Goal: Communication & Community: Share content

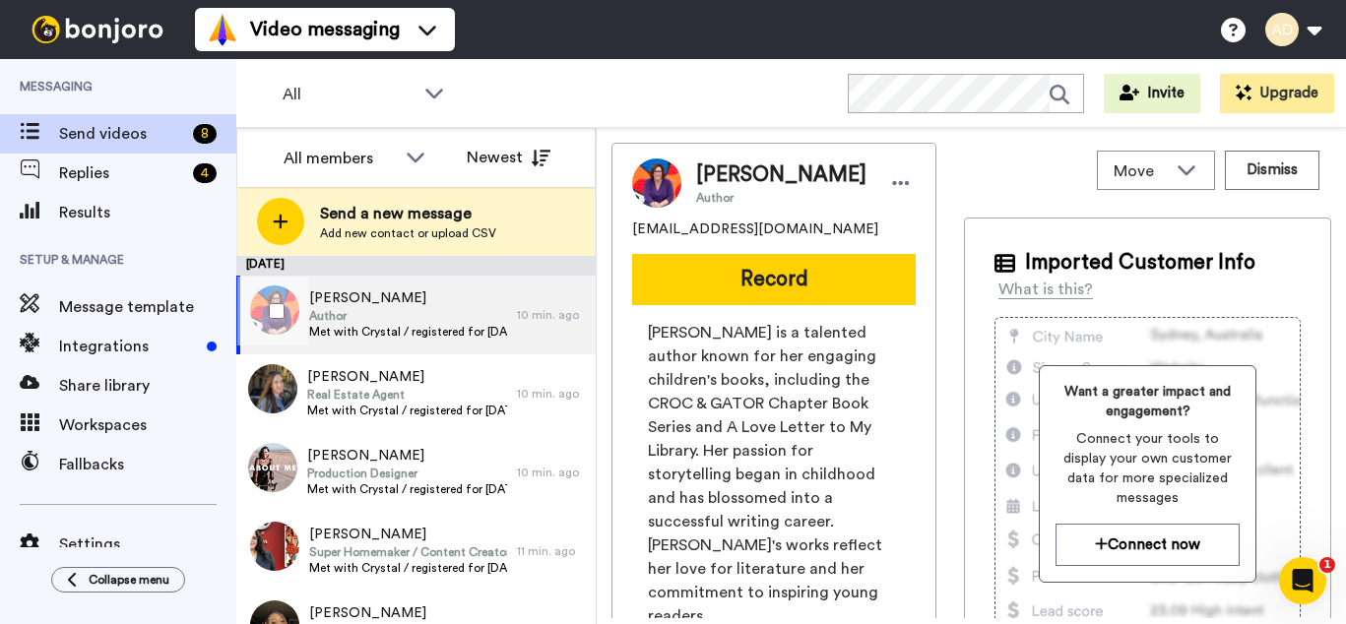
click at [387, 314] on span "Author" at bounding box center [408, 316] width 198 height 16
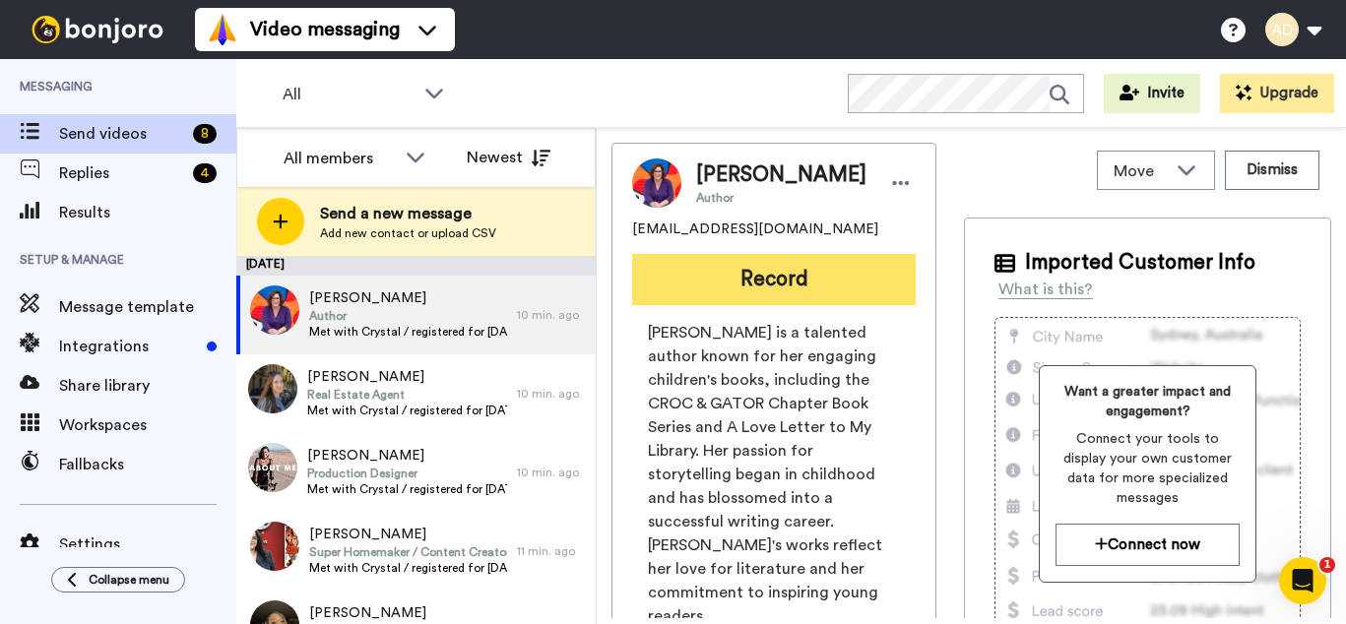
click at [770, 305] on button "Record" at bounding box center [774, 279] width 284 height 51
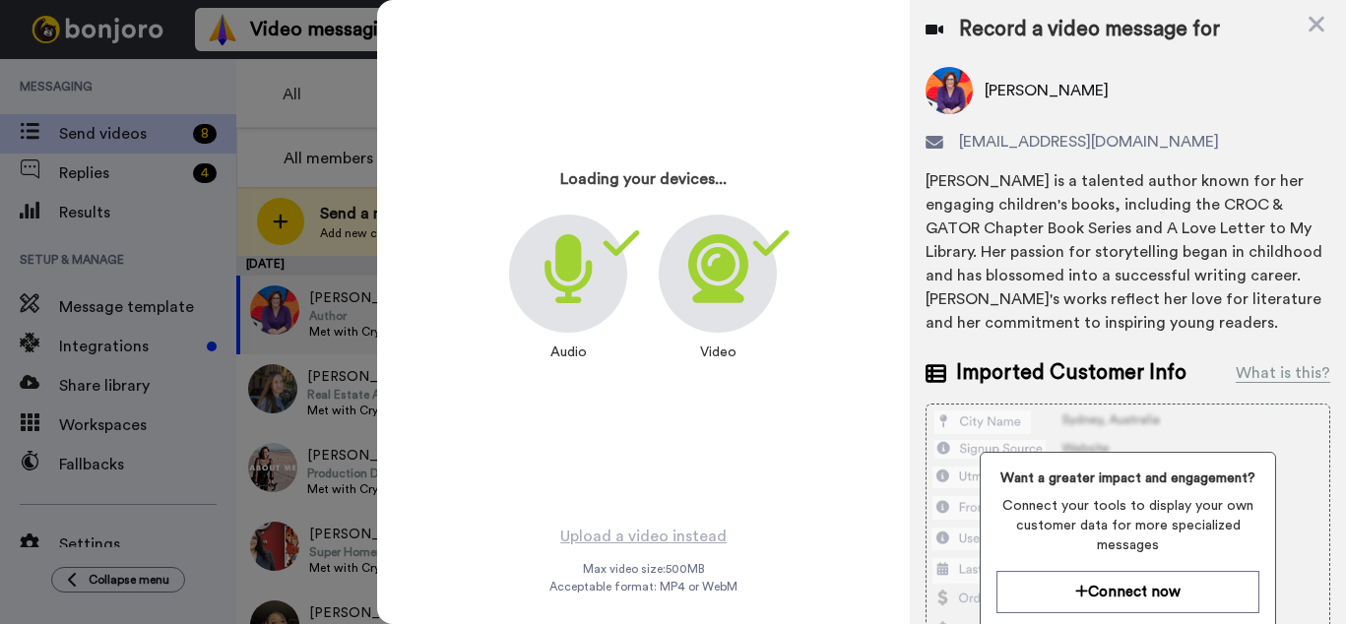
click at [720, 286] on icon at bounding box center [718, 268] width 60 height 69
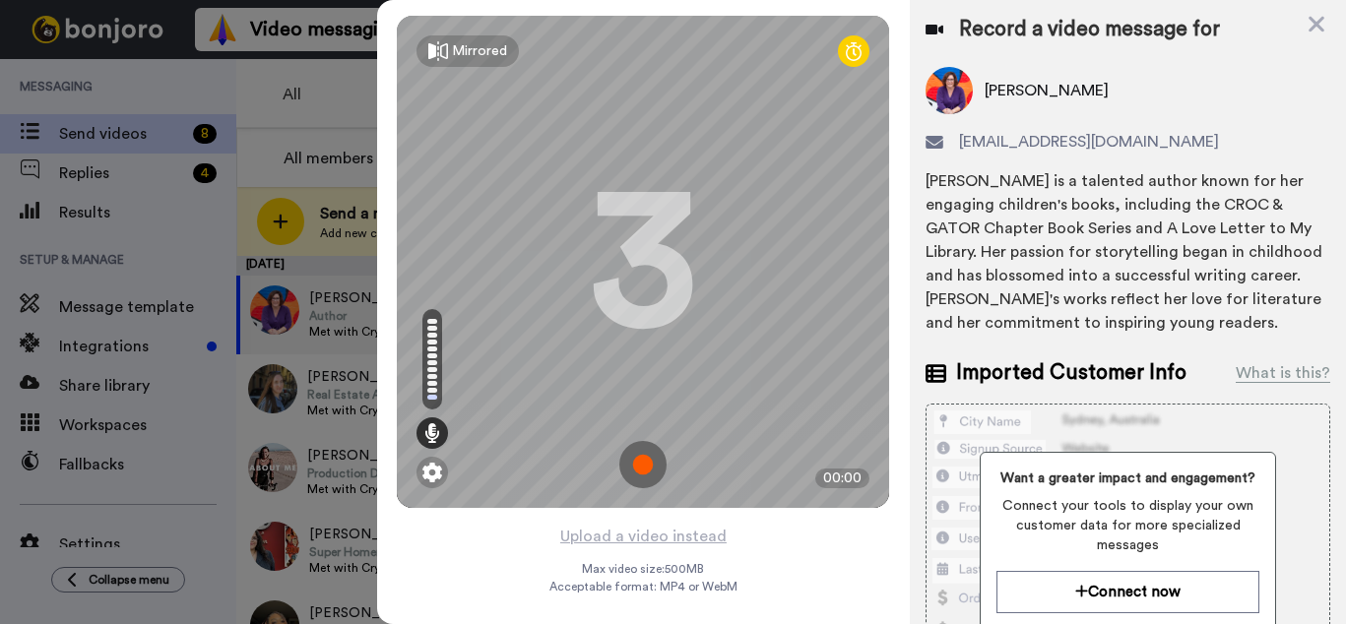
click at [637, 464] on img at bounding box center [642, 464] width 47 height 47
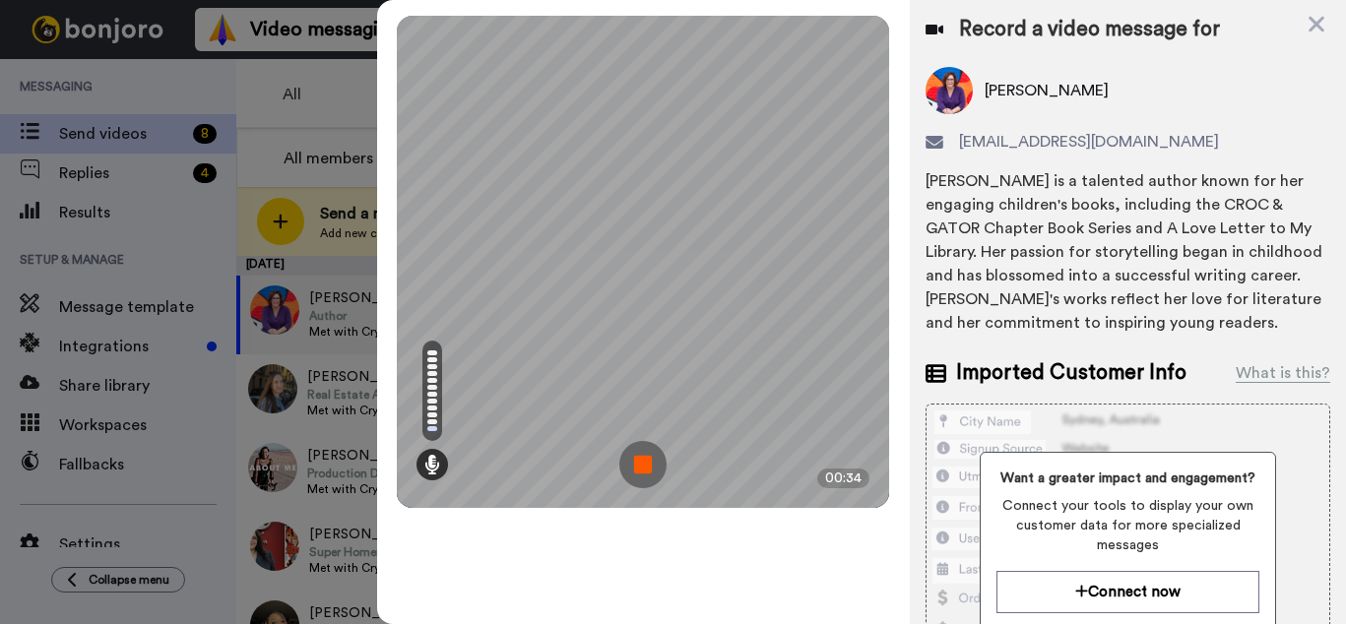
click at [643, 464] on img at bounding box center [642, 464] width 47 height 47
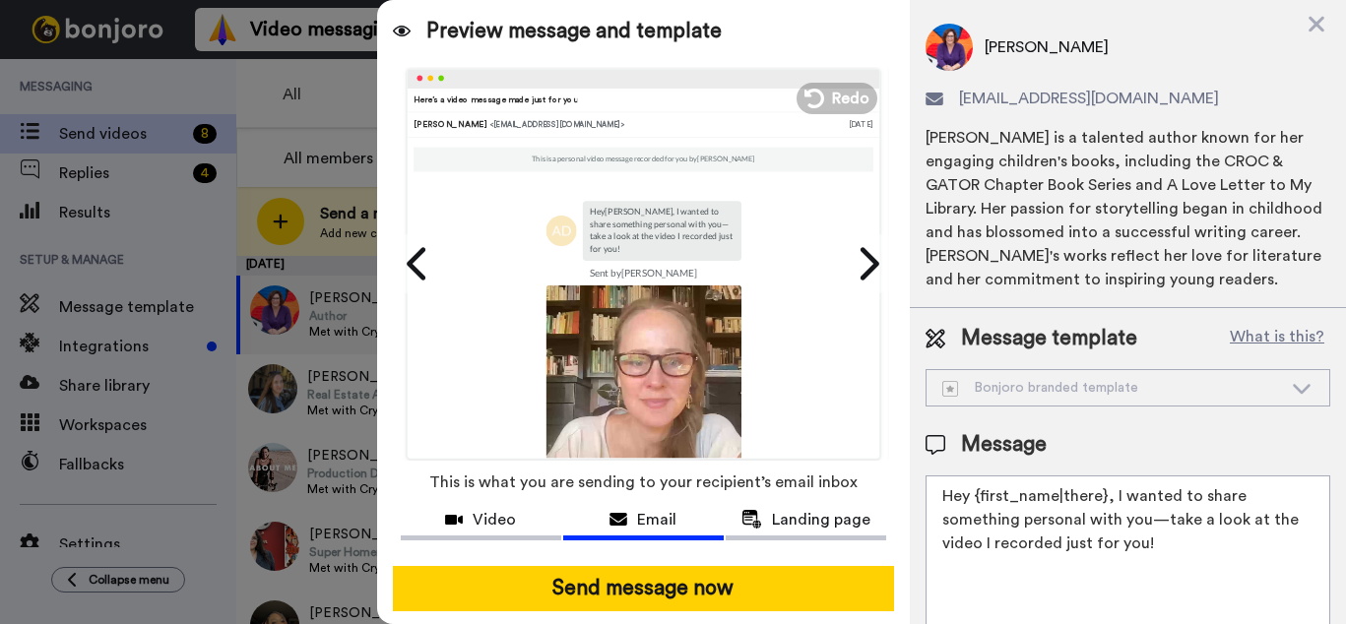
scroll to position [36, 0]
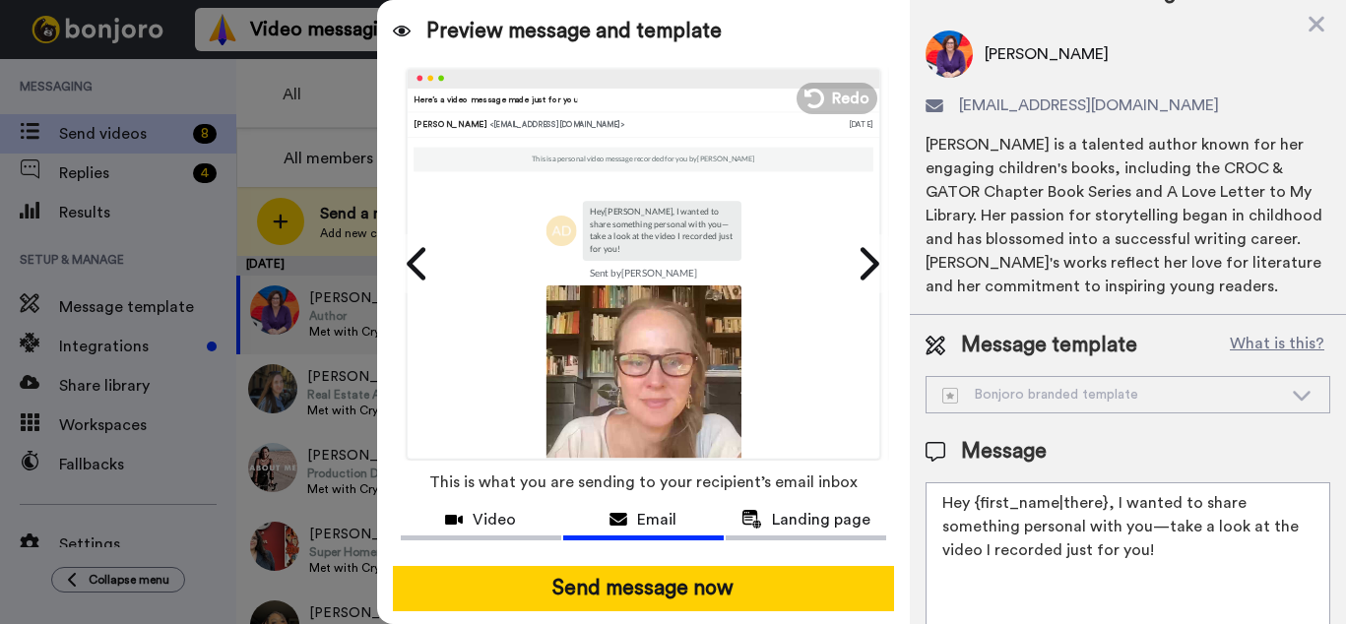
drag, startPoint x: 1112, startPoint y: 498, endPoint x: 1122, endPoint y: 565, distance: 67.7
click at [1121, 565] on textarea "Hey {first_name|there}, I wanted to share something personal with you—take a lo…" at bounding box center [1127, 570] width 405 height 177
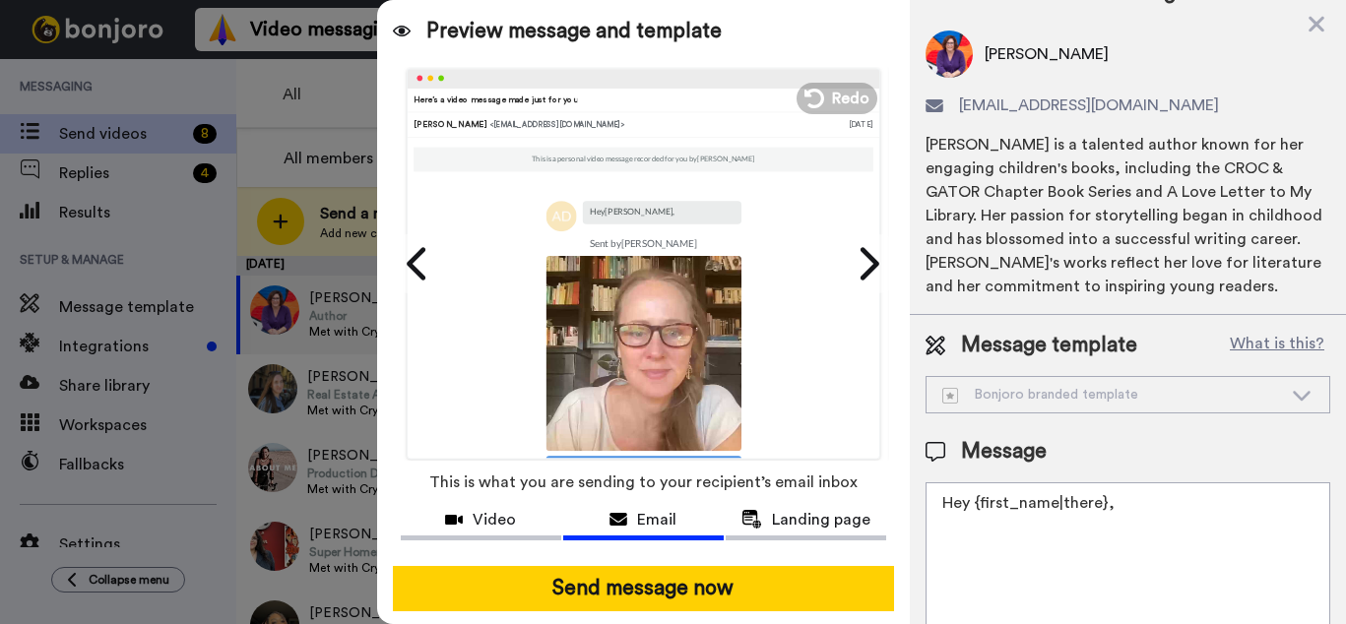
paste textarea "I wanted to check in and see how your meeting with [PERSON_NAME] went [DATE]. C…"
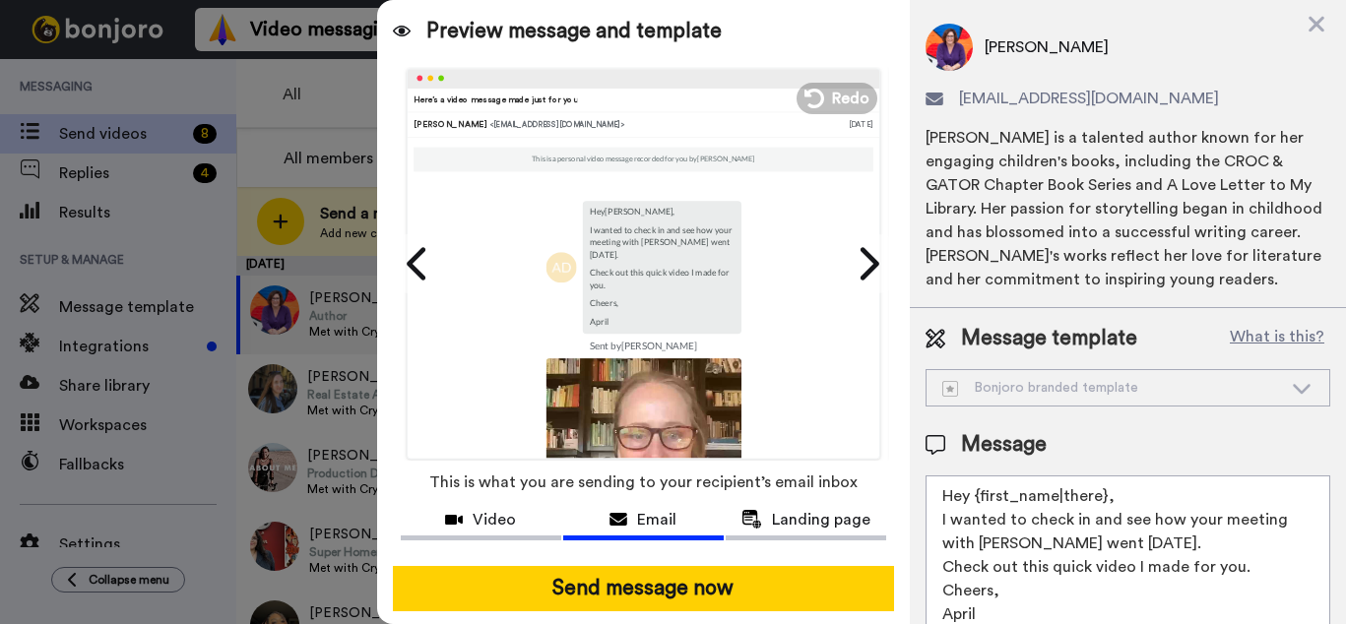
scroll to position [2, 0]
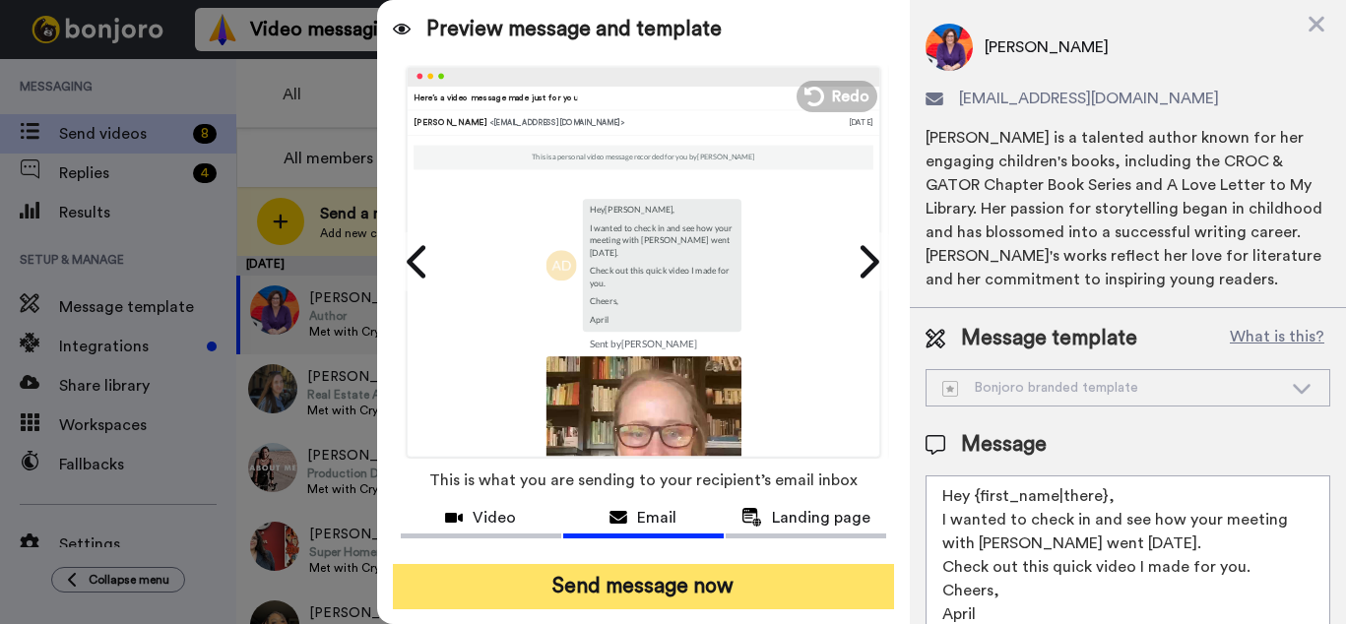
type textarea "Hey {first_name|there}, I wanted to check in and see how your meeting with [PER…"
click at [680, 601] on button "Send message now" at bounding box center [643, 586] width 501 height 45
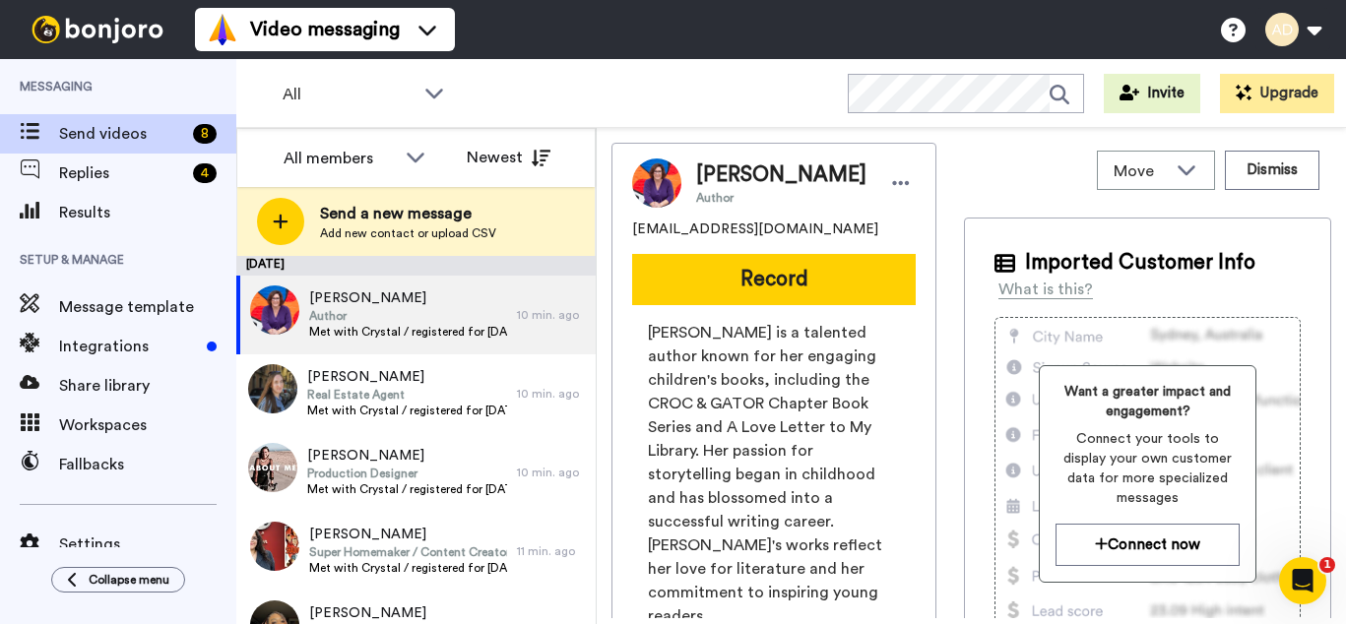
scroll to position [0, 0]
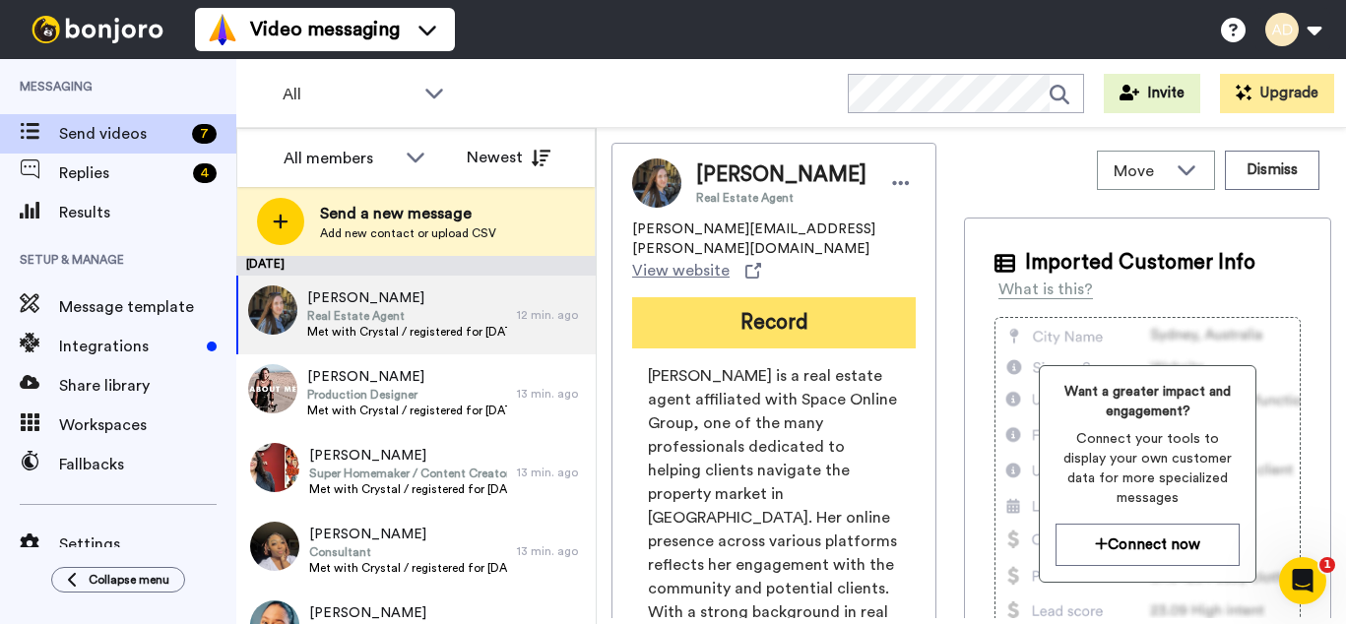
click at [747, 313] on button "Record" at bounding box center [774, 322] width 284 height 51
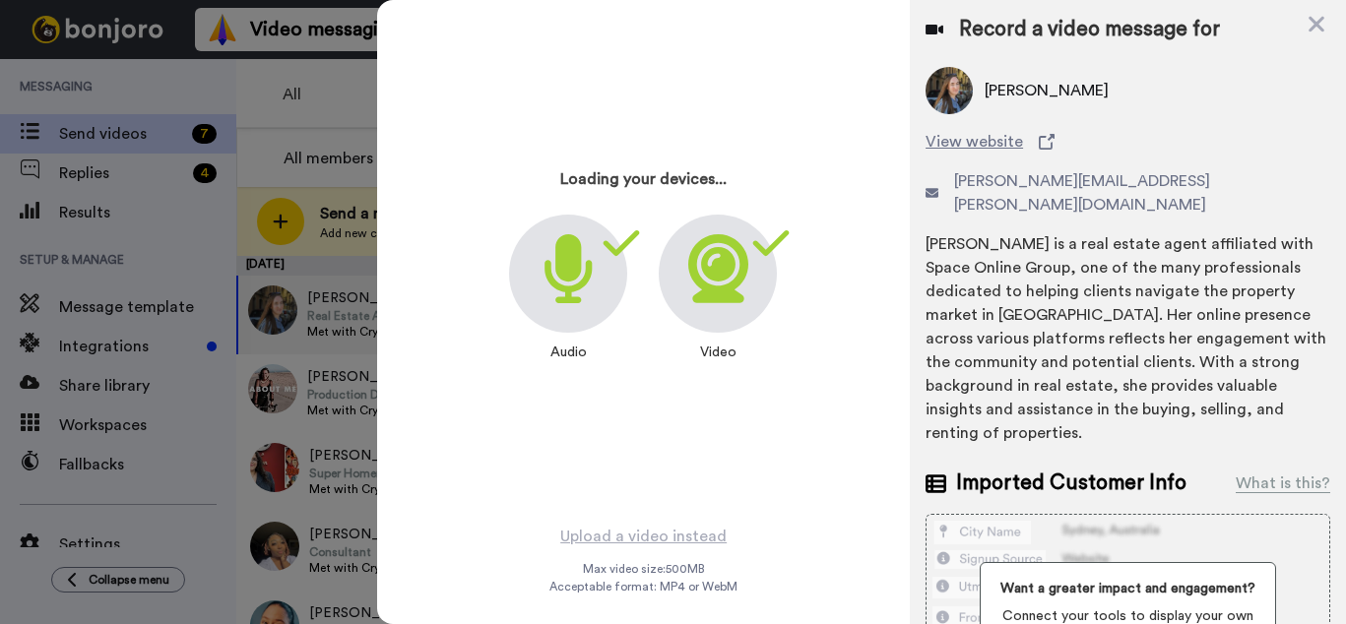
click at [708, 278] on icon at bounding box center [718, 268] width 60 height 69
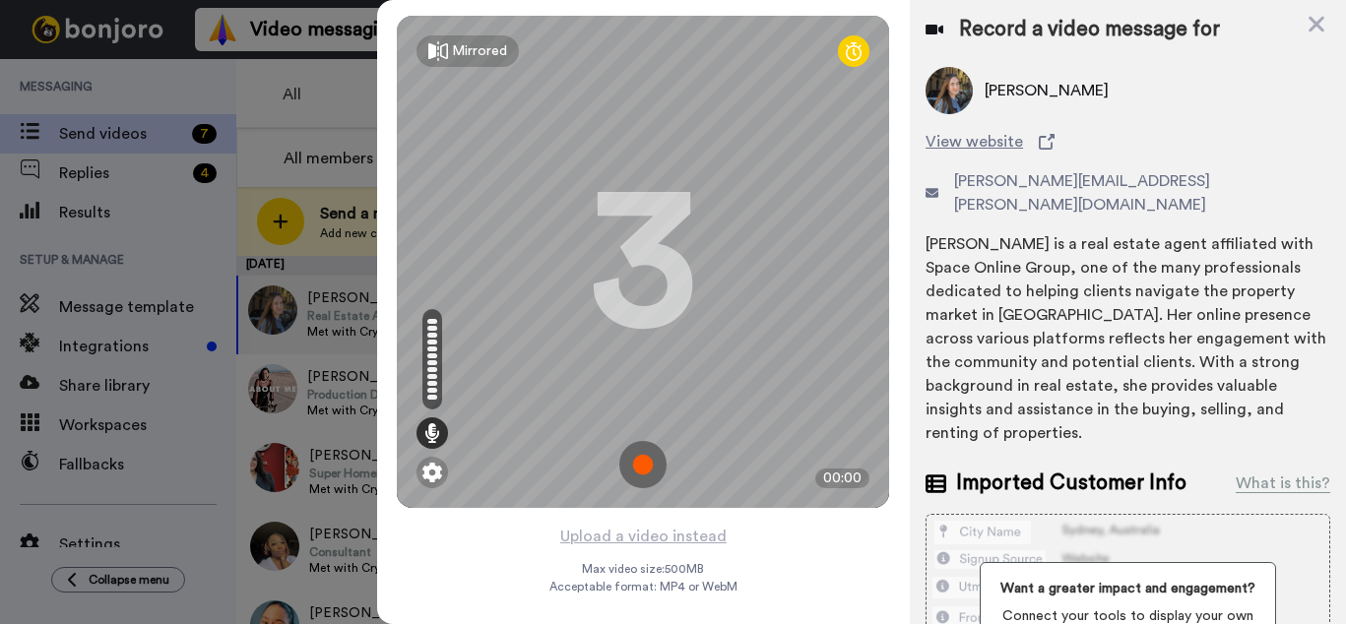
click at [640, 468] on img at bounding box center [642, 464] width 47 height 47
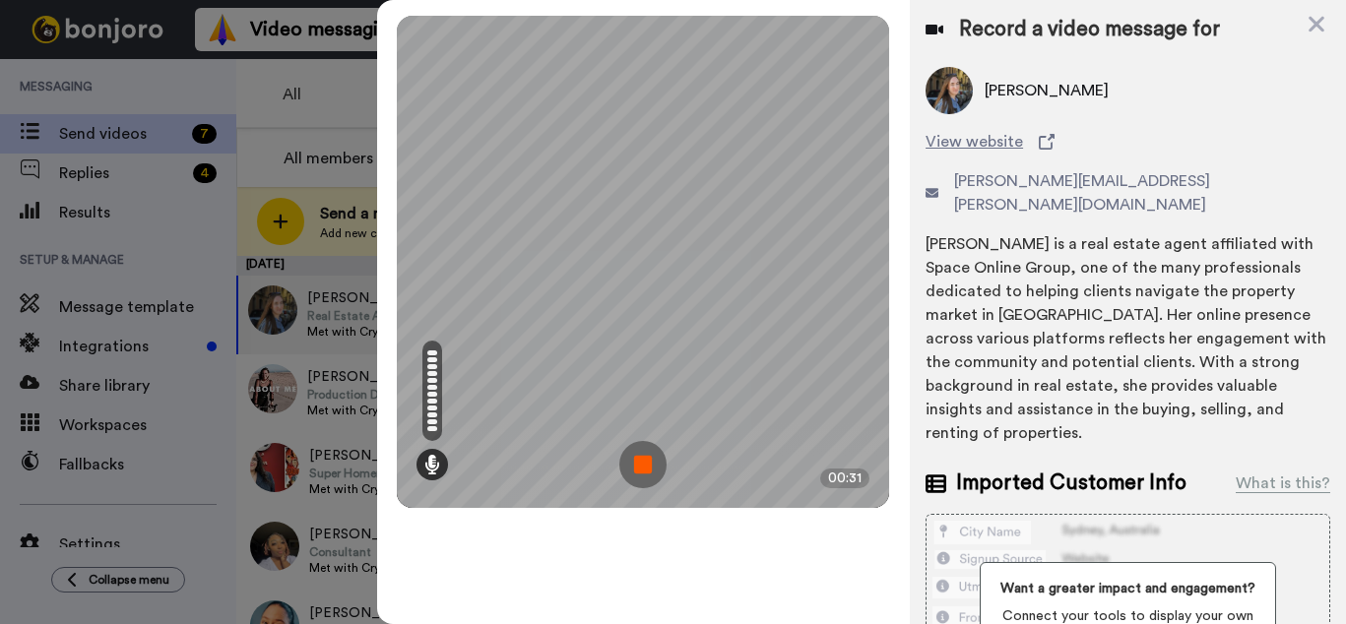
click at [643, 463] on img at bounding box center [642, 464] width 47 height 47
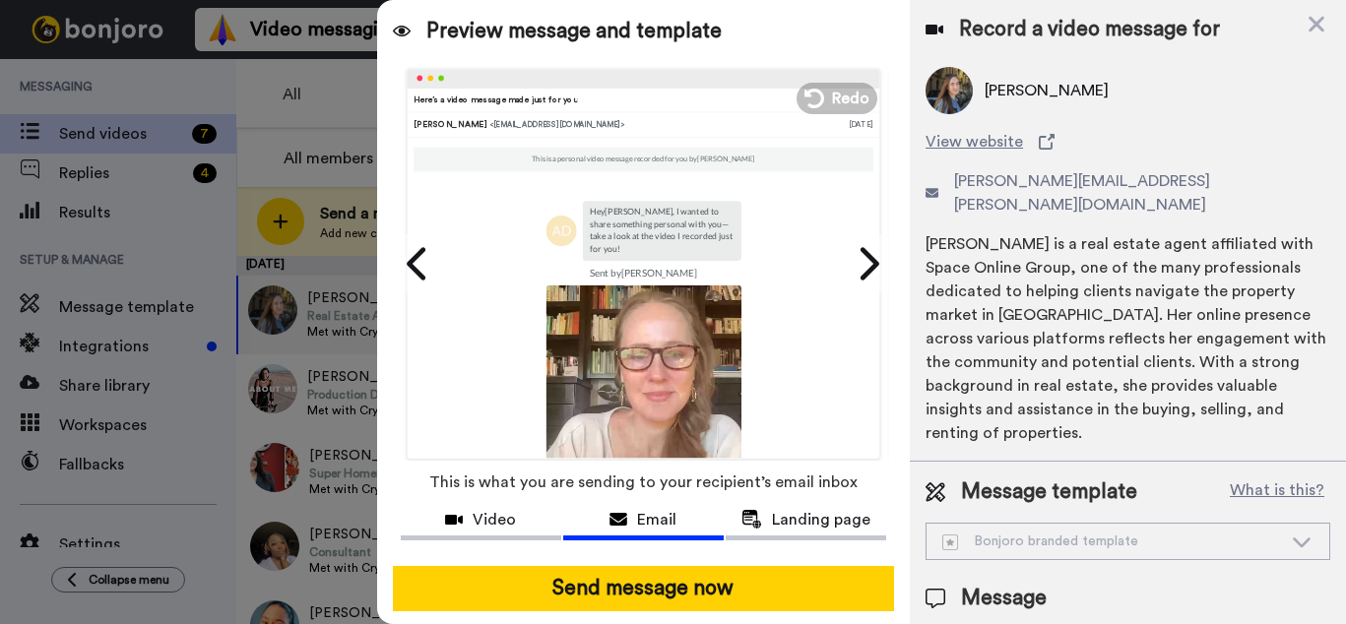
scroll to position [174, 0]
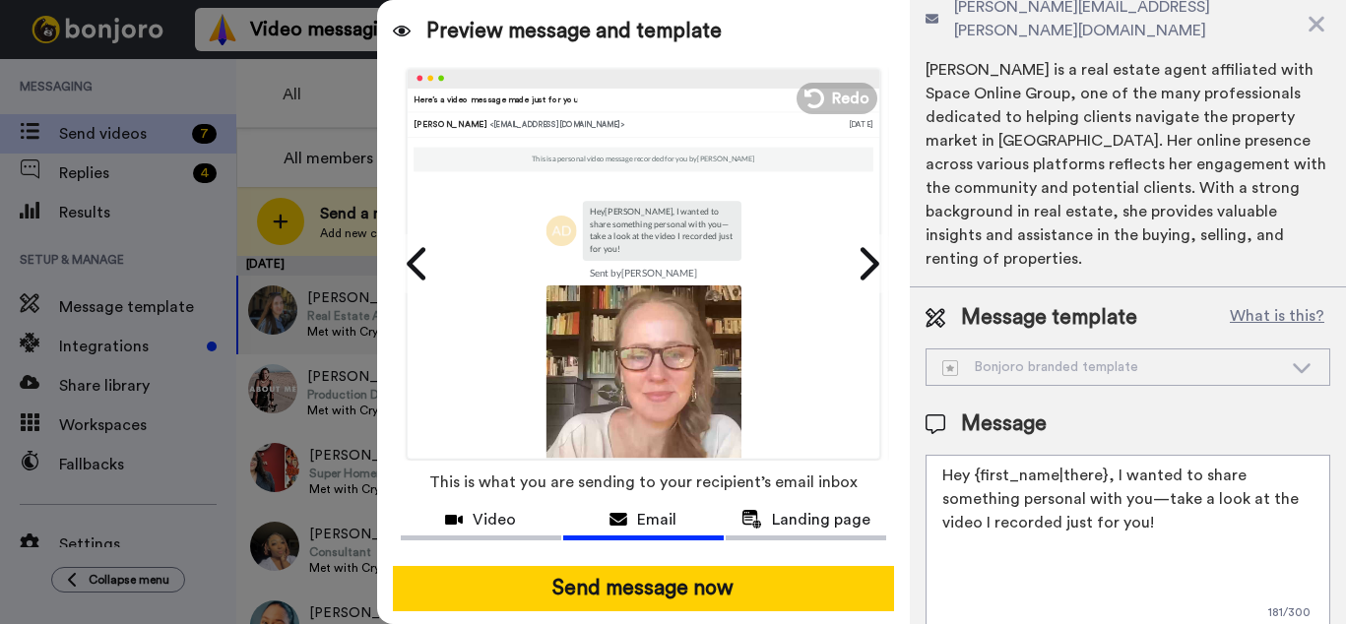
drag, startPoint x: 1109, startPoint y: 453, endPoint x: 1109, endPoint y: 508, distance: 55.1
click at [1109, 508] on textarea "Hey {first_name|there}, I wanted to share something personal with you—take a lo…" at bounding box center [1127, 543] width 405 height 177
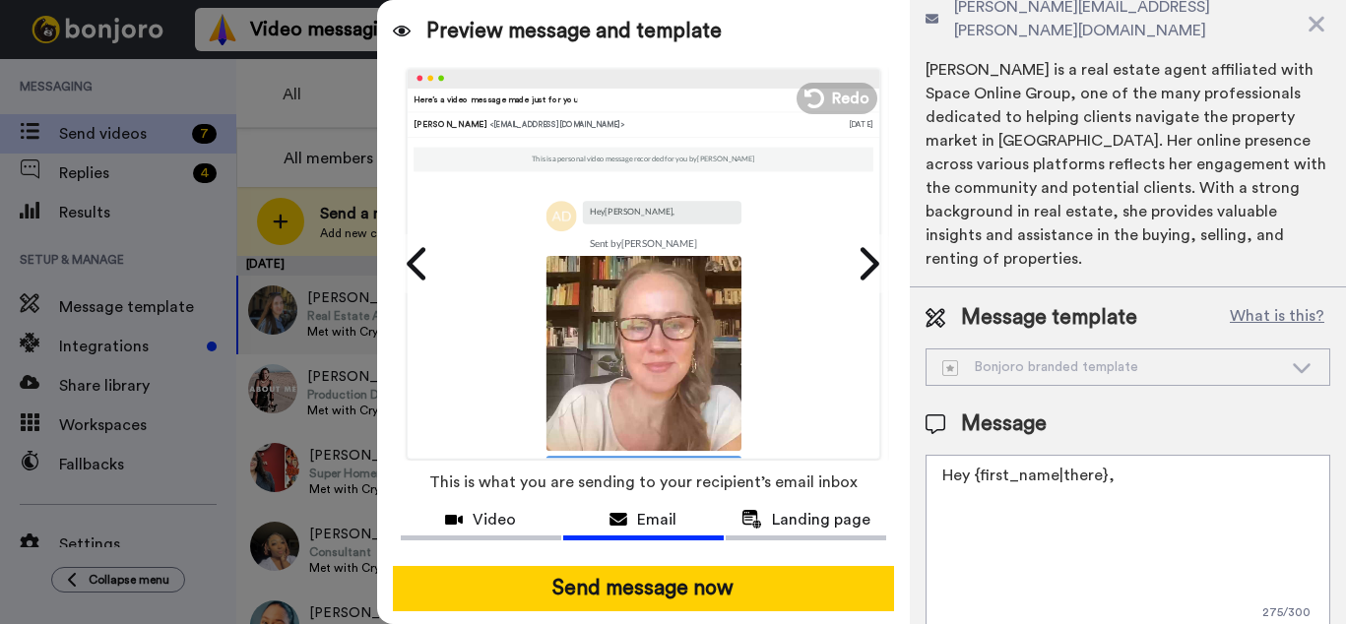
paste textarea "I wanted to check in and see how your meeting with [PERSON_NAME] went [DATE]. C…"
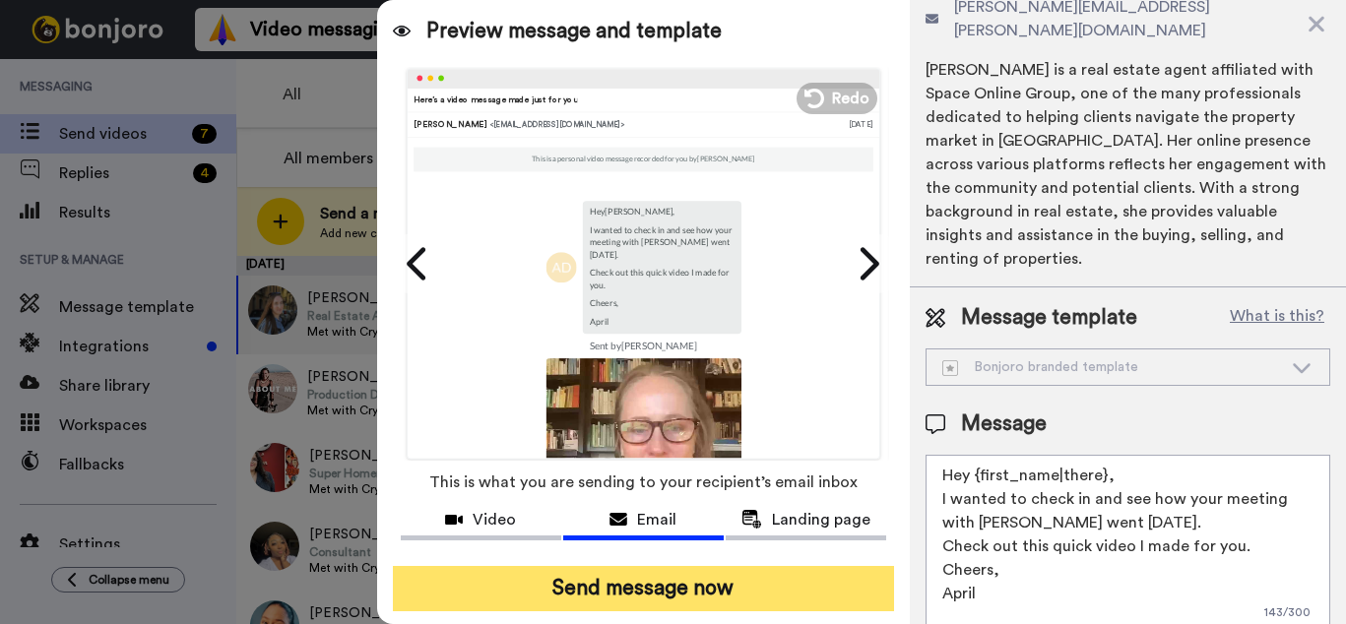
type textarea "Hey {first_name|there}, I wanted to check in and see how your meeting with Crys…"
click at [760, 579] on button "Send message now" at bounding box center [643, 588] width 501 height 45
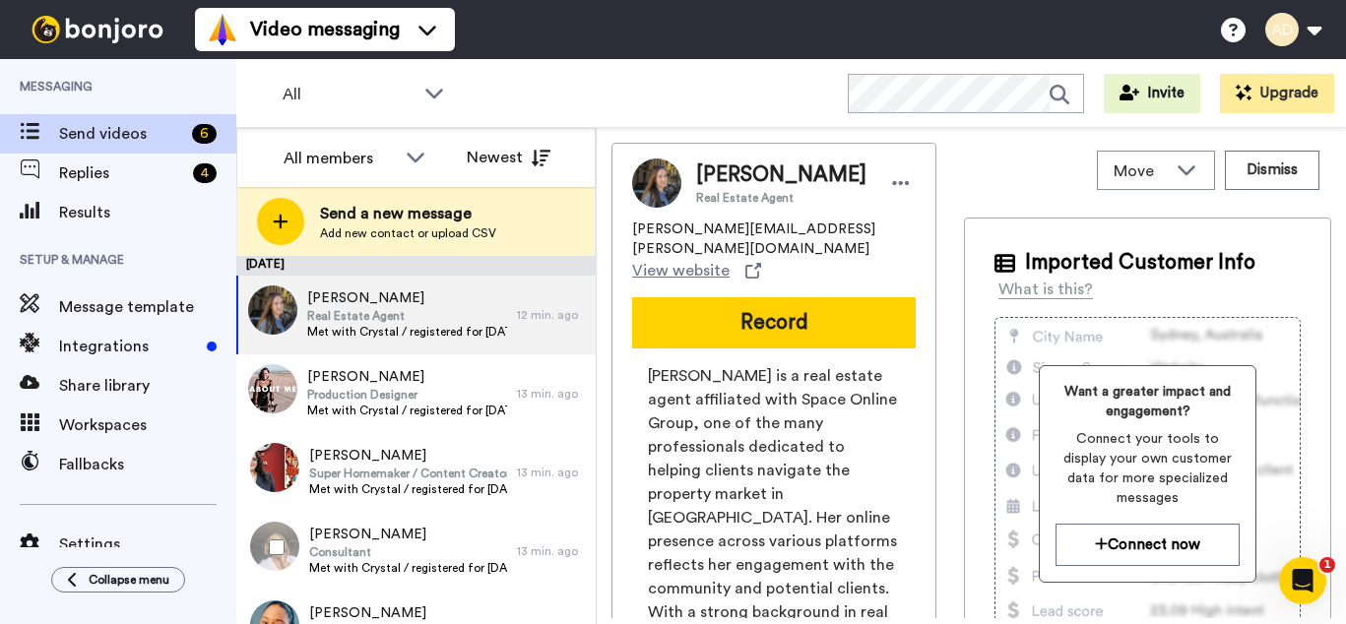
scroll to position [0, 0]
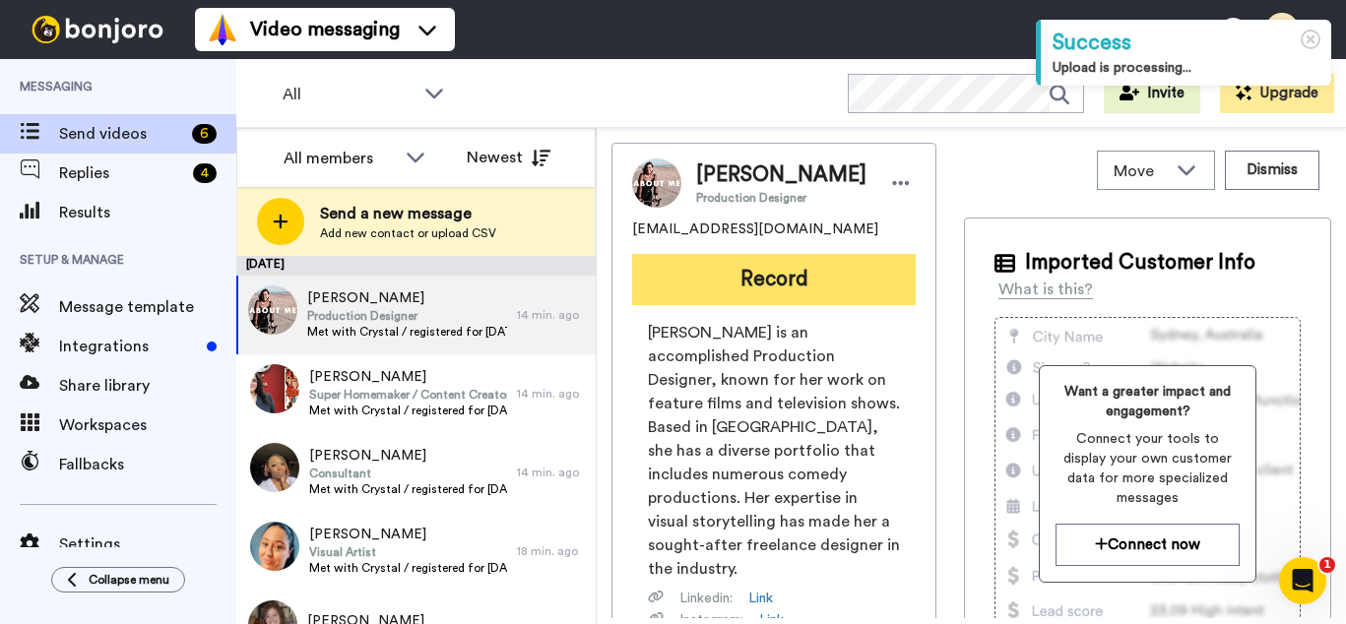
click at [765, 299] on button "Record" at bounding box center [774, 279] width 284 height 51
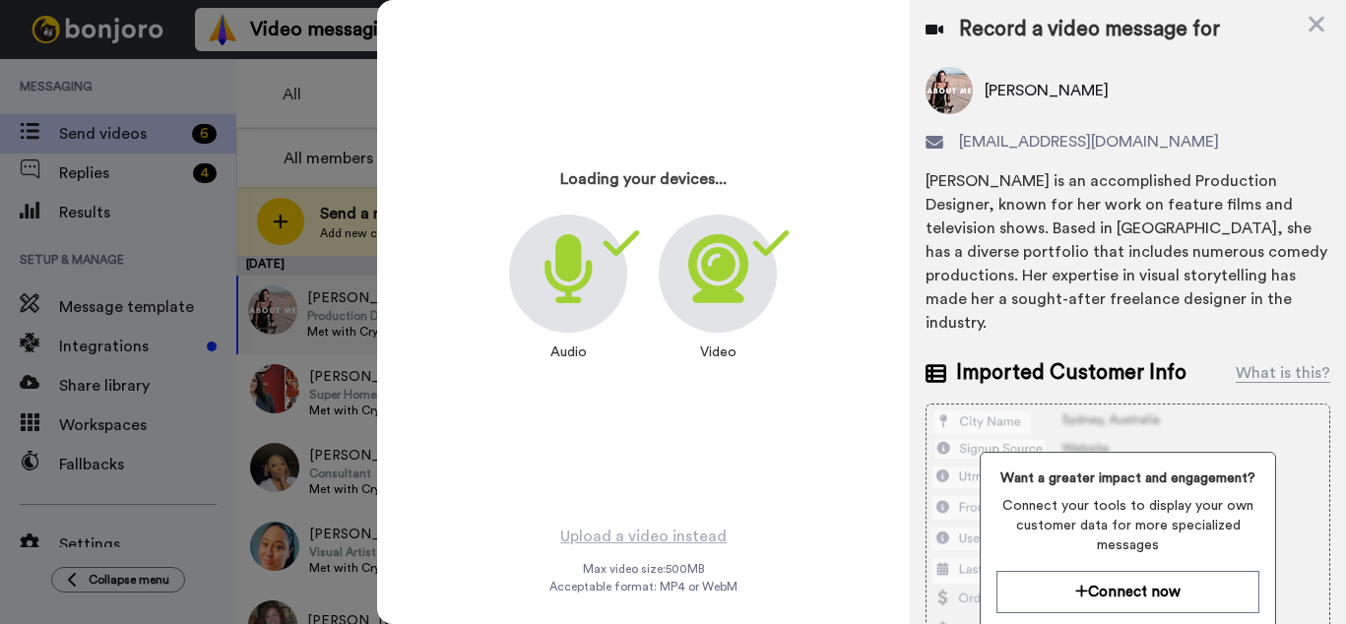
click at [723, 276] on icon at bounding box center [718, 268] width 60 height 69
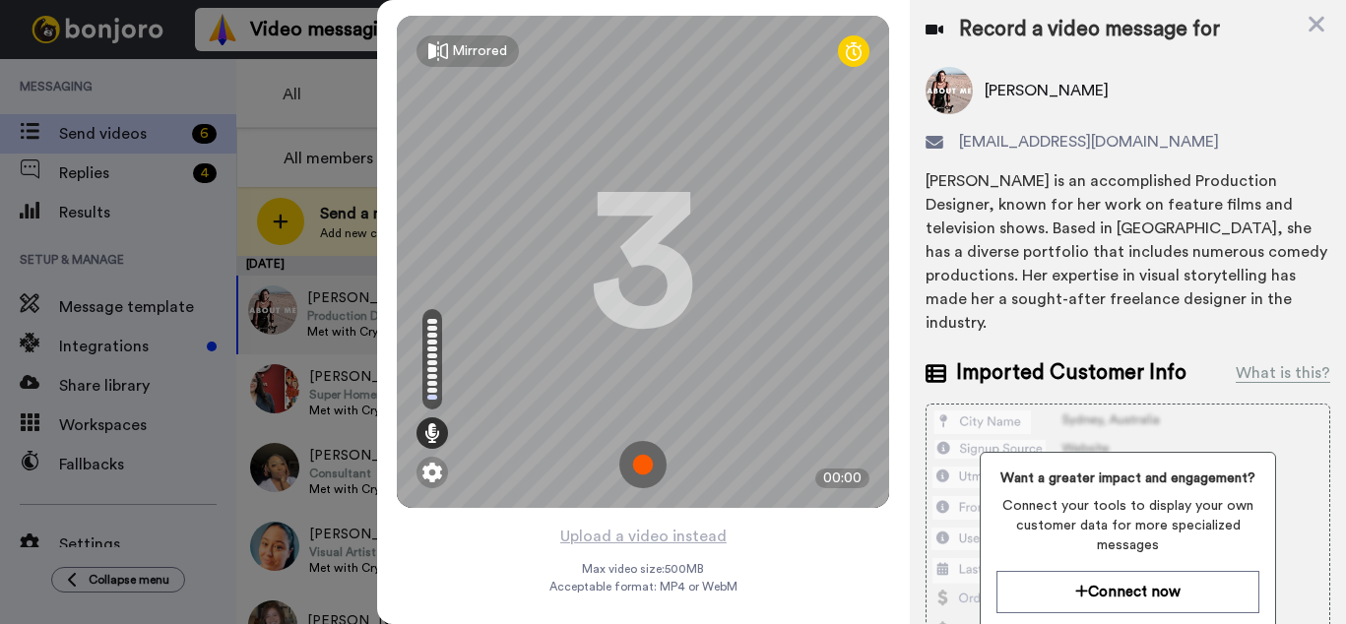
click at [642, 464] on img at bounding box center [642, 464] width 47 height 47
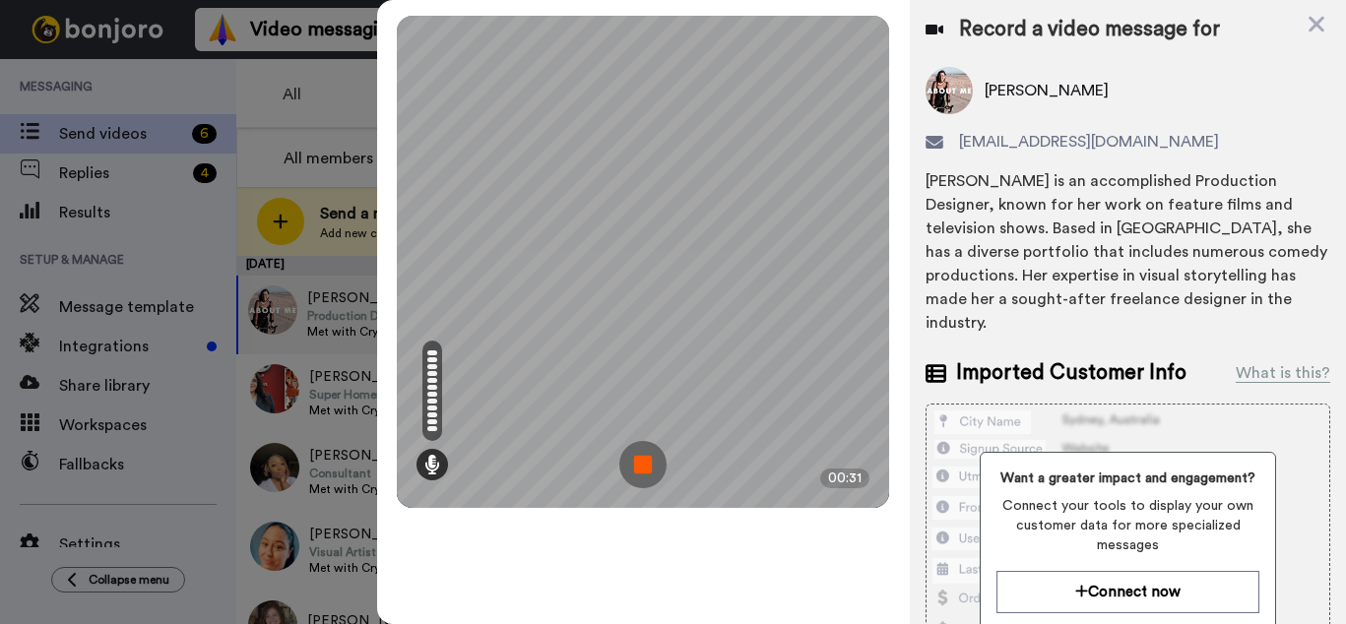
click at [643, 461] on img at bounding box center [642, 464] width 47 height 47
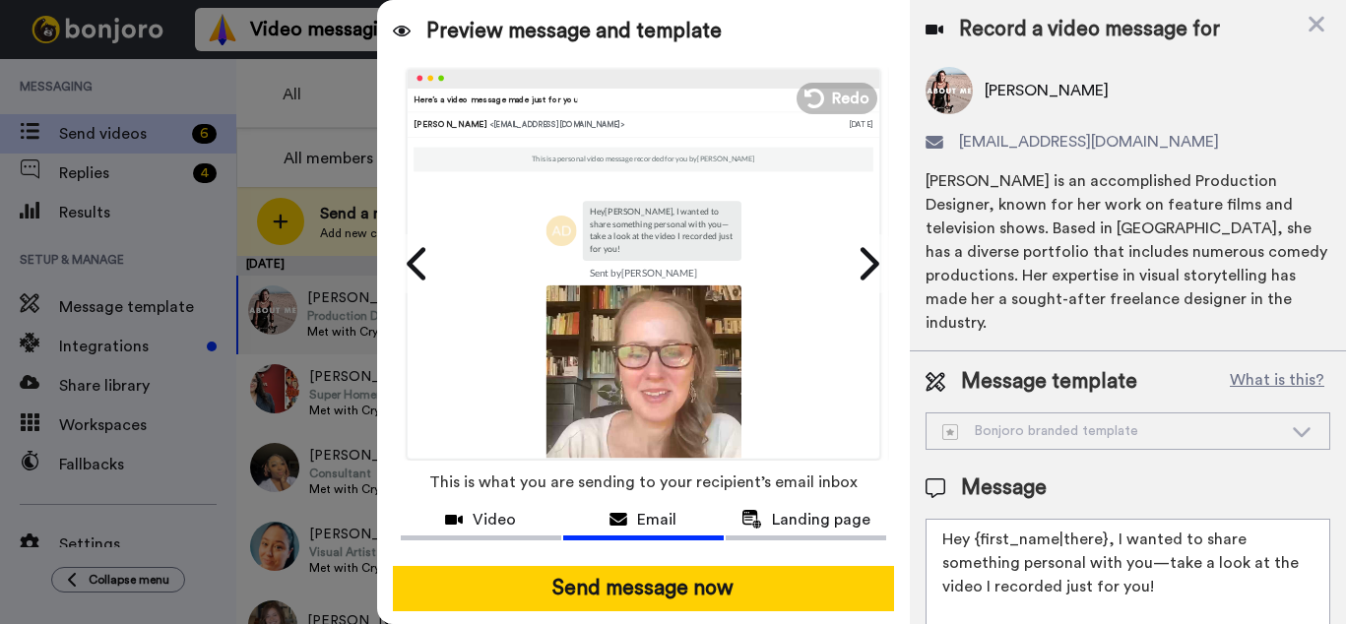
scroll to position [64, 0]
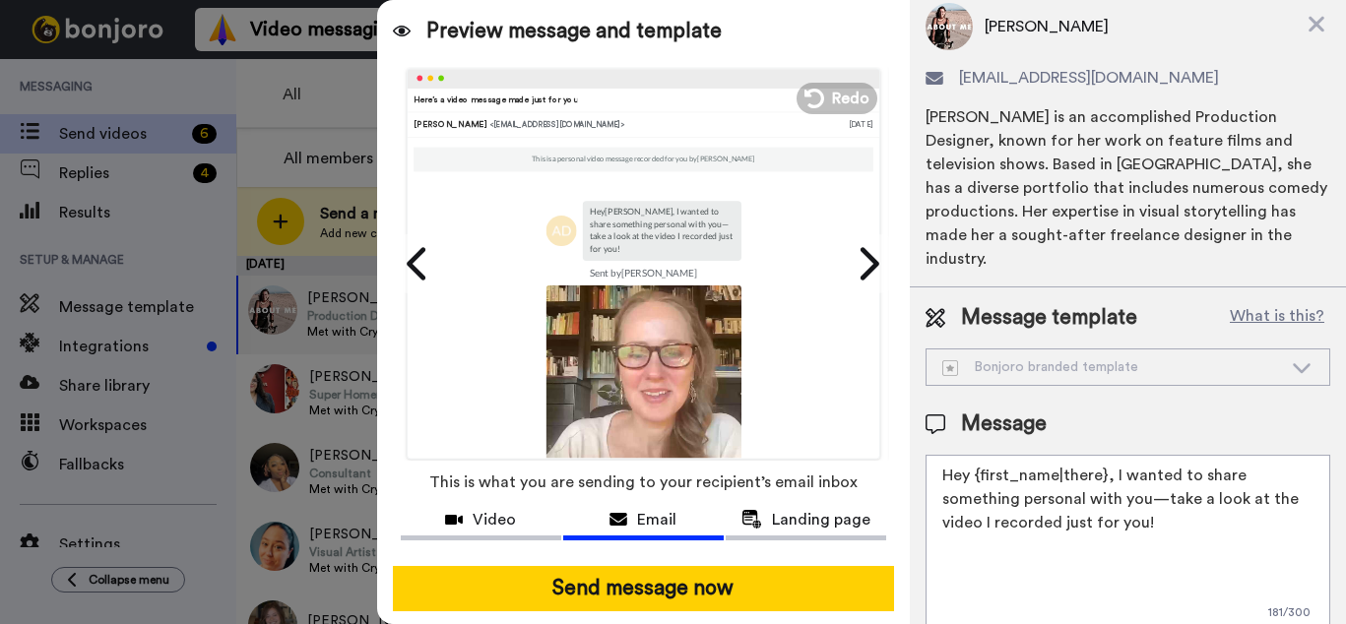
drag, startPoint x: 1112, startPoint y: 457, endPoint x: 1112, endPoint y: 518, distance: 61.0
click at [1112, 518] on textarea "Hey {first_name|there}, I wanted to share something personal with you—take a lo…" at bounding box center [1127, 543] width 405 height 177
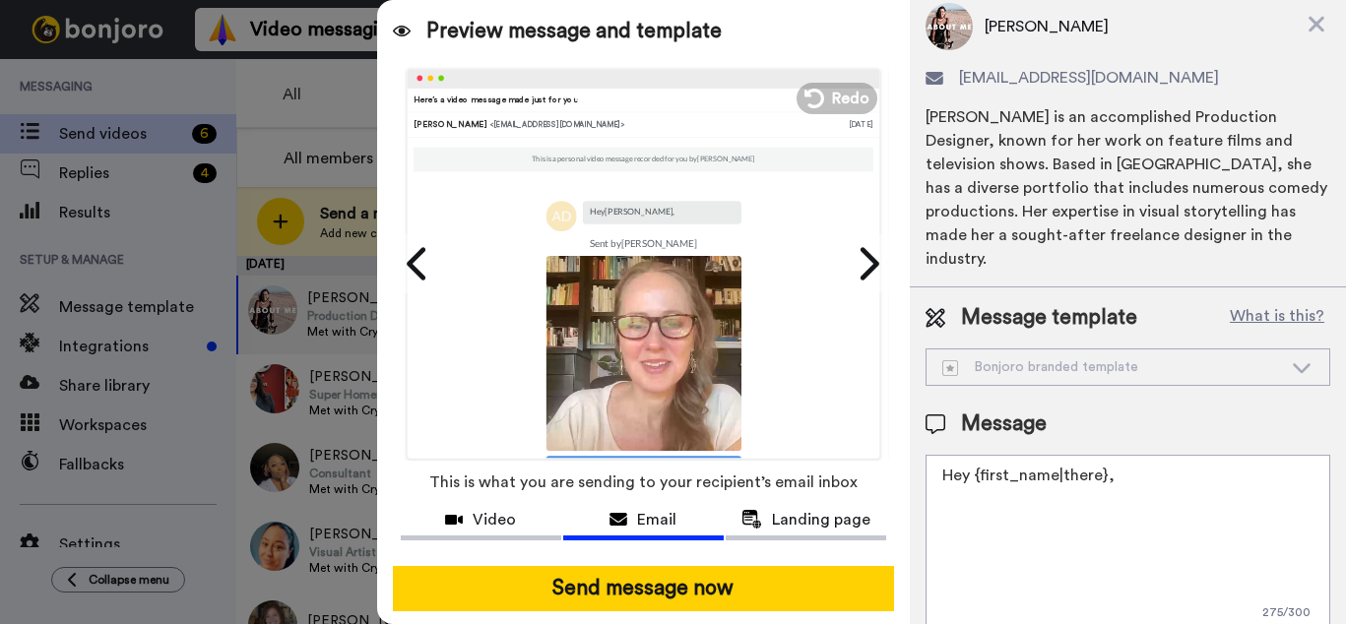
paste textarea "I wanted to check in and see how your meeting with [PERSON_NAME] went [DATE]. C…"
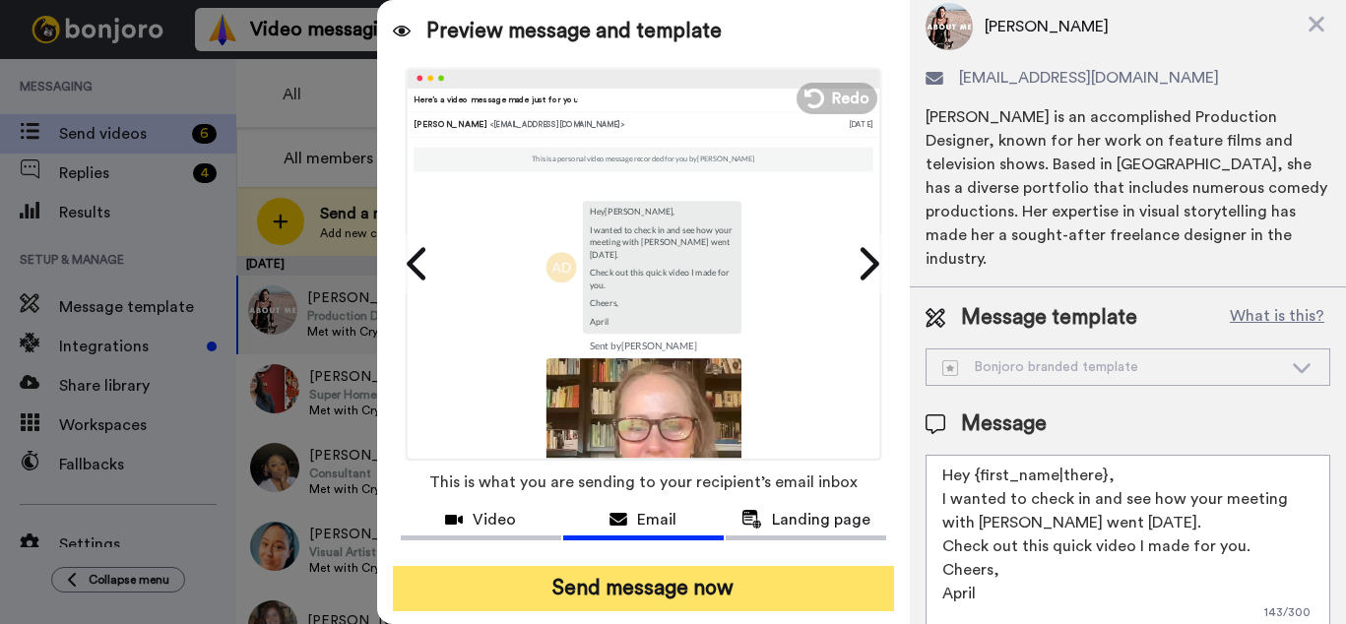
type textarea "Hey {first_name|there}, I wanted to check in and see how your meeting with [PER…"
click at [699, 594] on button "Send message now" at bounding box center [643, 588] width 501 height 45
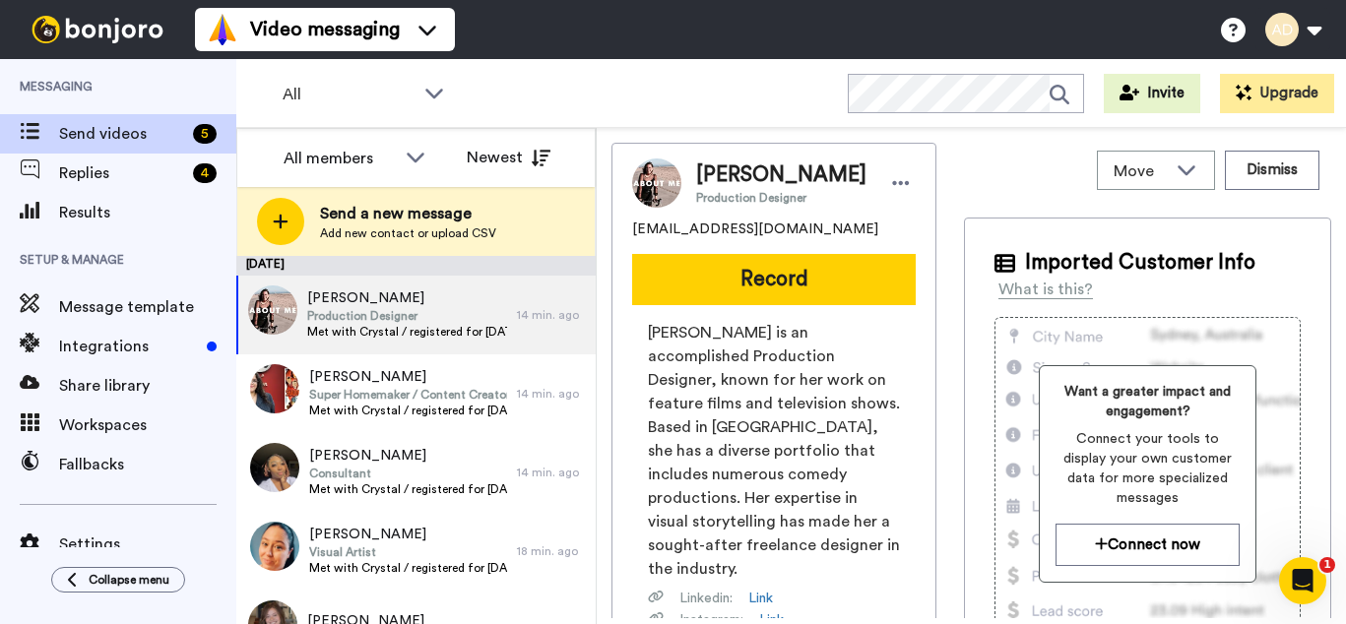
scroll to position [0, 0]
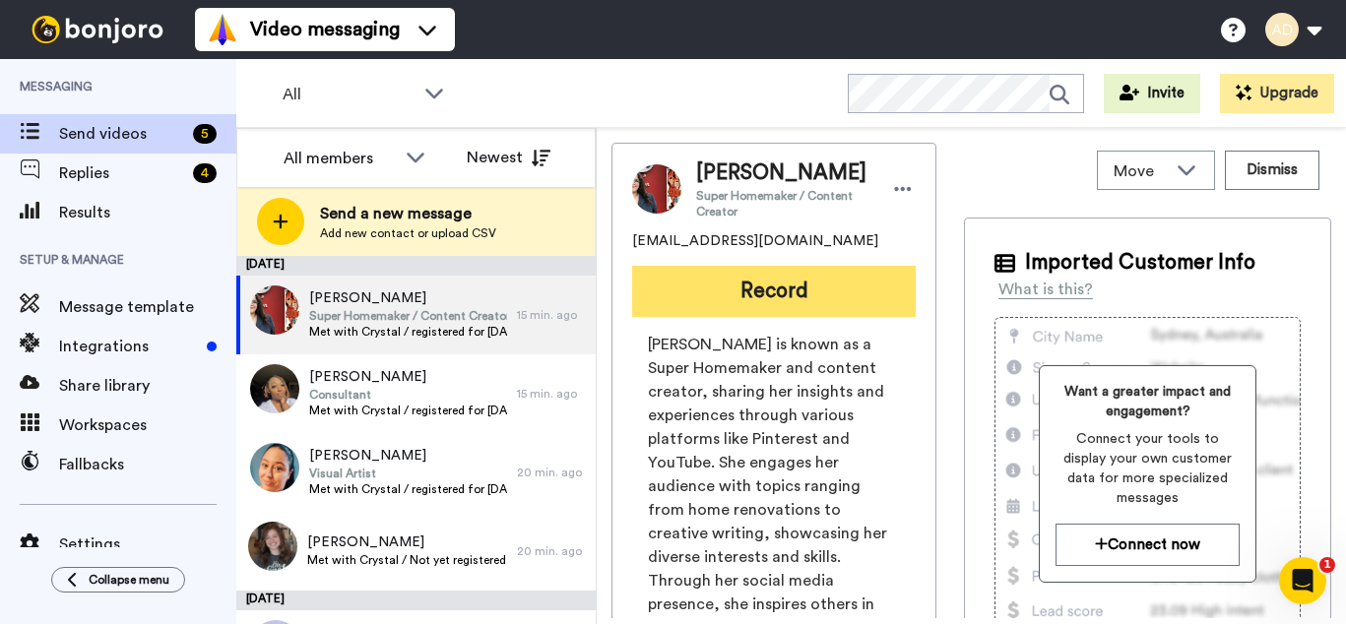
click at [783, 286] on button "Record" at bounding box center [774, 291] width 284 height 51
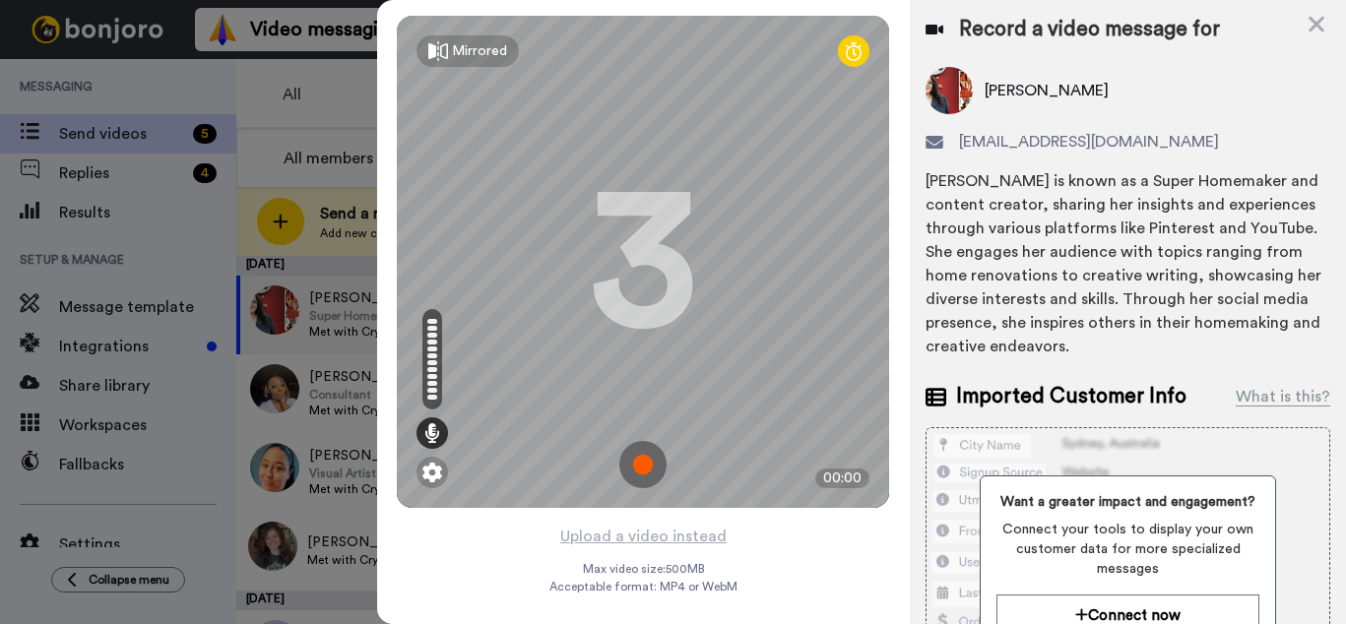
click at [646, 468] on img at bounding box center [642, 464] width 47 height 47
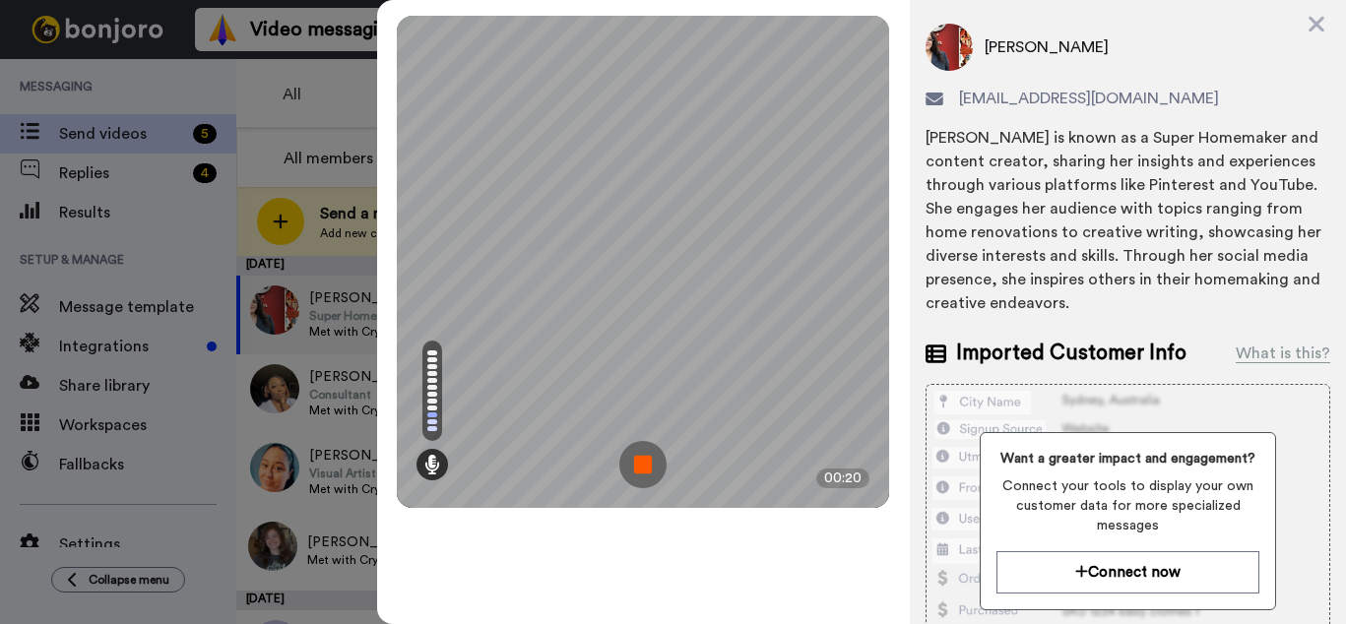
scroll to position [37, 0]
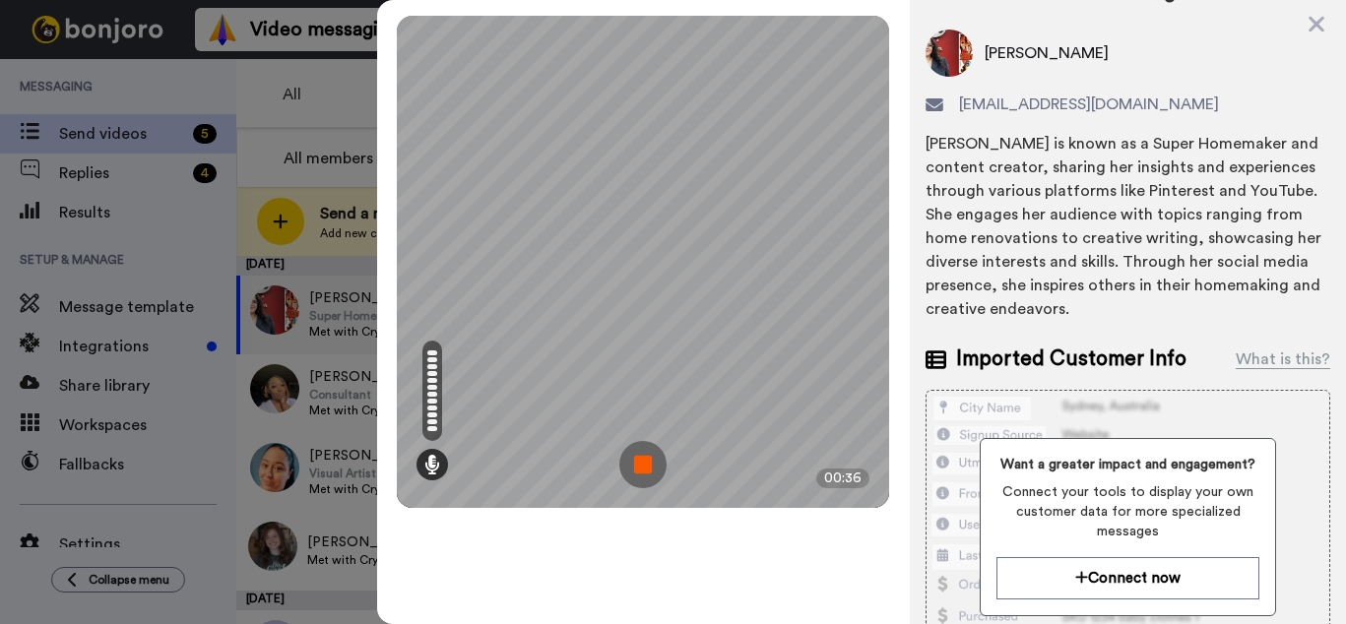
click at [642, 467] on img at bounding box center [642, 464] width 47 height 47
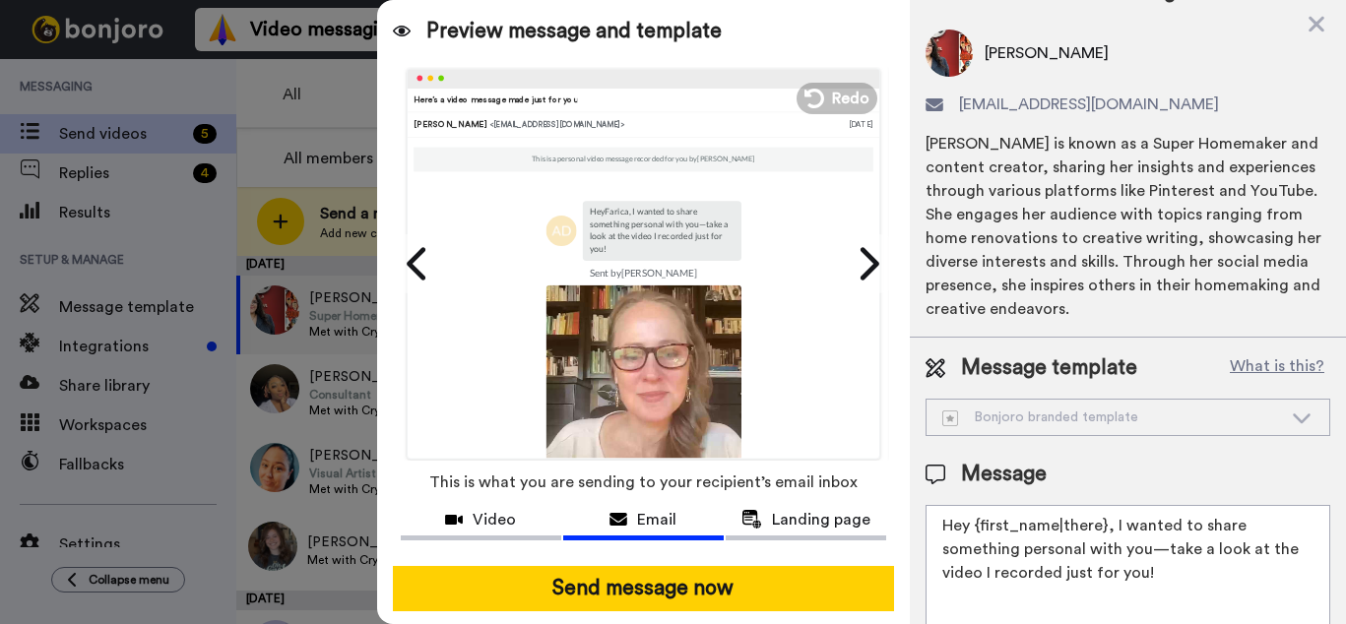
drag, startPoint x: 1110, startPoint y: 529, endPoint x: 1110, endPoint y: 585, distance: 56.1
click at [1110, 585] on textarea "Hey {first_name|there}, I wanted to share something personal with you—take a lo…" at bounding box center [1127, 593] width 405 height 177
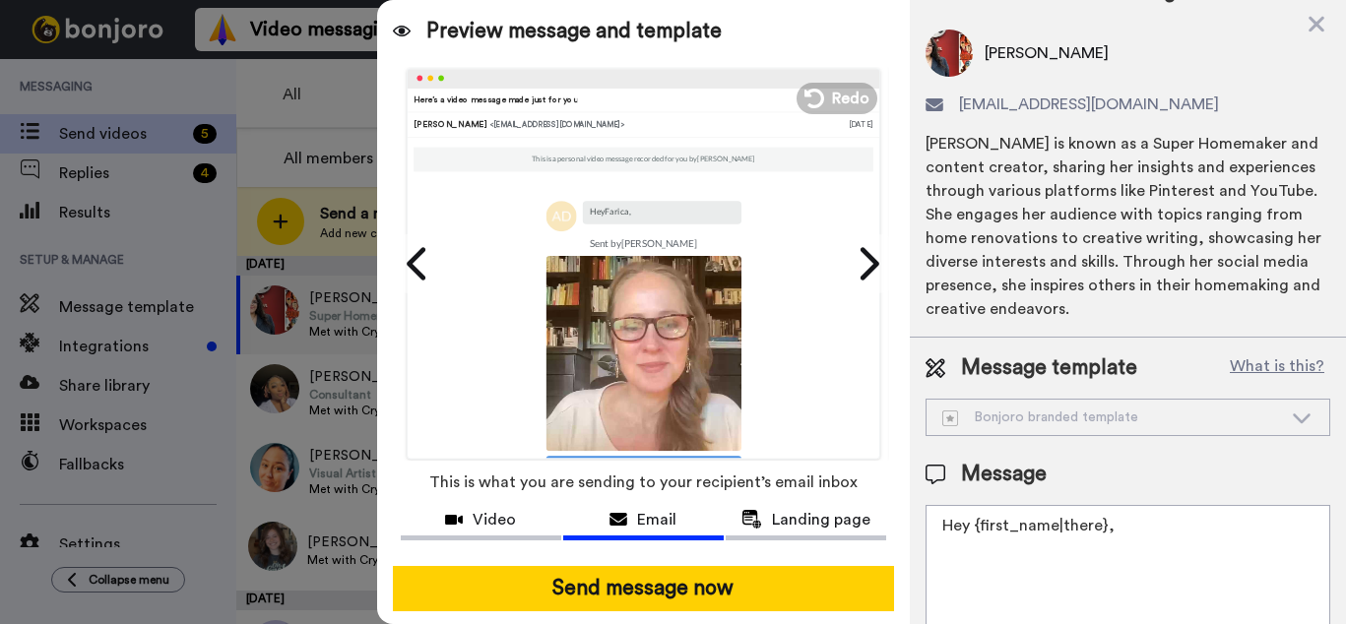
paste textarea "I wanted to check in and see how your meeting with [PERSON_NAME] went [DATE]. C…"
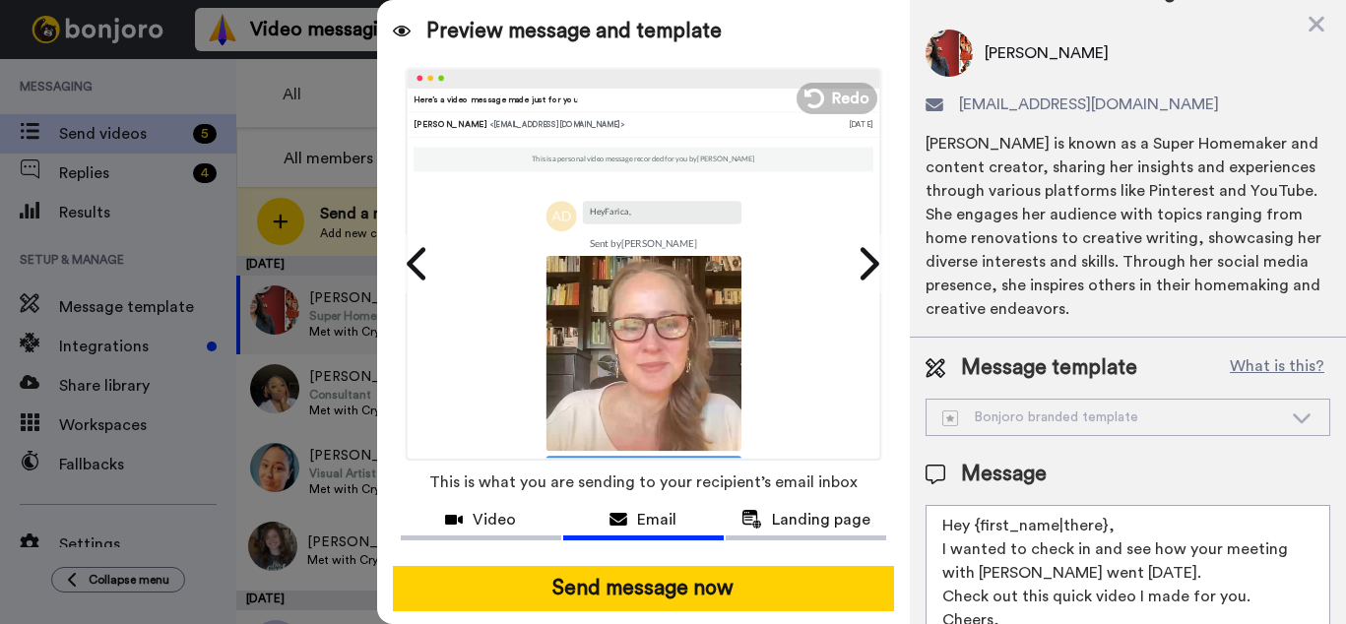
scroll to position [67, 0]
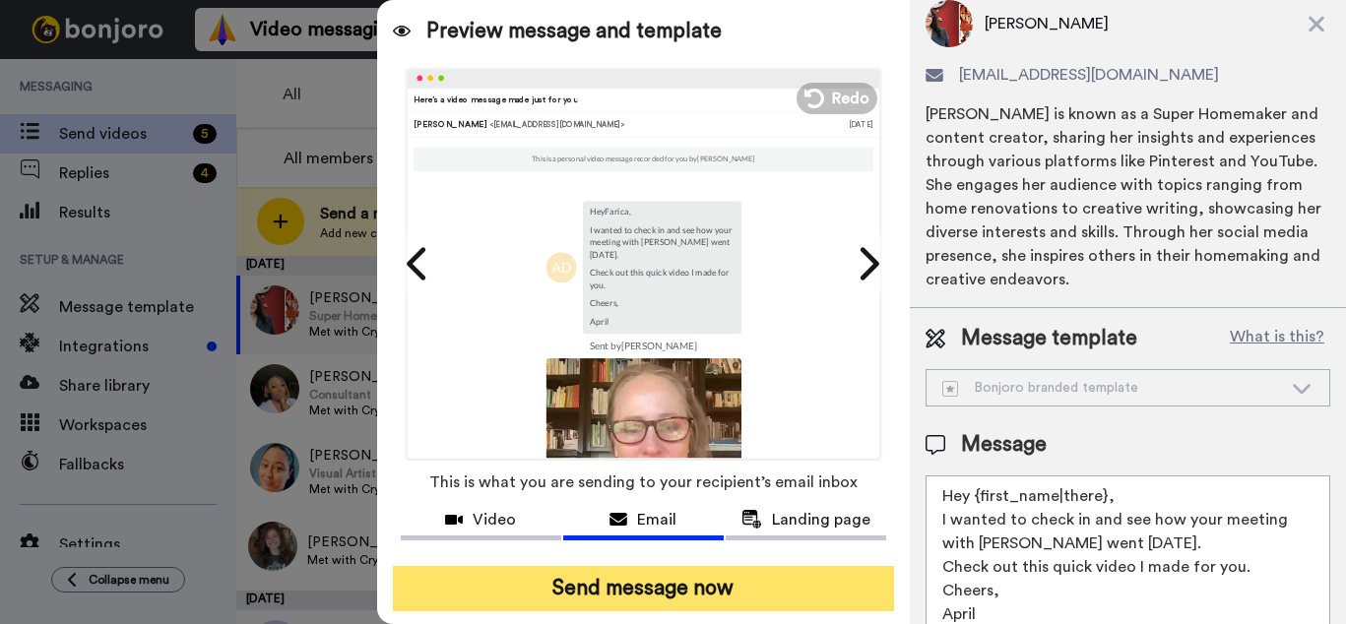
type textarea "Hey {first_name|there}, I wanted to check in and see how your meeting with [PER…"
click at [713, 590] on button "Send message now" at bounding box center [643, 588] width 501 height 45
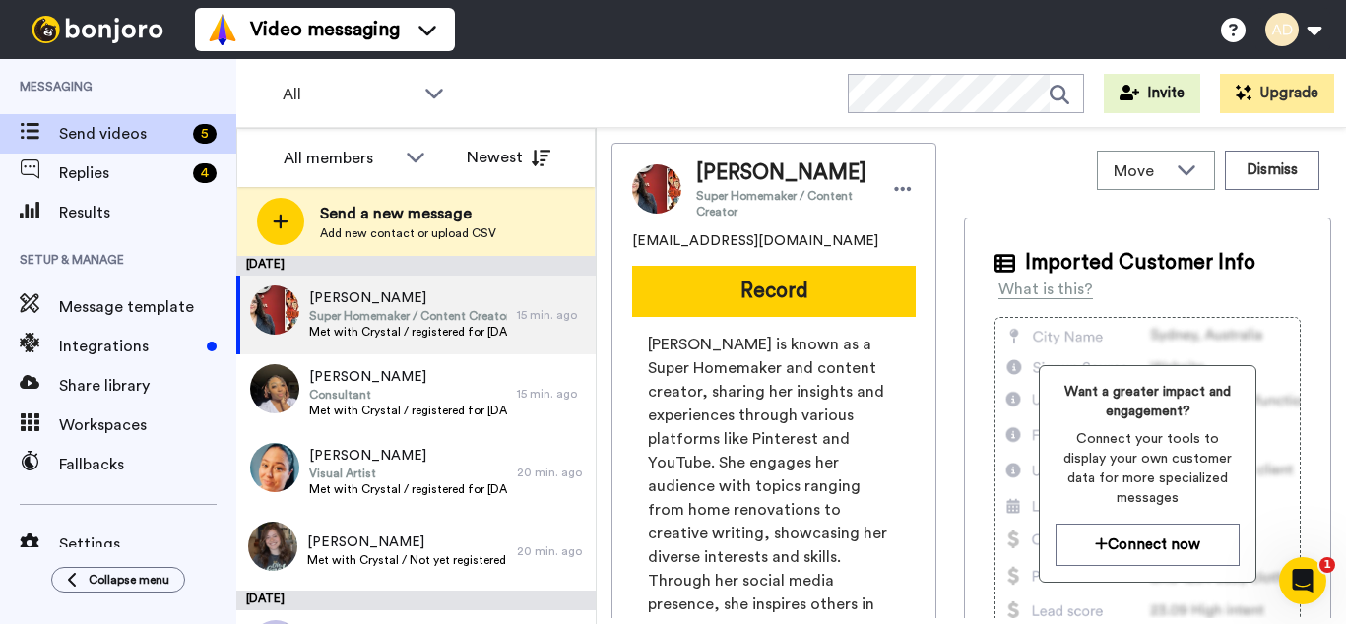
scroll to position [0, 0]
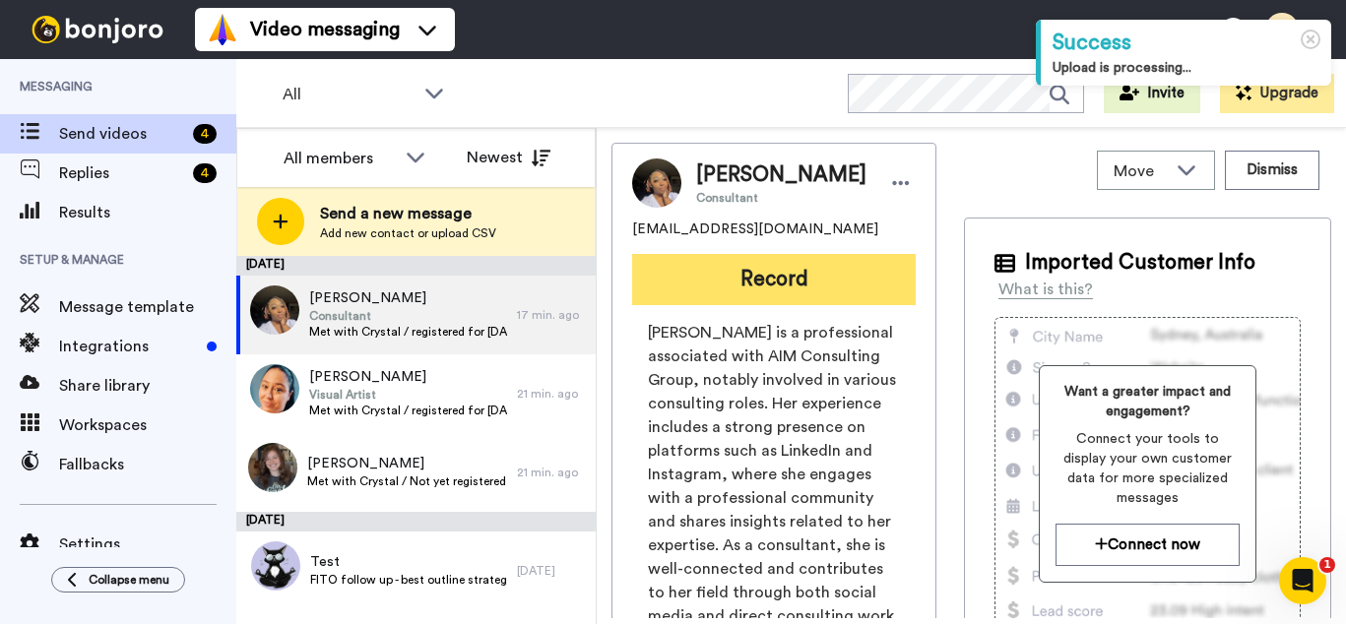
click at [755, 285] on button "Record" at bounding box center [774, 279] width 284 height 51
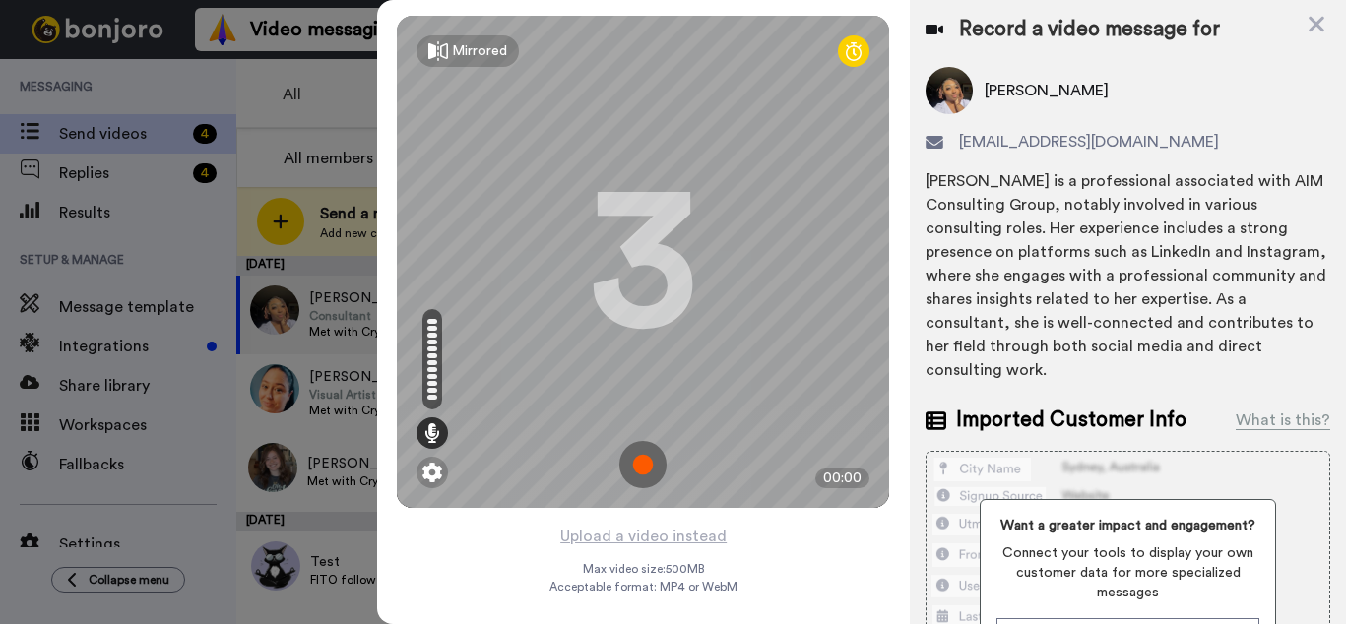
click at [645, 466] on img at bounding box center [642, 464] width 47 height 47
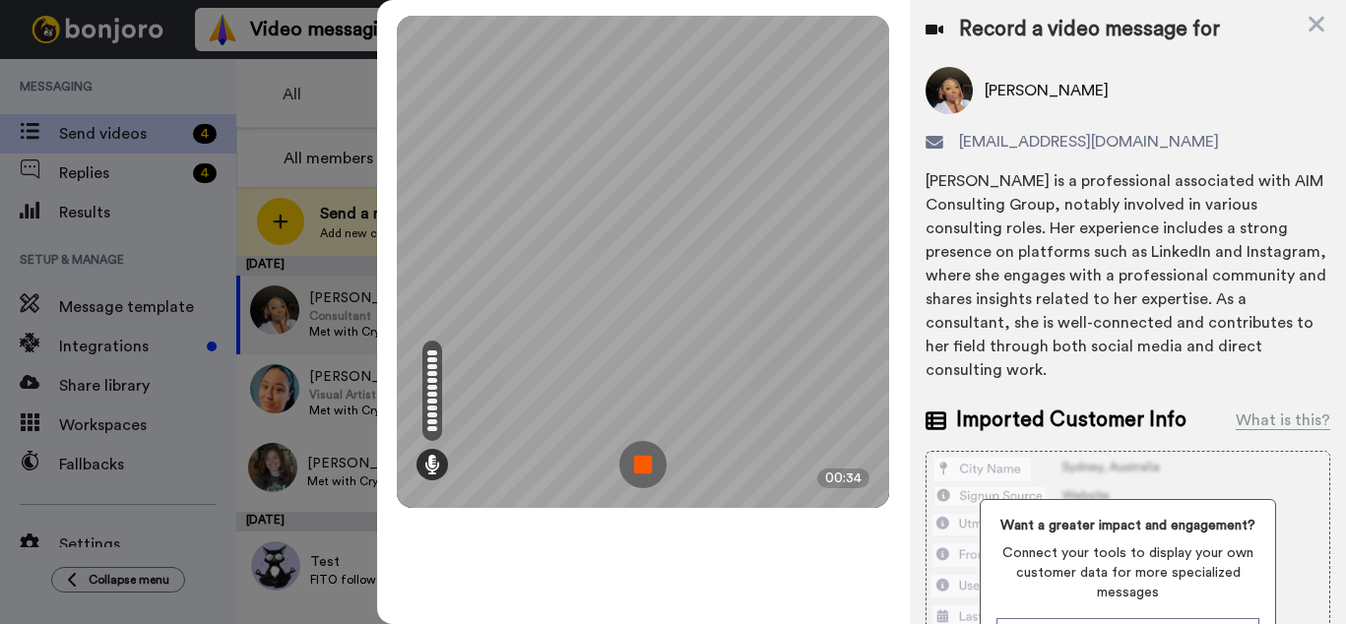
click at [644, 464] on img at bounding box center [642, 464] width 47 height 47
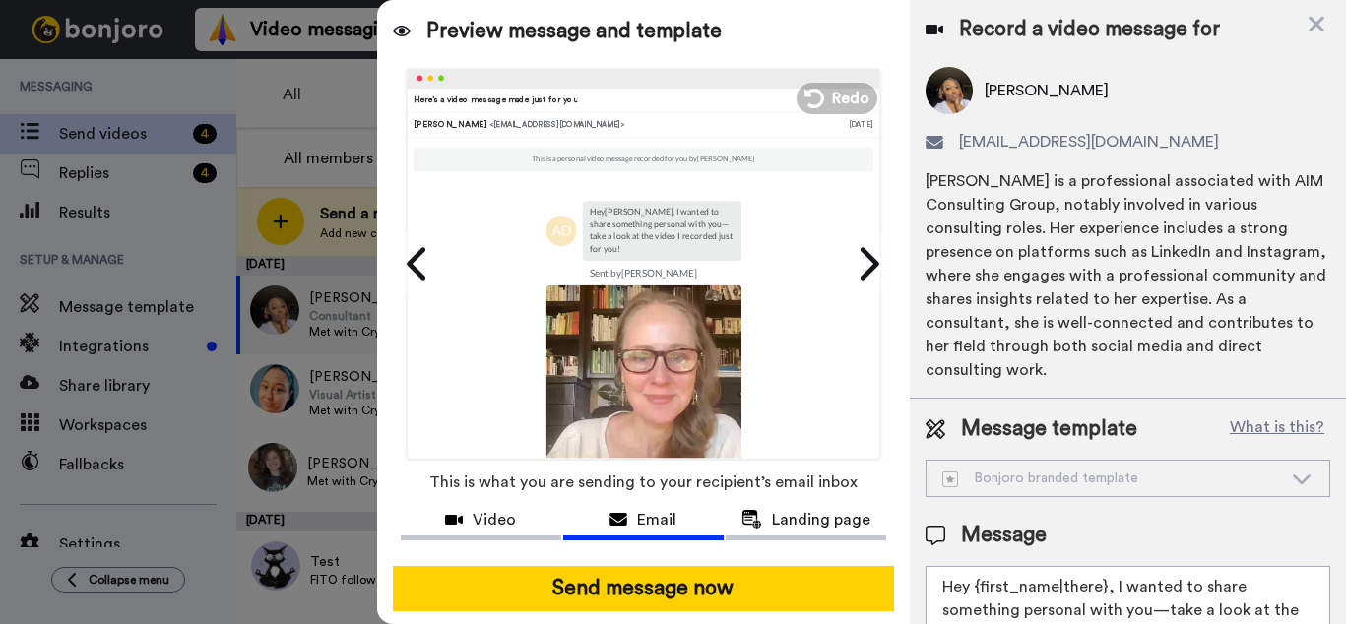
scroll to position [99, 0]
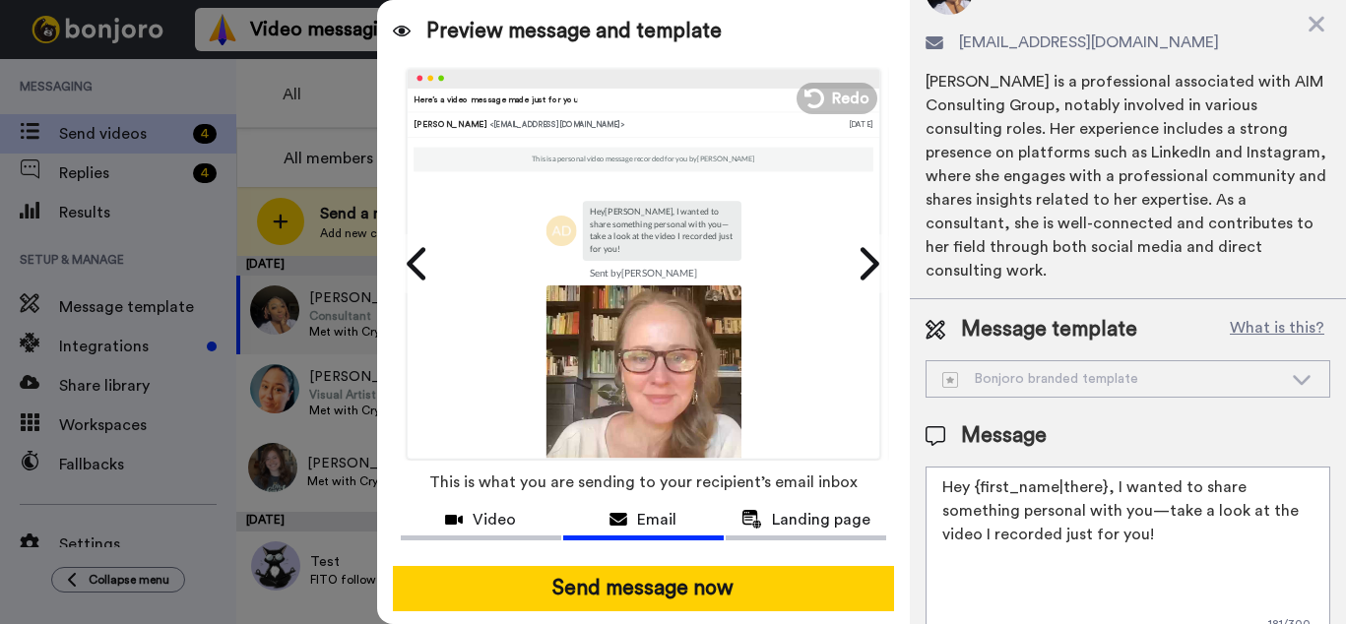
drag, startPoint x: 1109, startPoint y: 470, endPoint x: 1109, endPoint y: 548, distance: 78.8
click at [1109, 548] on textarea "Hey {first_name|there}, I wanted to share something personal with you—take a lo…" at bounding box center [1127, 555] width 405 height 177
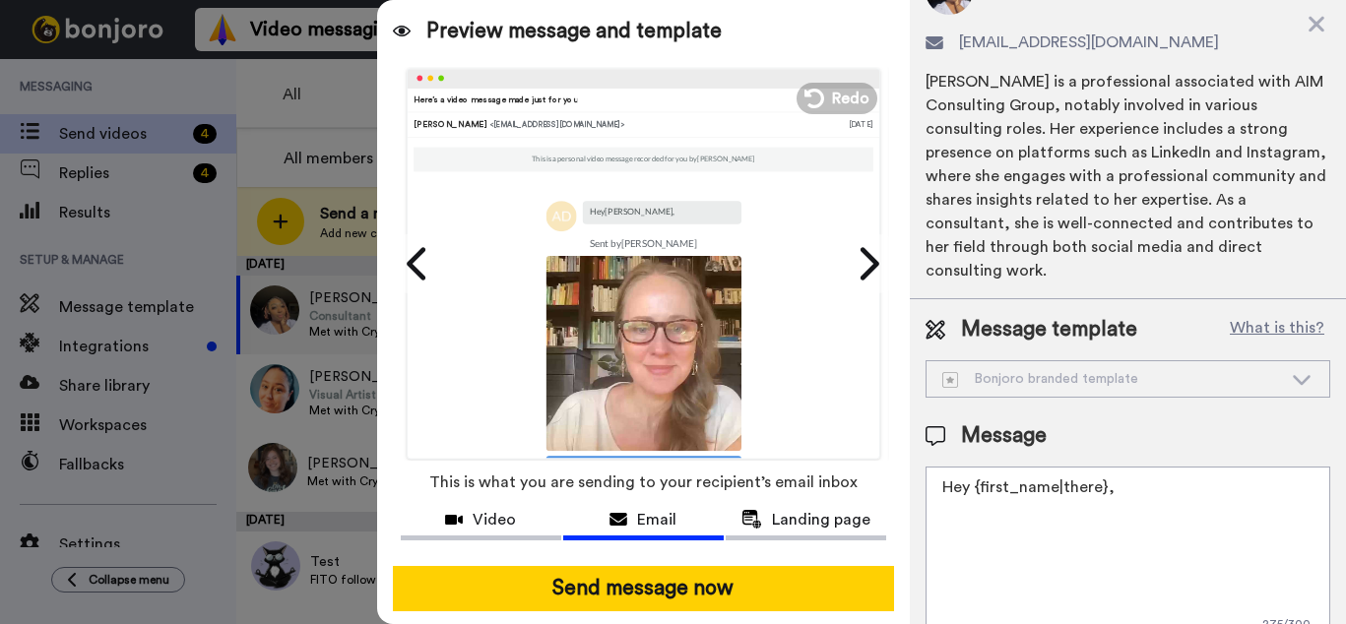
paste textarea "I wanted to check in and see how your meeting with [PERSON_NAME] went [DATE]. C…"
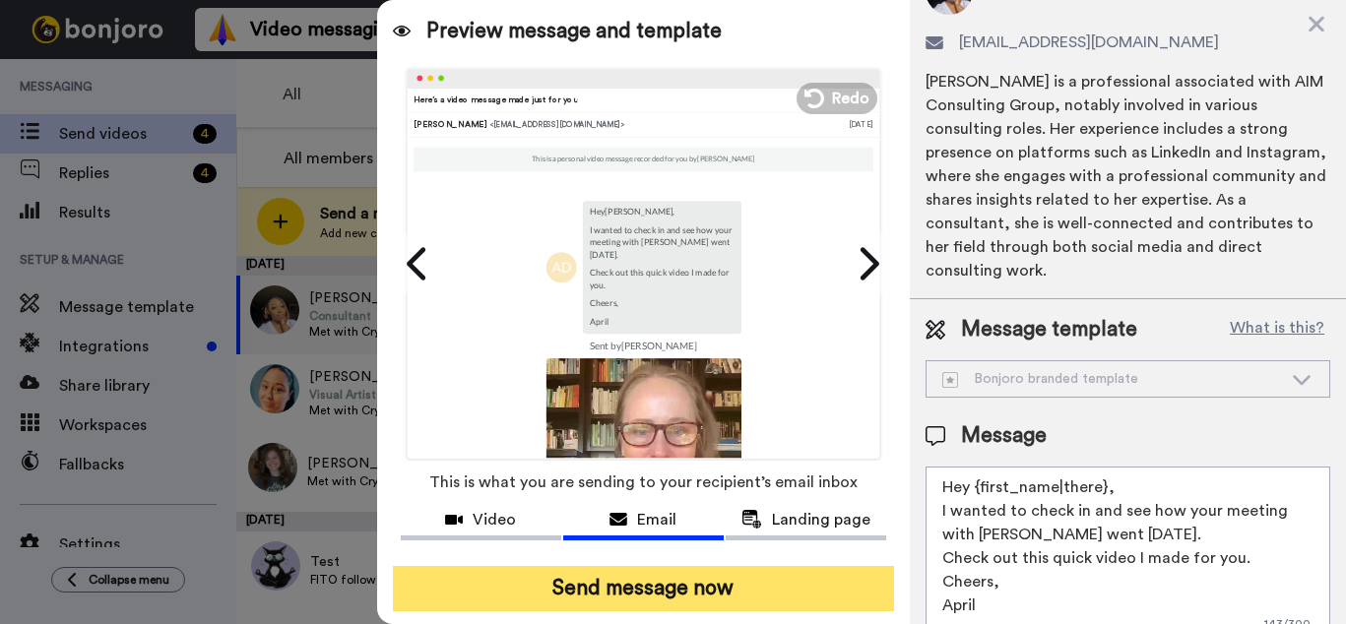
type textarea "Hey {first_name|there}, I wanted to check in and see how your meeting with Crys…"
click at [738, 584] on button "Send message now" at bounding box center [643, 588] width 501 height 45
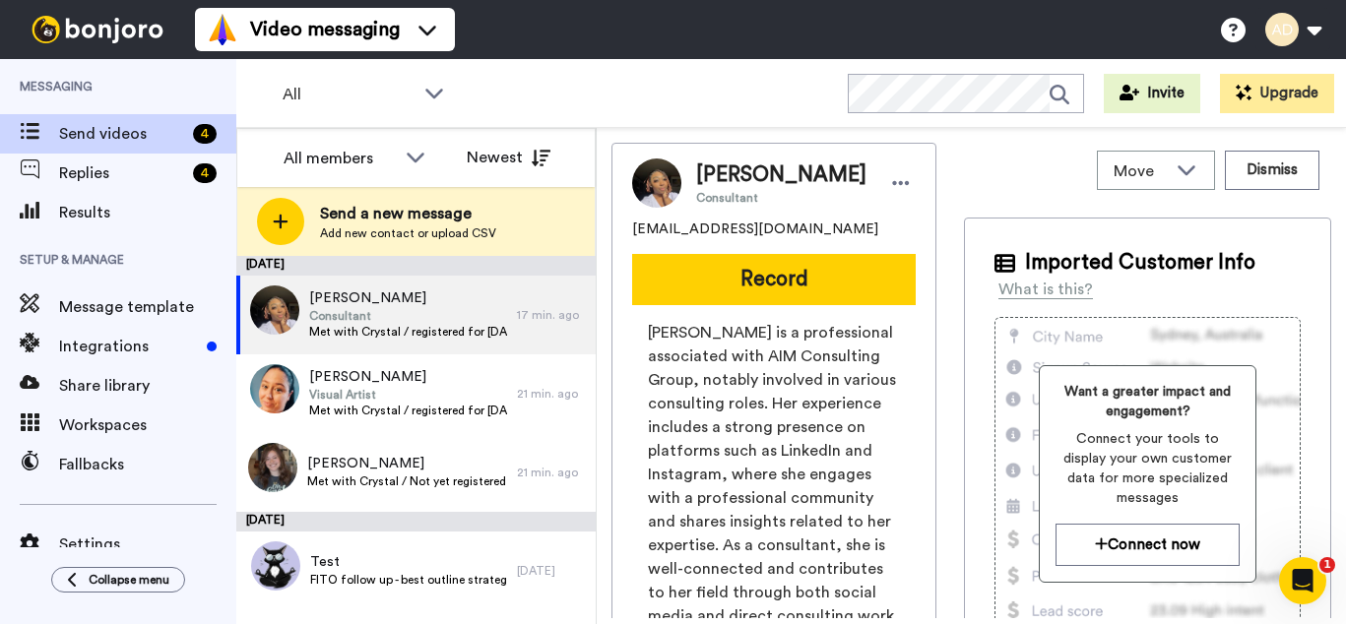
scroll to position [0, 0]
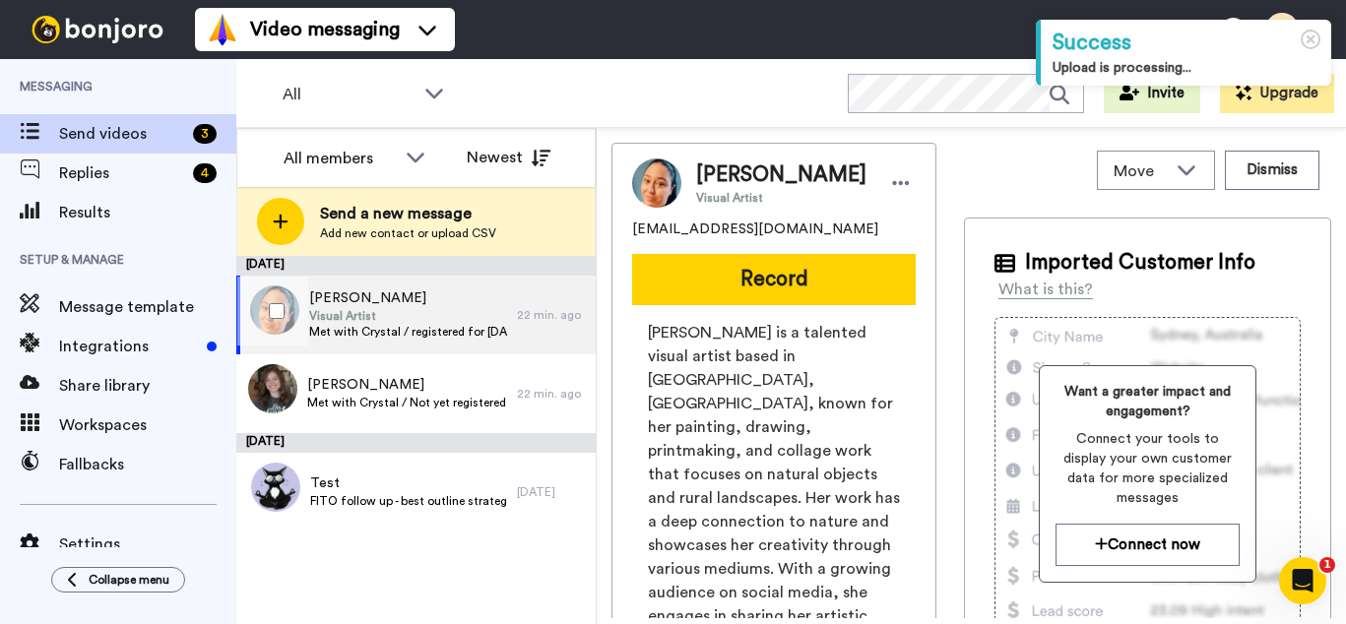
click at [381, 320] on span "Visual Artist" at bounding box center [408, 316] width 198 height 16
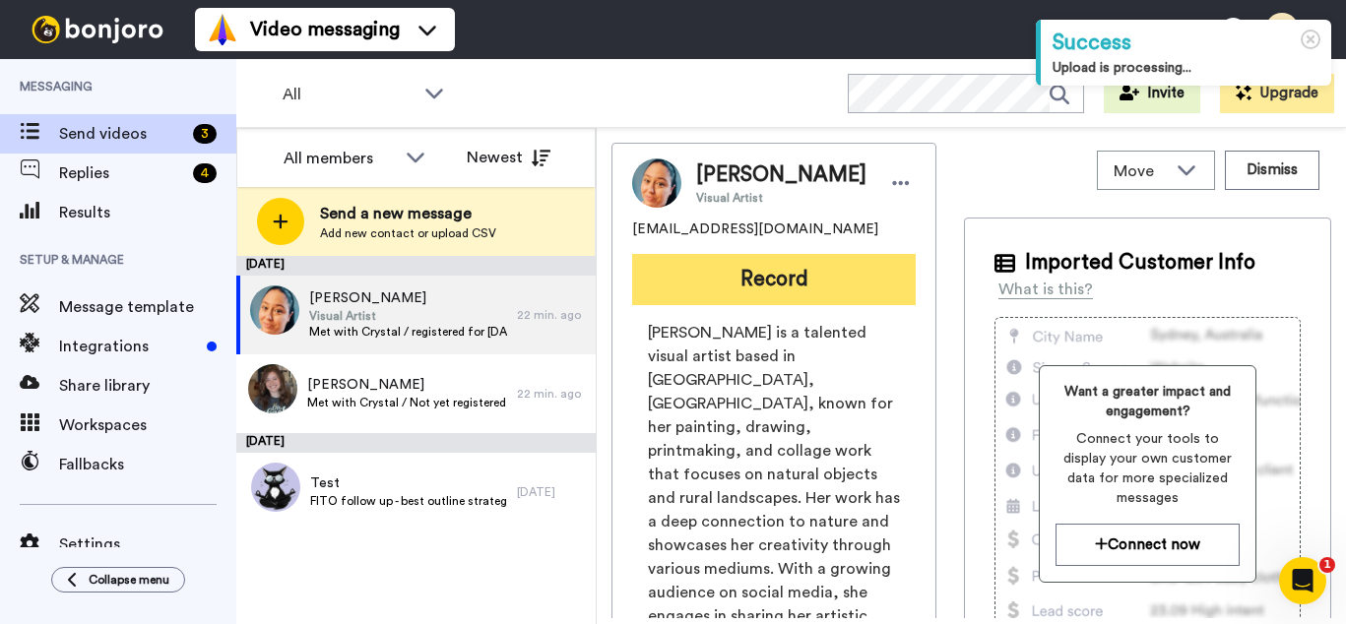
click at [746, 278] on button "Record" at bounding box center [774, 279] width 284 height 51
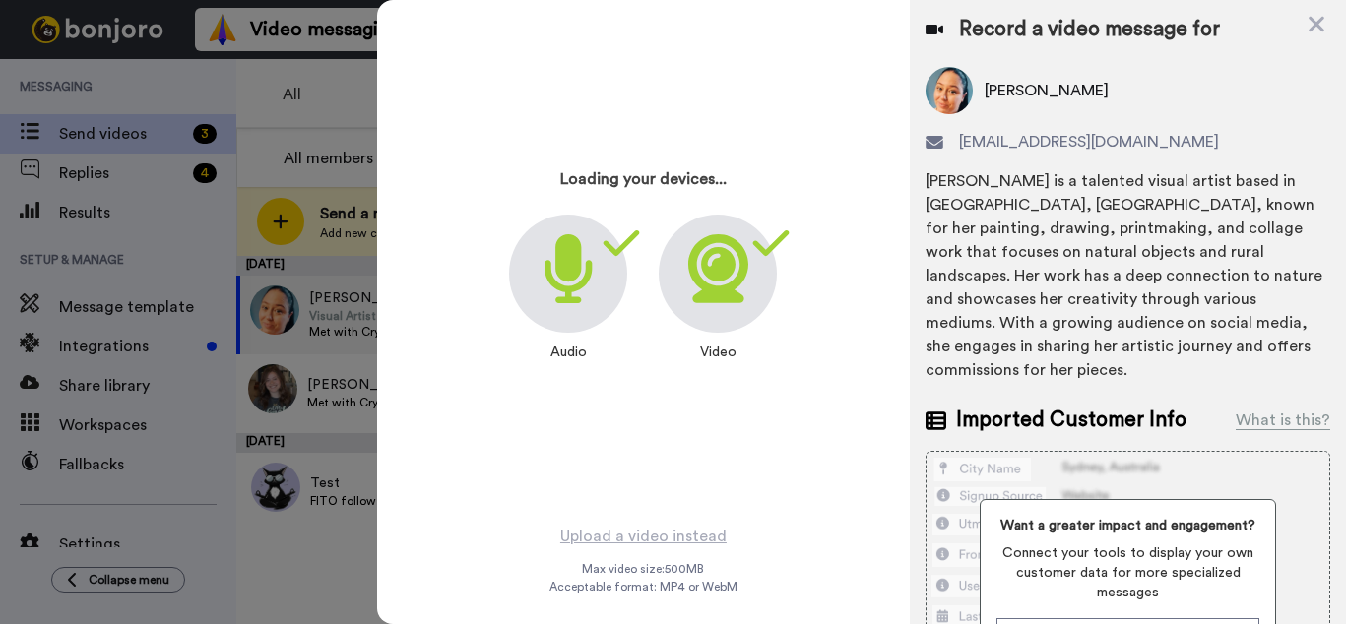
click at [714, 278] on icon at bounding box center [718, 268] width 60 height 69
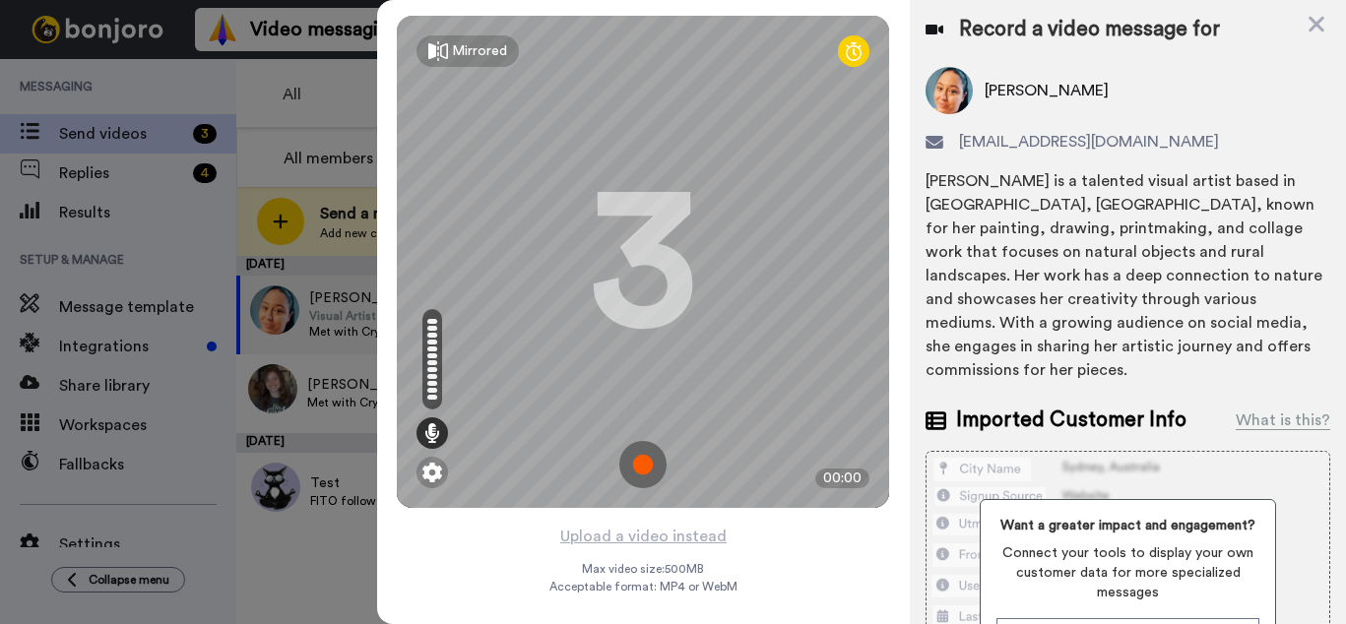
click at [644, 460] on img at bounding box center [642, 464] width 47 height 47
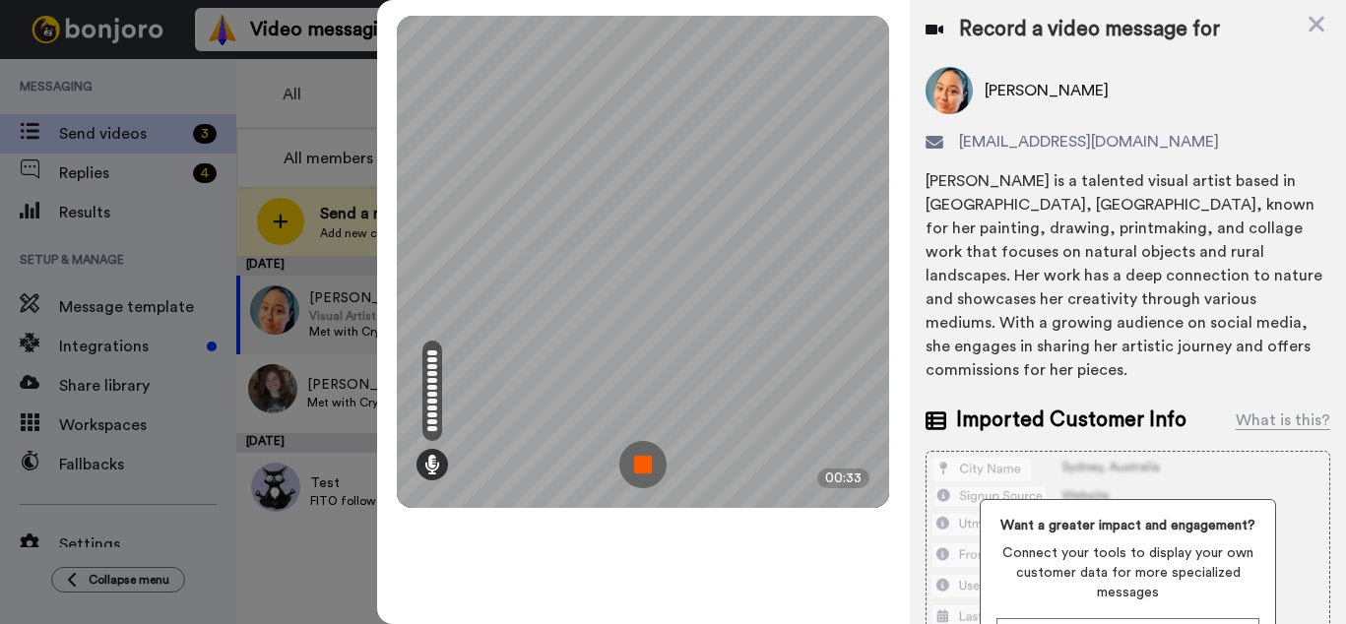
click at [641, 464] on img at bounding box center [642, 464] width 47 height 47
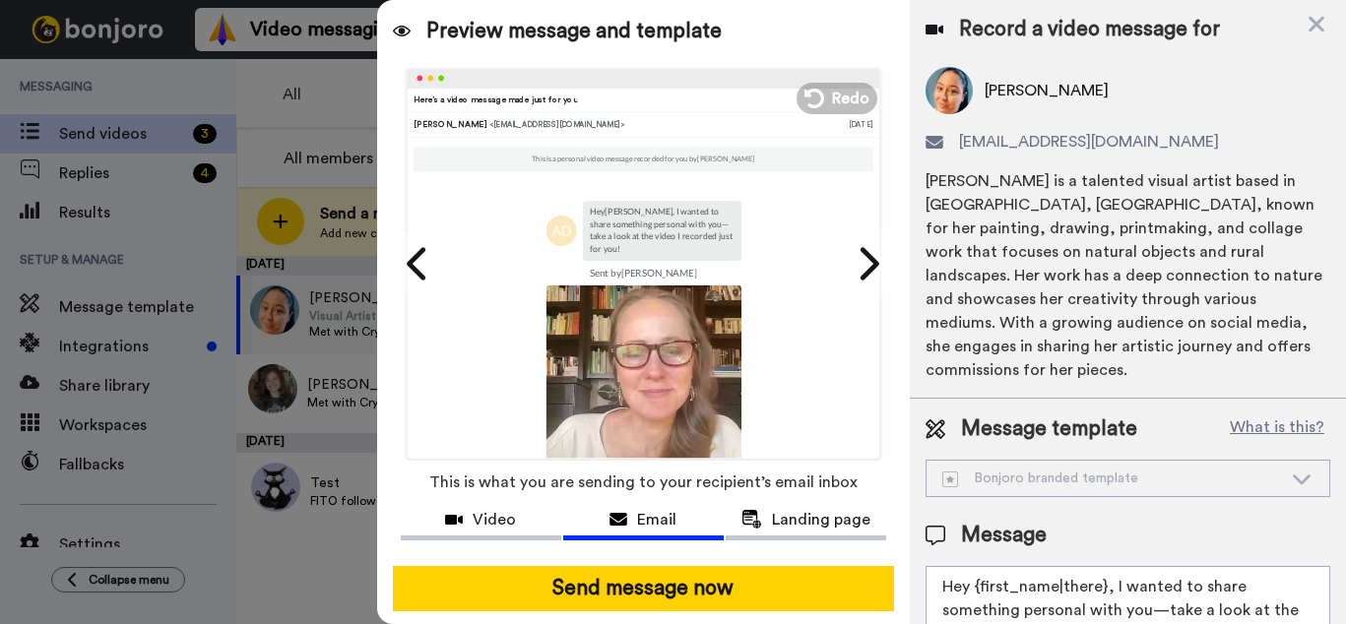
scroll to position [111, 0]
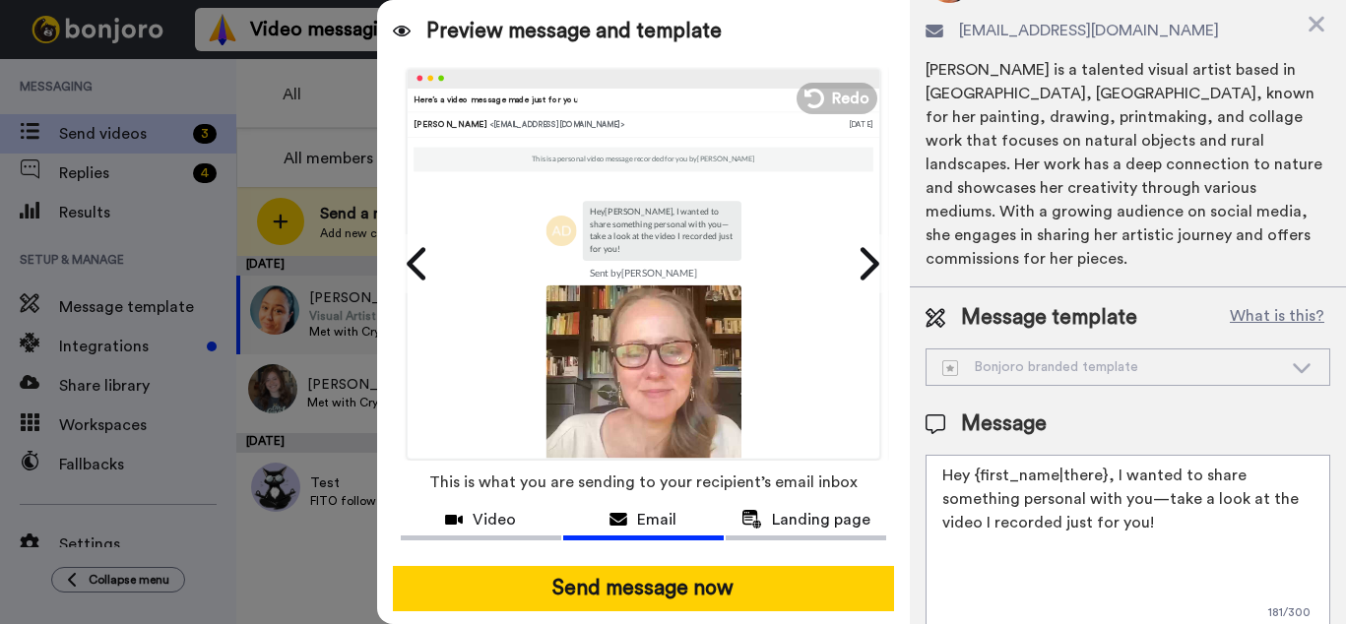
drag, startPoint x: 1108, startPoint y: 457, endPoint x: 1113, endPoint y: 527, distance: 70.1
click at [1113, 527] on textarea "Hey {first_name|there}, I wanted to share something personal with you—take a lo…" at bounding box center [1127, 543] width 405 height 177
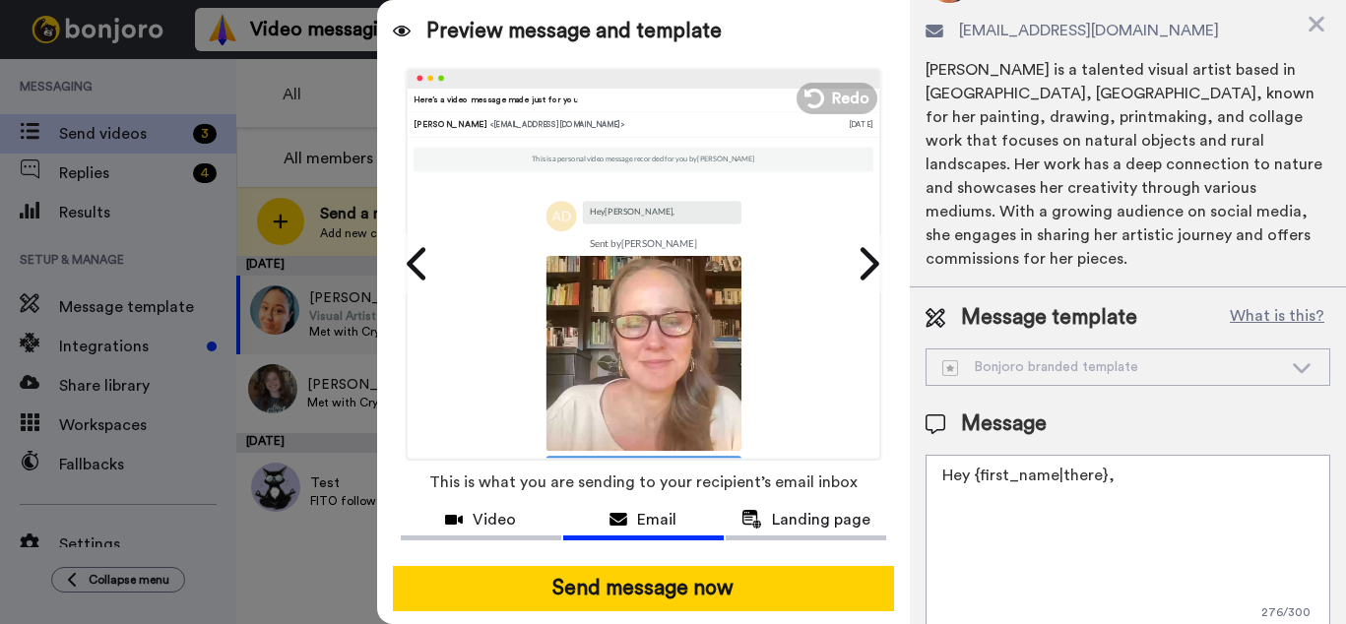
paste textarea "I wanted to check in and see how your meeting with Crystal went on Friday. Chec…"
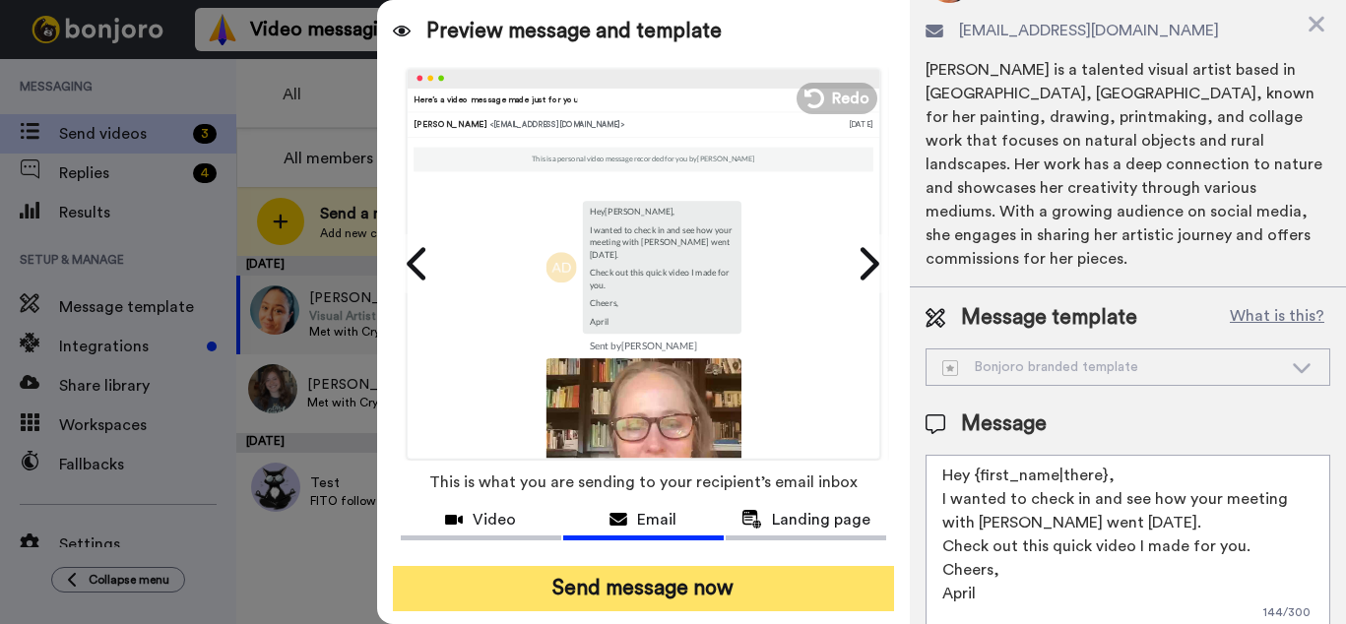
type textarea "Hey {first_name|there}, I wanted to check in and see how your meeting with Crys…"
click at [693, 584] on button "Send message now" at bounding box center [643, 588] width 501 height 45
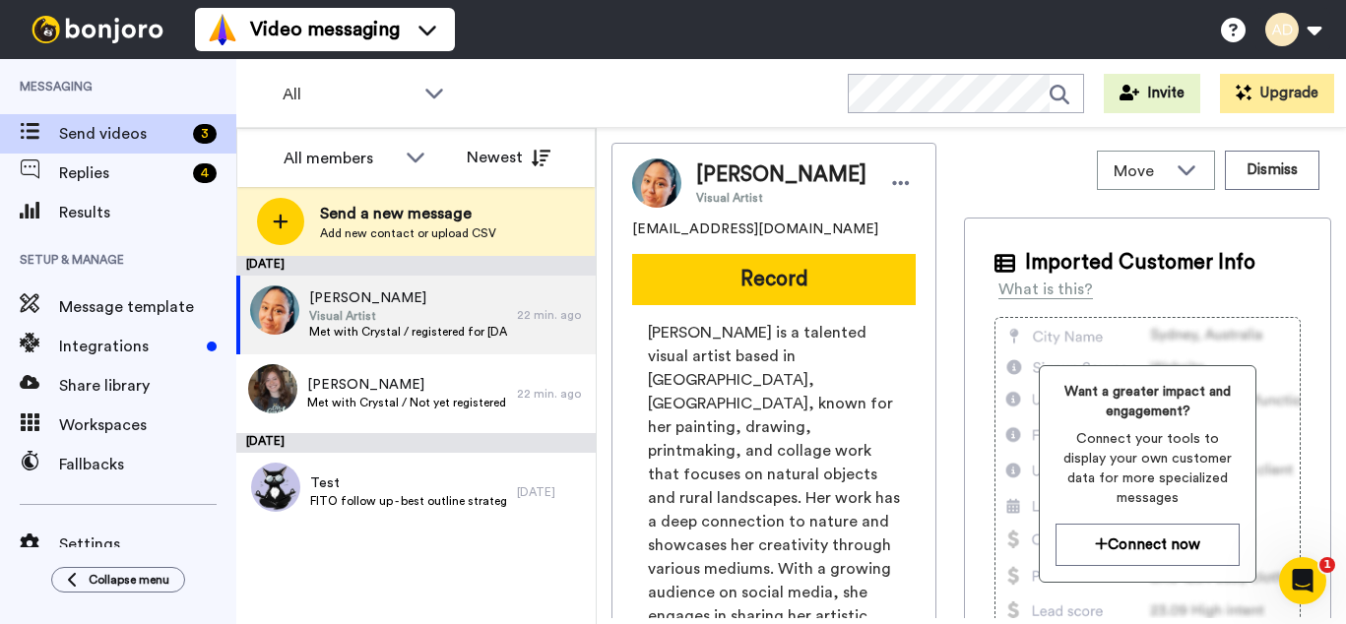
scroll to position [0, 0]
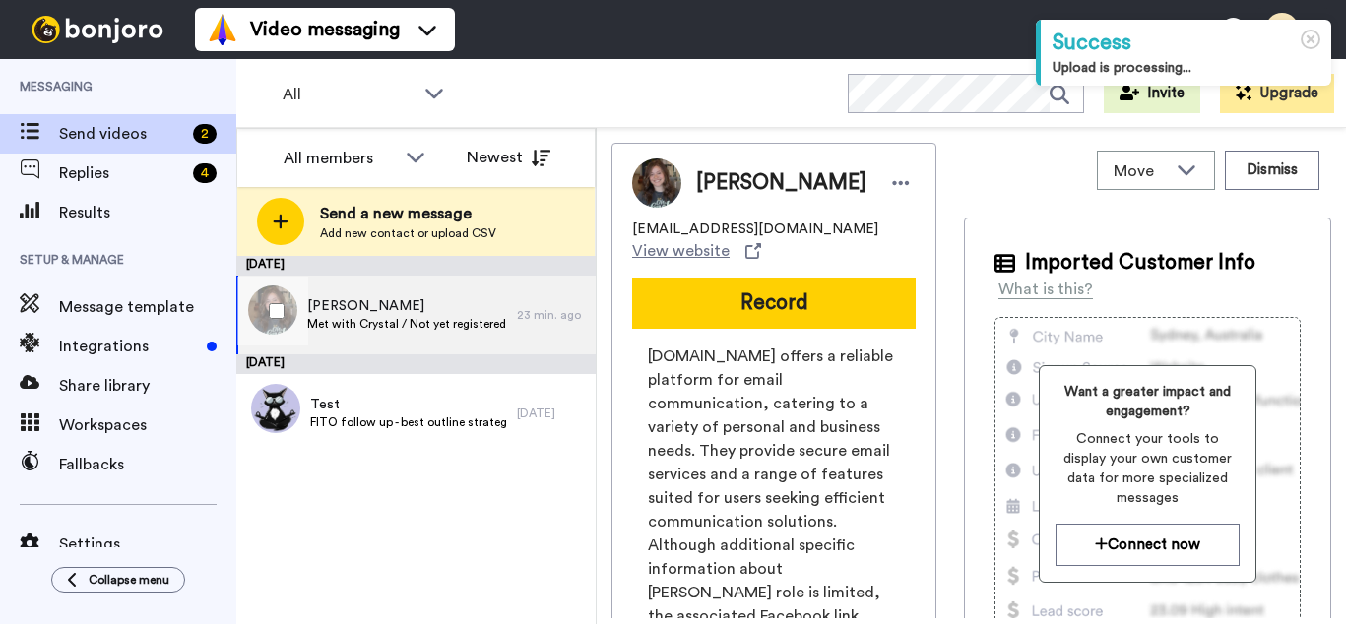
click at [377, 312] on span "[PERSON_NAME]" at bounding box center [407, 306] width 200 height 20
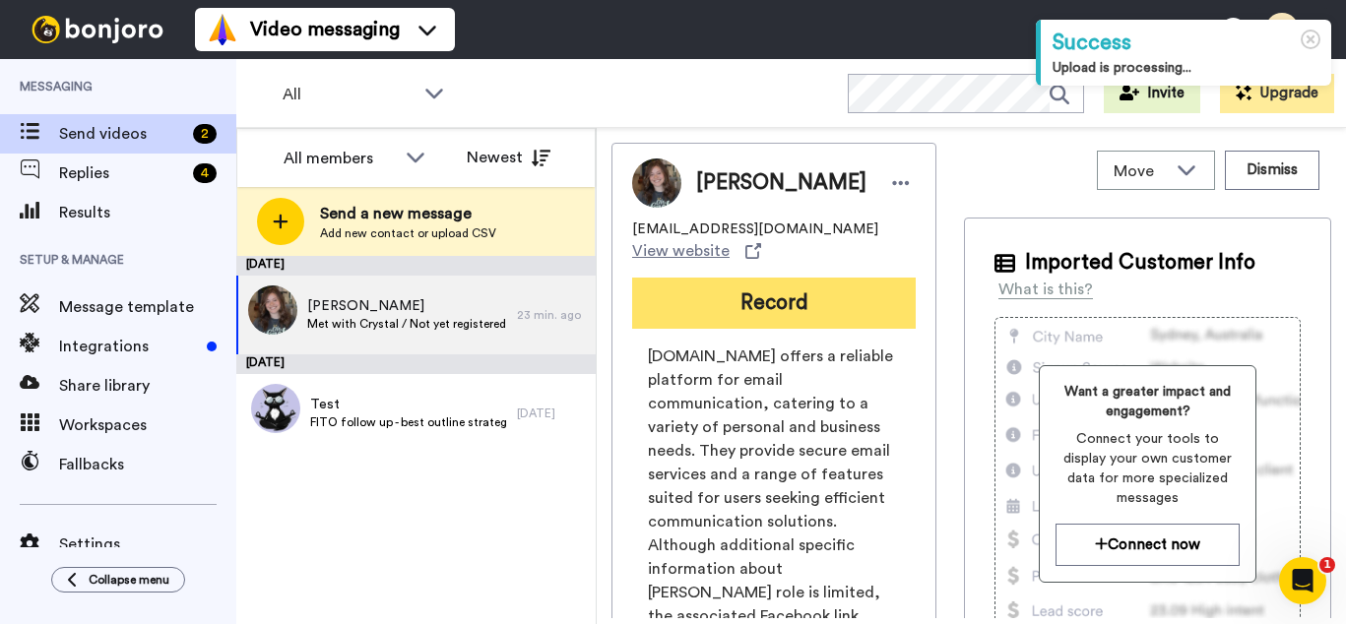
click at [772, 317] on button "Record" at bounding box center [774, 303] width 284 height 51
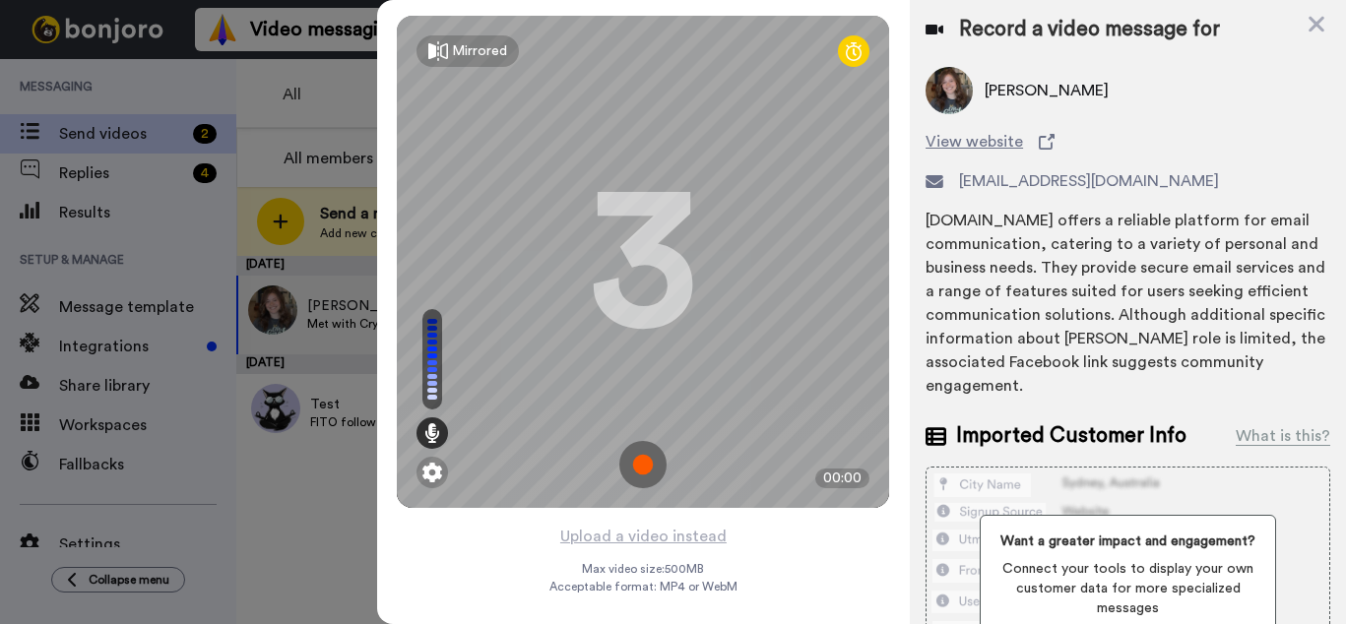
click at [639, 464] on img at bounding box center [642, 464] width 47 height 47
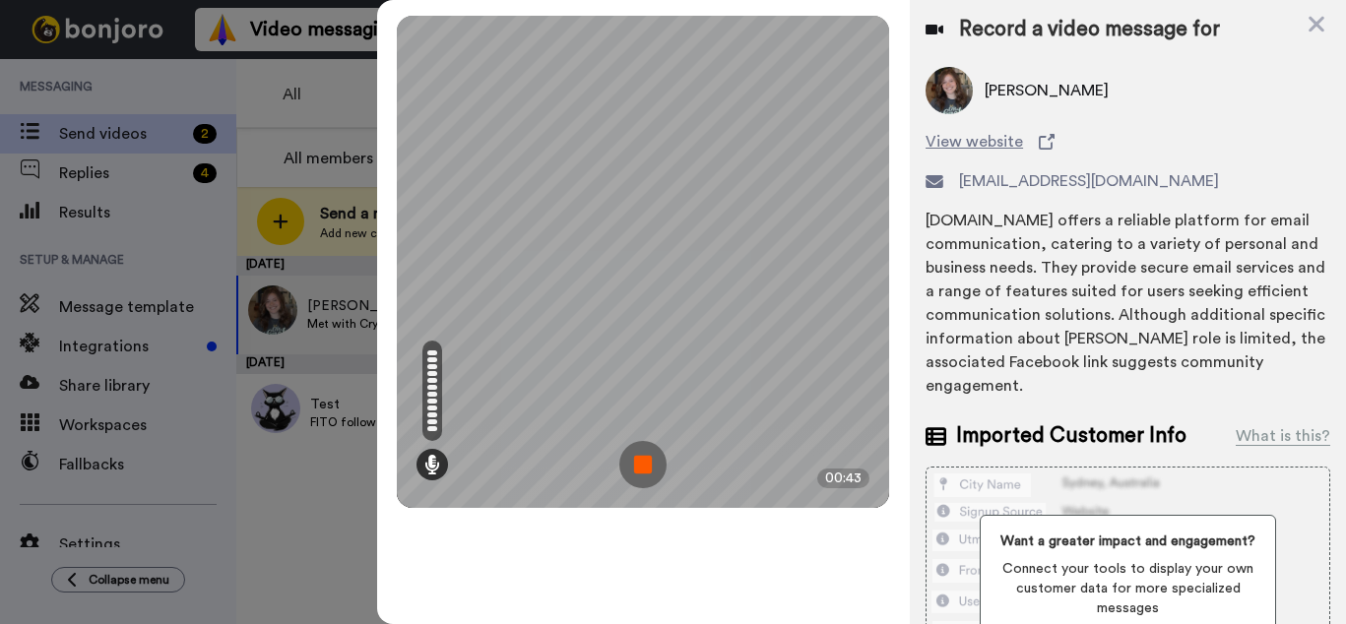
click at [644, 466] on img at bounding box center [642, 464] width 47 height 47
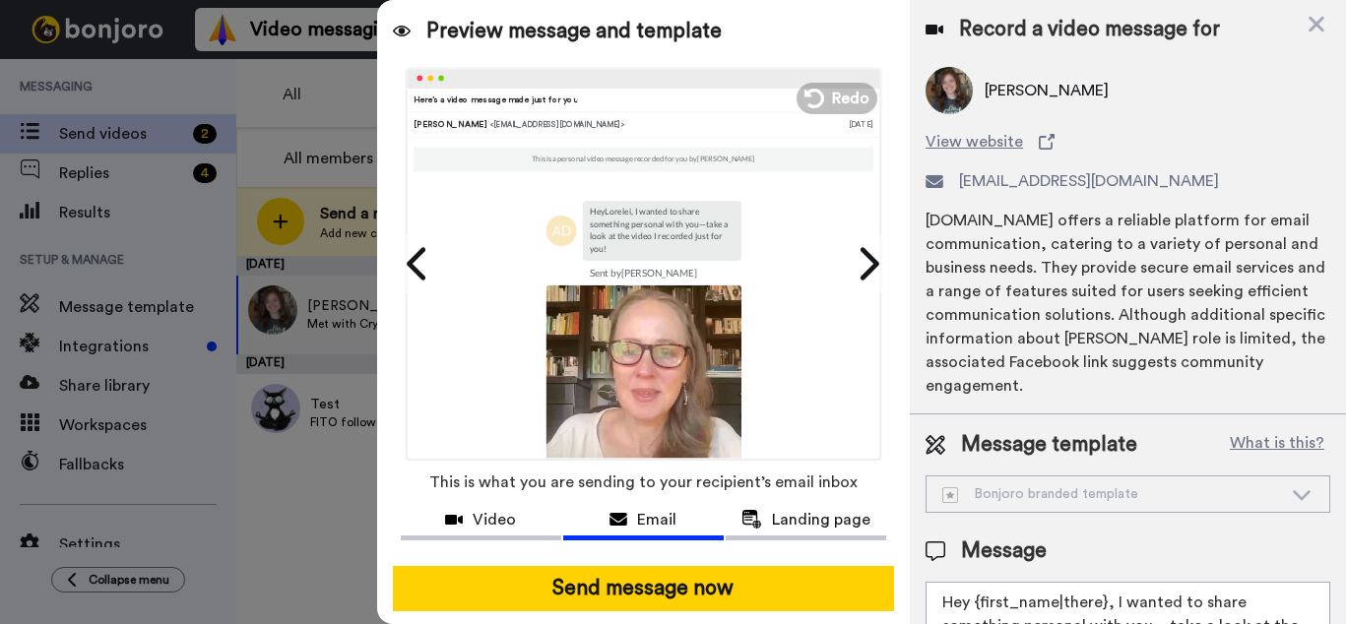
scroll to position [151, 0]
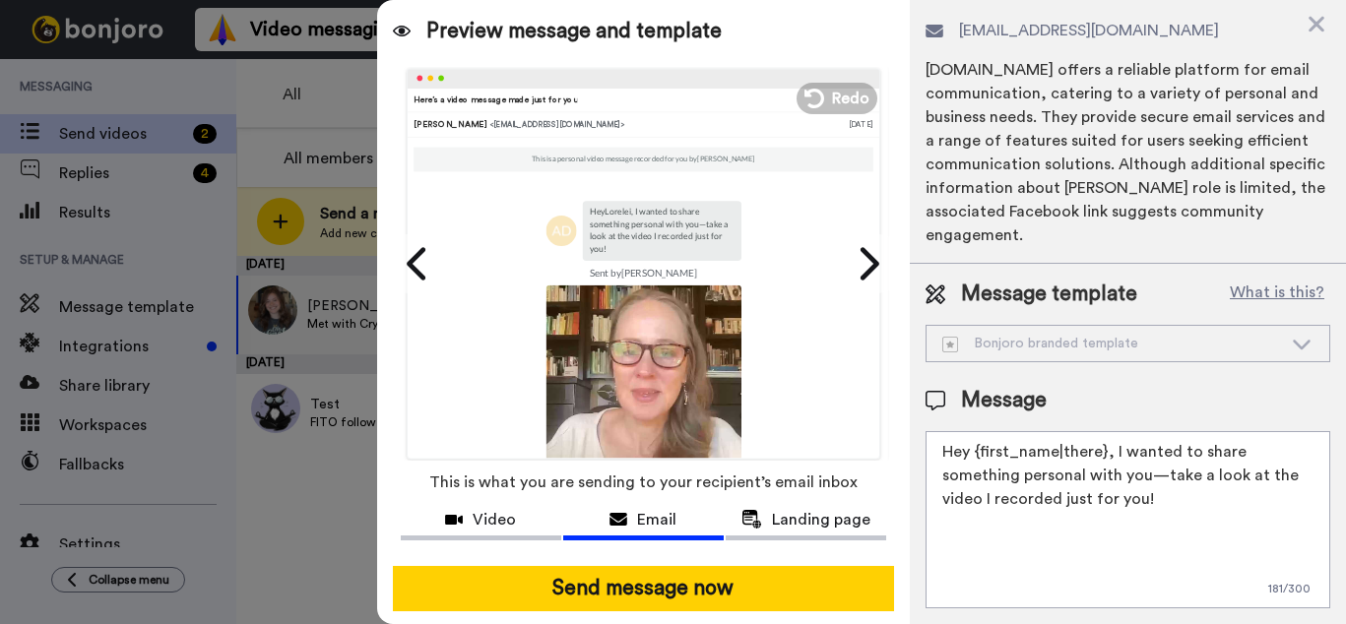
drag, startPoint x: 1112, startPoint y: 452, endPoint x: 1126, endPoint y: 502, distance: 52.1
click at [1126, 502] on textarea "Hey {first_name|there}, I wanted to share something personal with you—take a lo…" at bounding box center [1127, 519] width 405 height 177
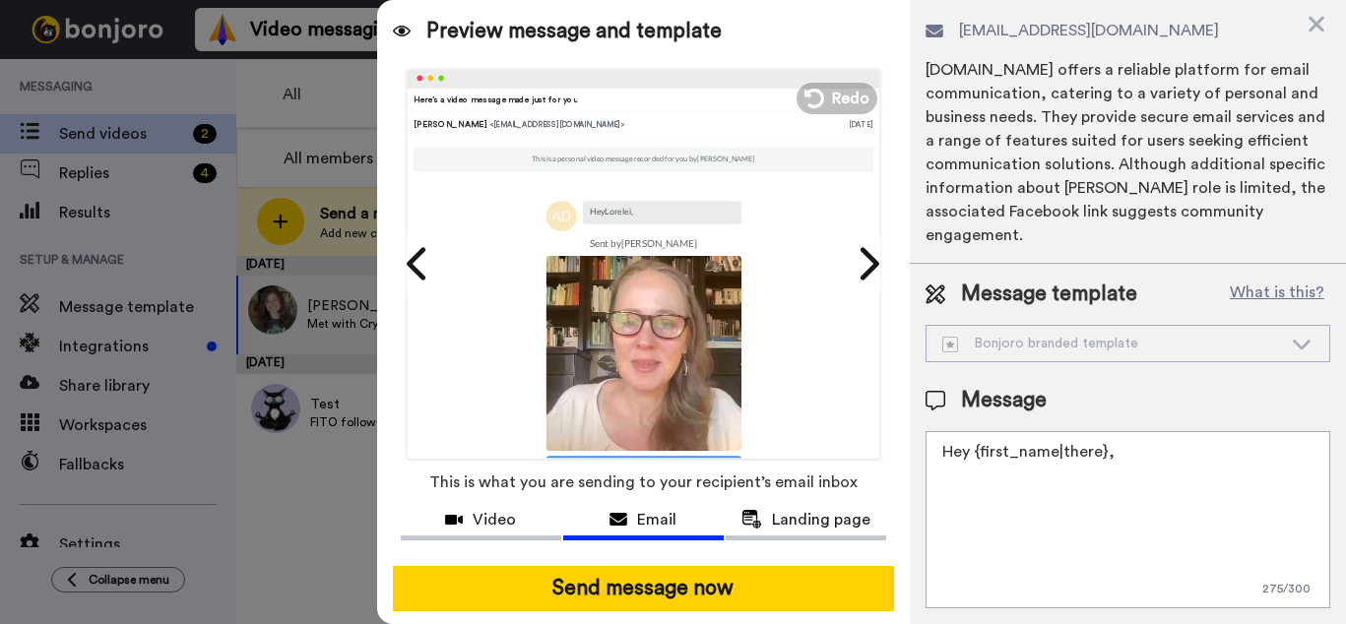
paste textarea "I wanted to check in and see how your meeting with Crystal went on Friday. Chec…"
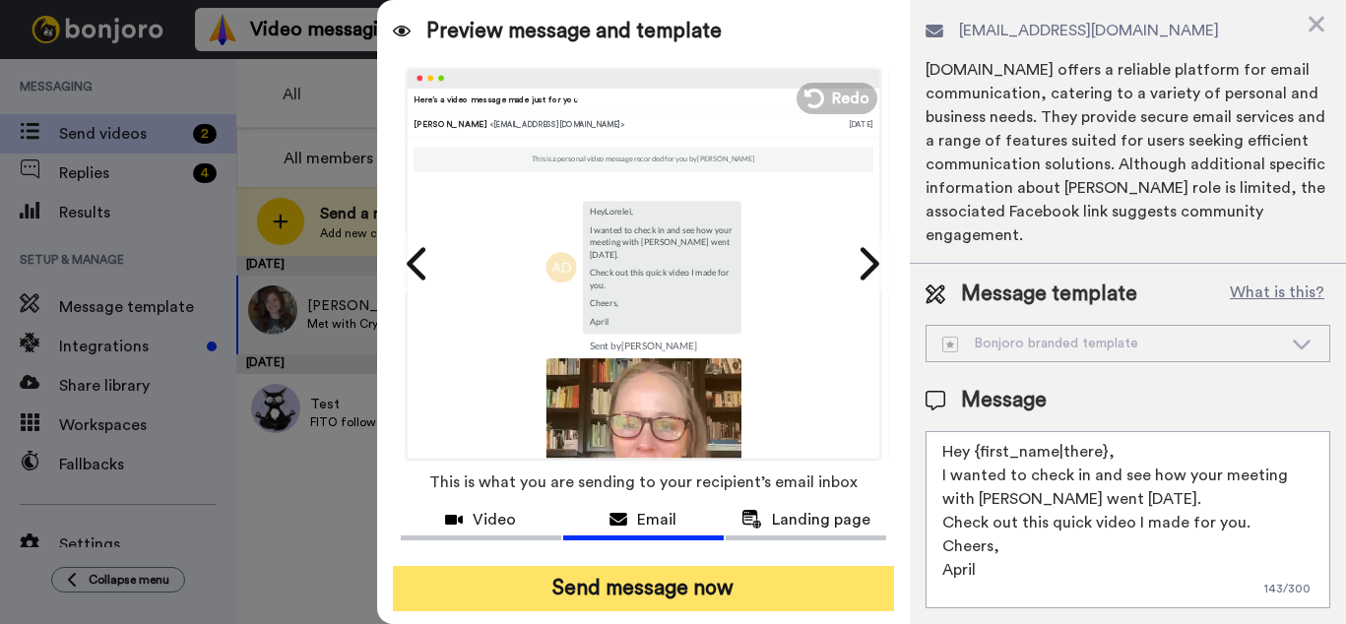
type textarea "Hey {first_name|there}, I wanted to check in and see how your meeting with Crys…"
click at [741, 582] on button "Send message now" at bounding box center [643, 588] width 501 height 45
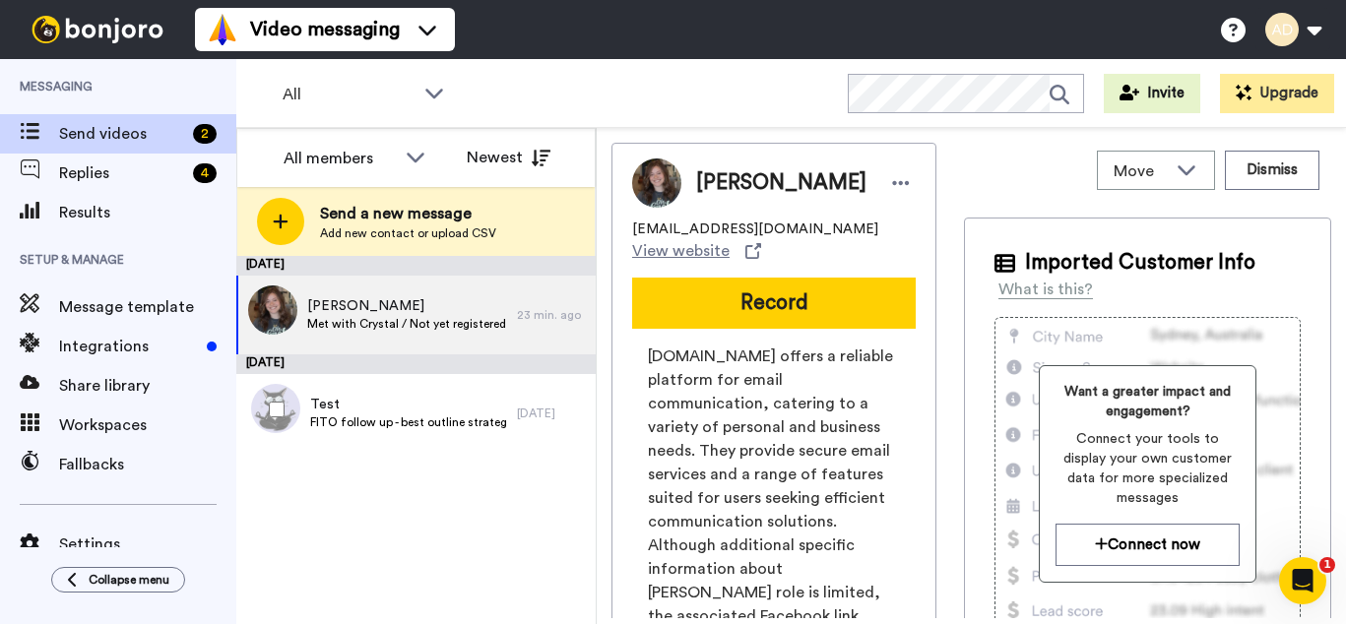
scroll to position [0, 0]
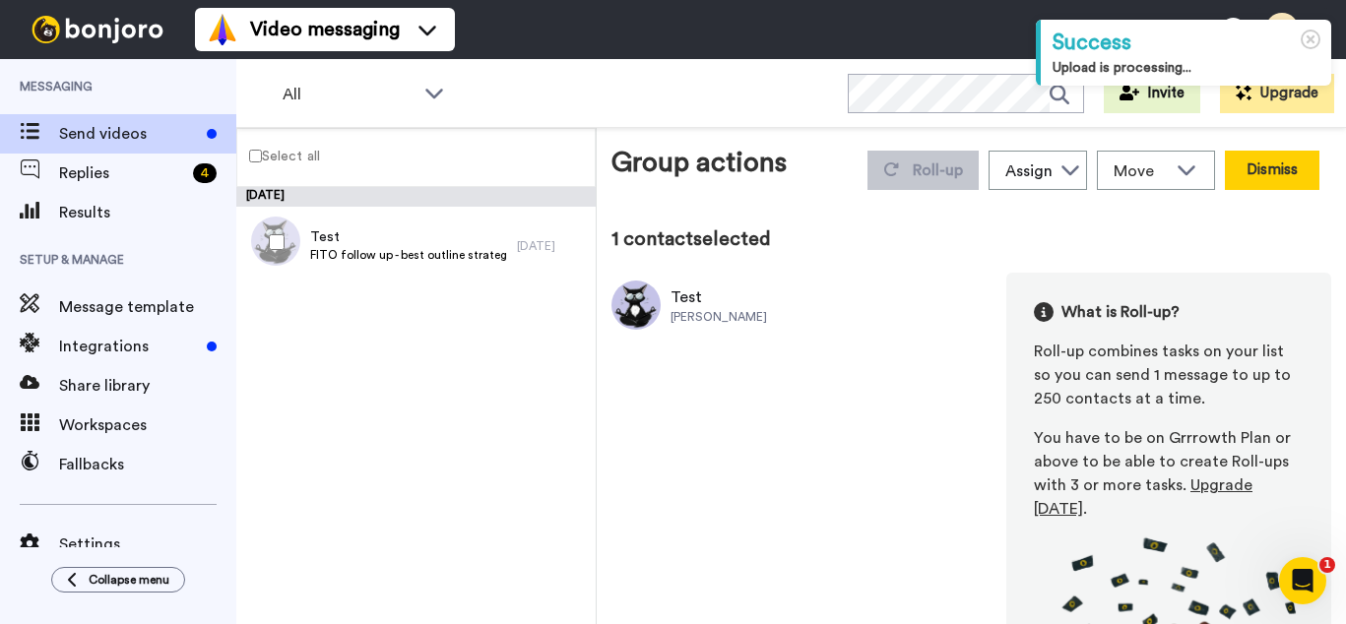
click at [1263, 164] on button "Dismiss" at bounding box center [1272, 170] width 95 height 39
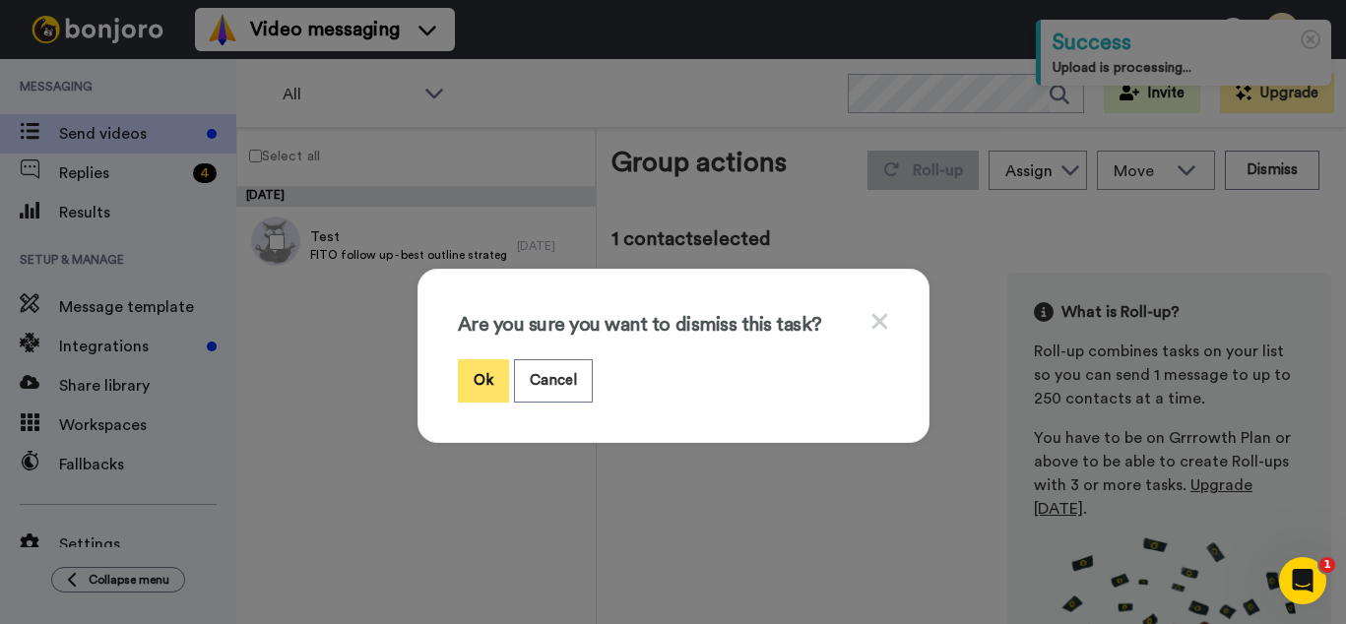
click at [484, 382] on button "Ok" at bounding box center [483, 380] width 51 height 42
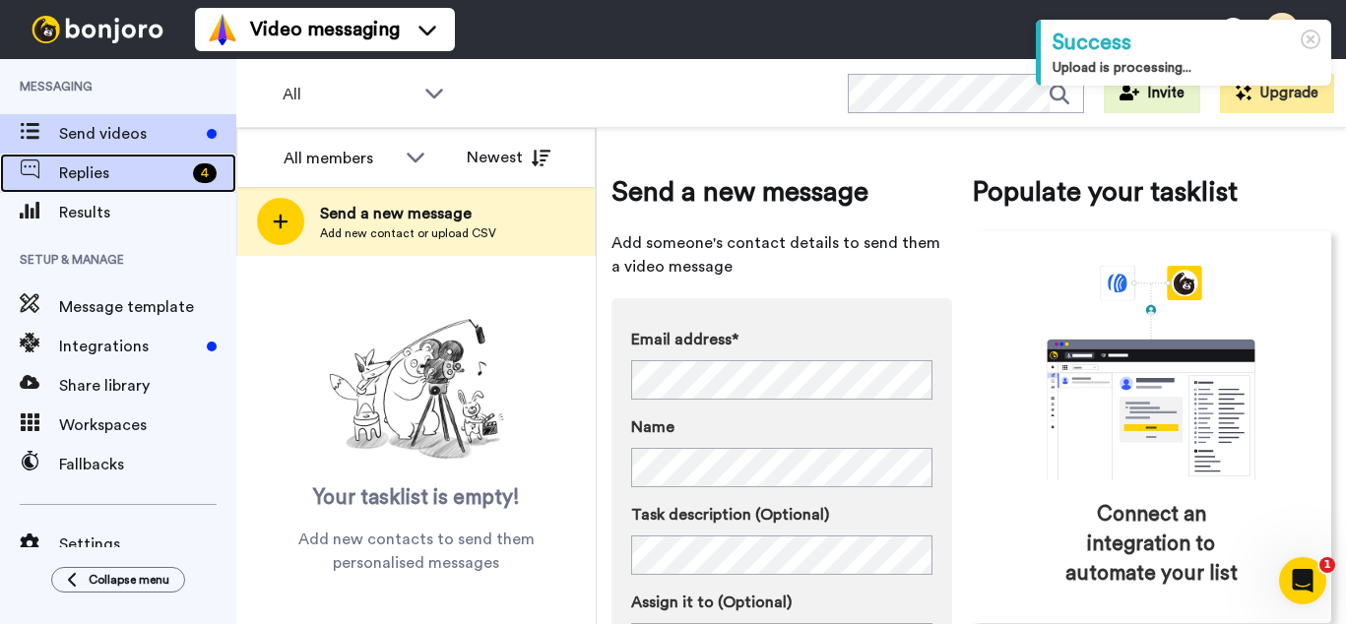
click at [86, 178] on span "Replies" at bounding box center [122, 173] width 126 height 24
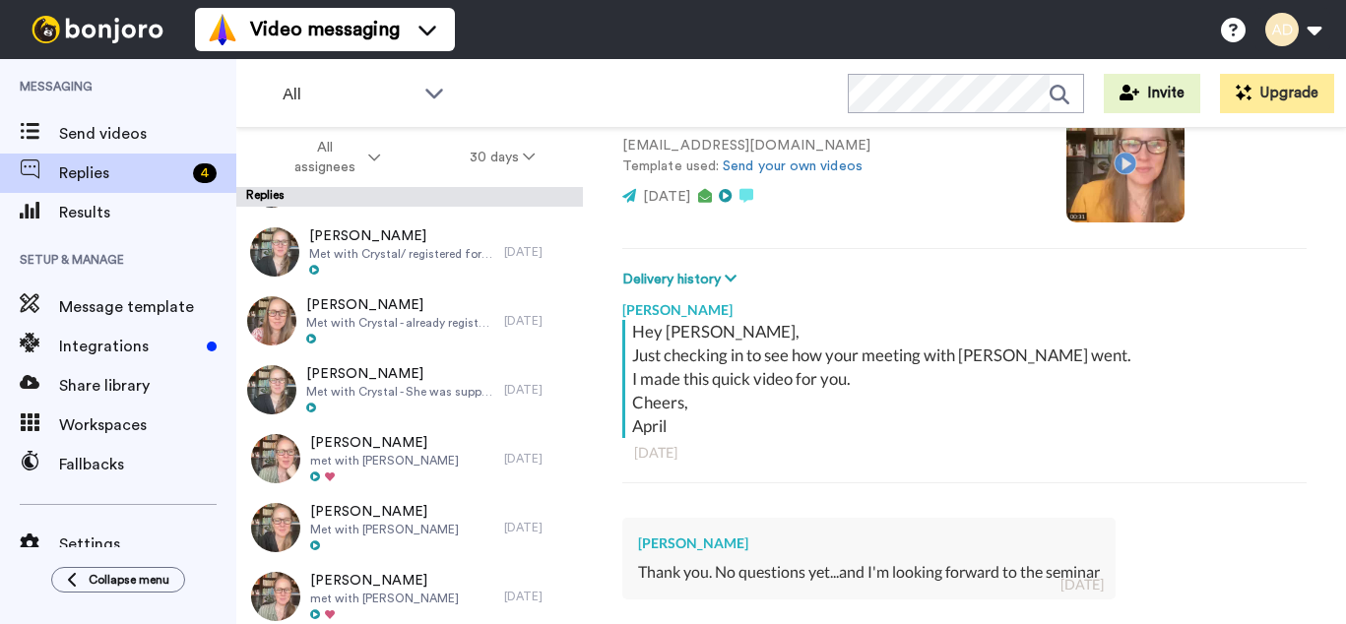
scroll to position [632, 0]
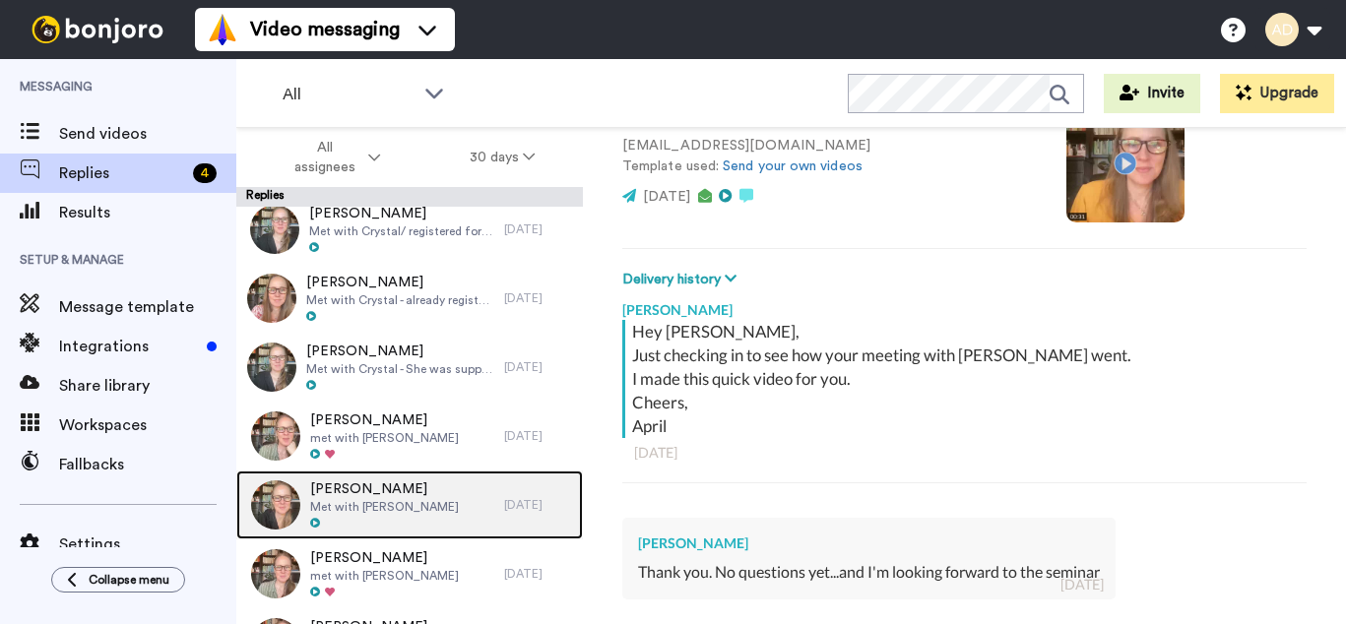
click at [383, 493] on span "Dr. Bob Newport" at bounding box center [384, 489] width 149 height 20
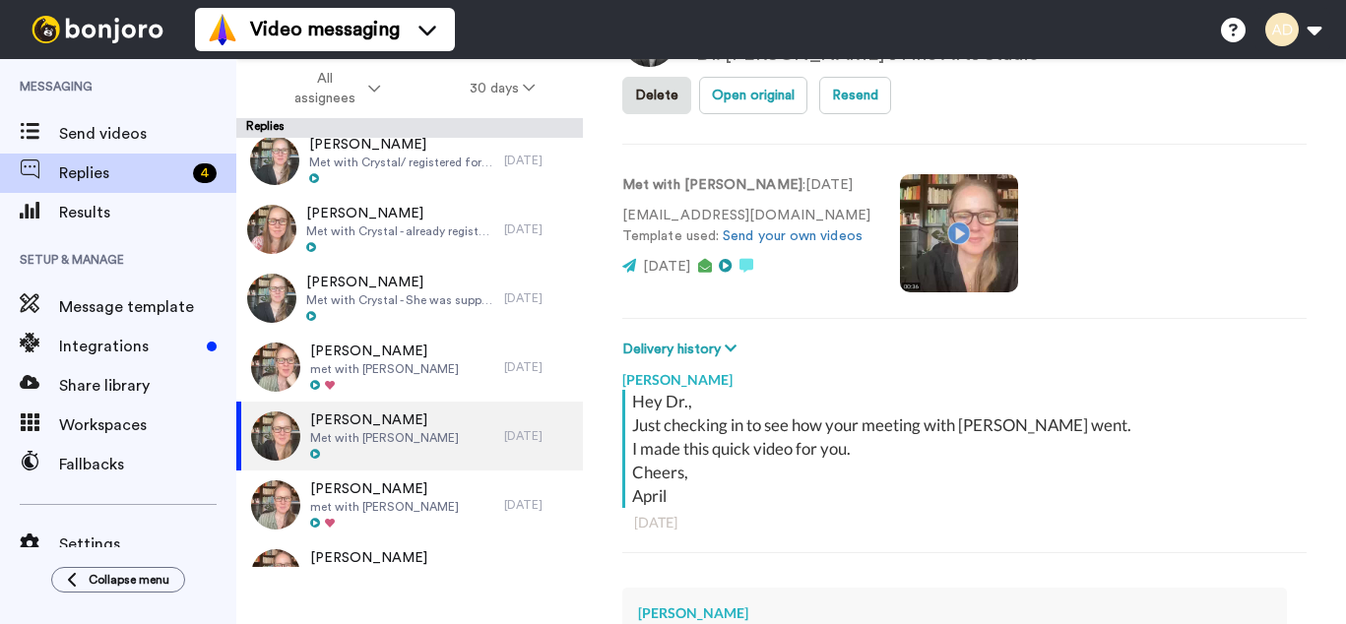
scroll to position [462, 0]
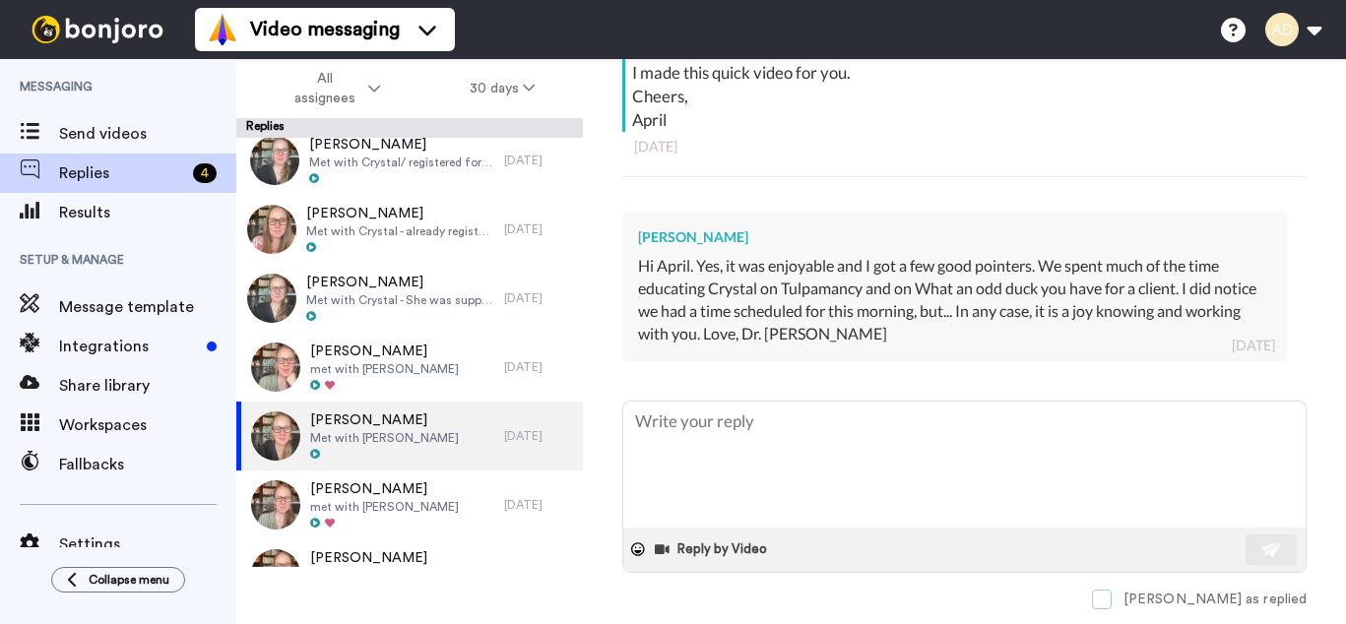
click at [1111, 590] on span at bounding box center [1102, 600] width 20 height 20
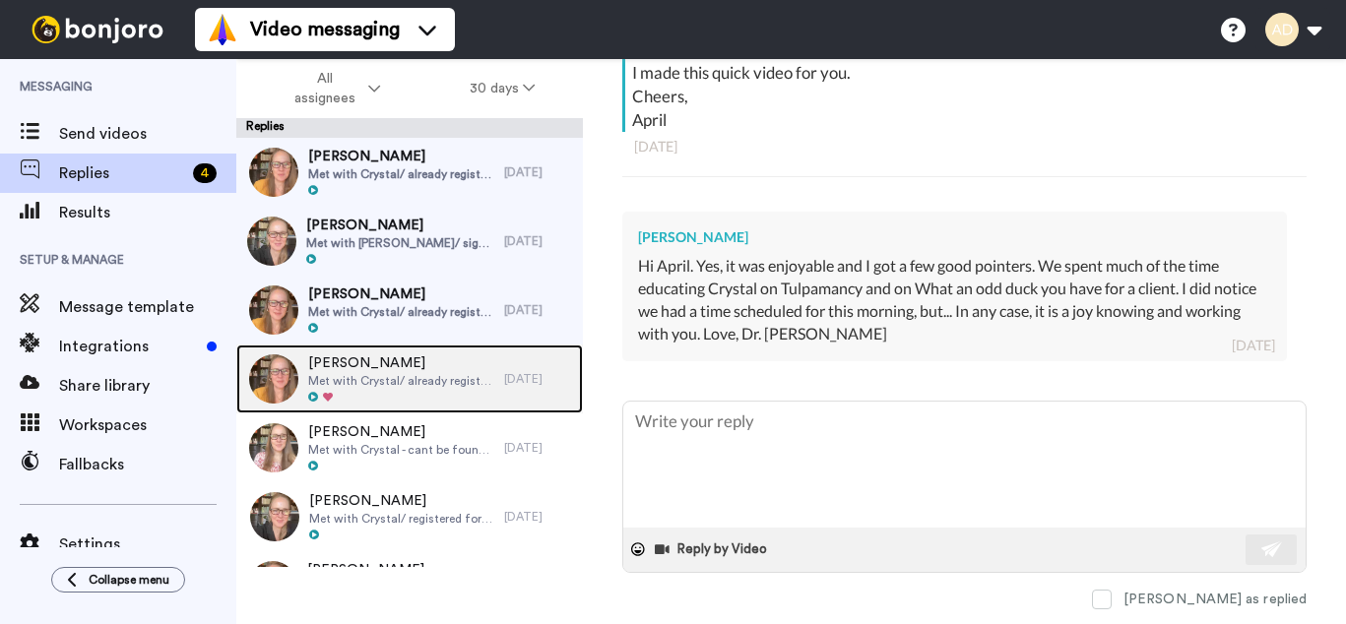
click at [398, 369] on span "Tammy Lowe" at bounding box center [401, 363] width 186 height 20
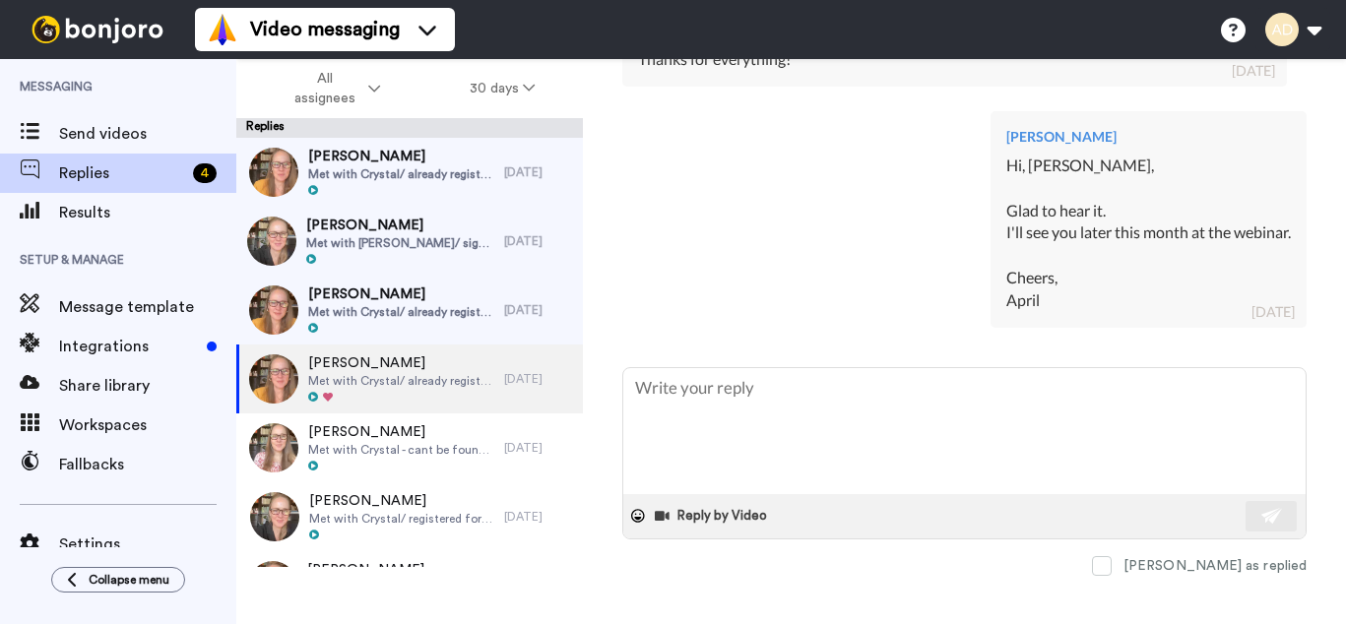
scroll to position [680, 0]
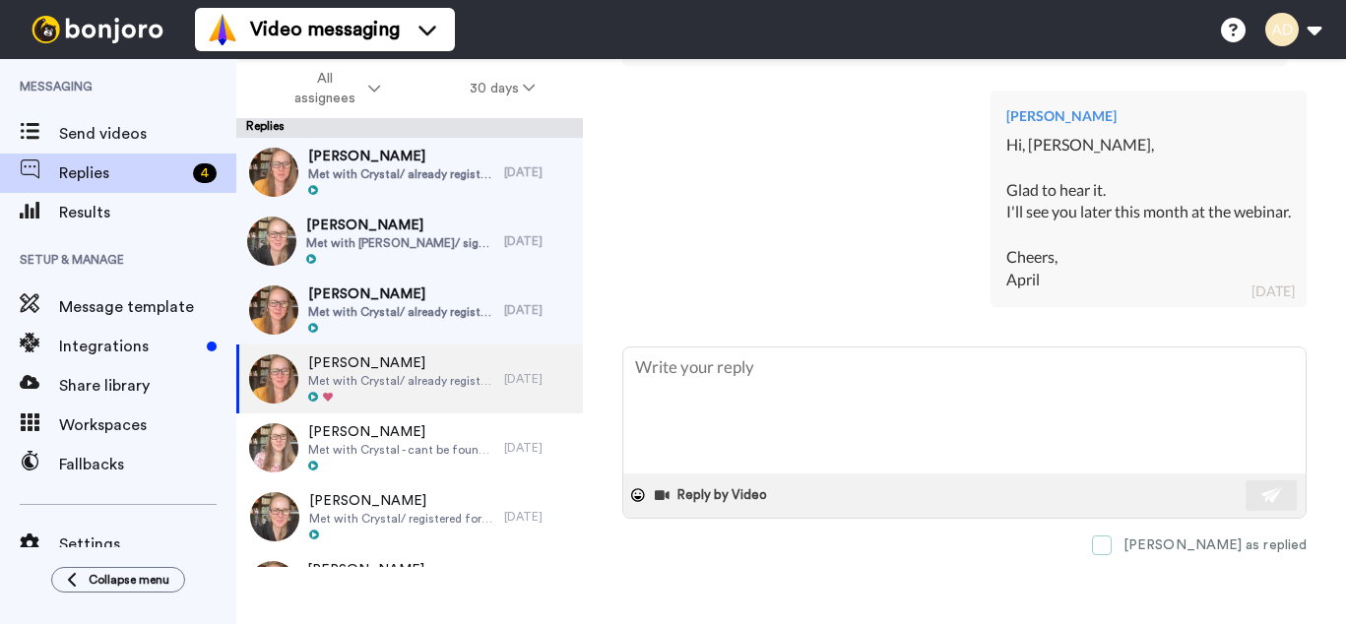
click at [1111, 548] on span at bounding box center [1102, 546] width 20 height 20
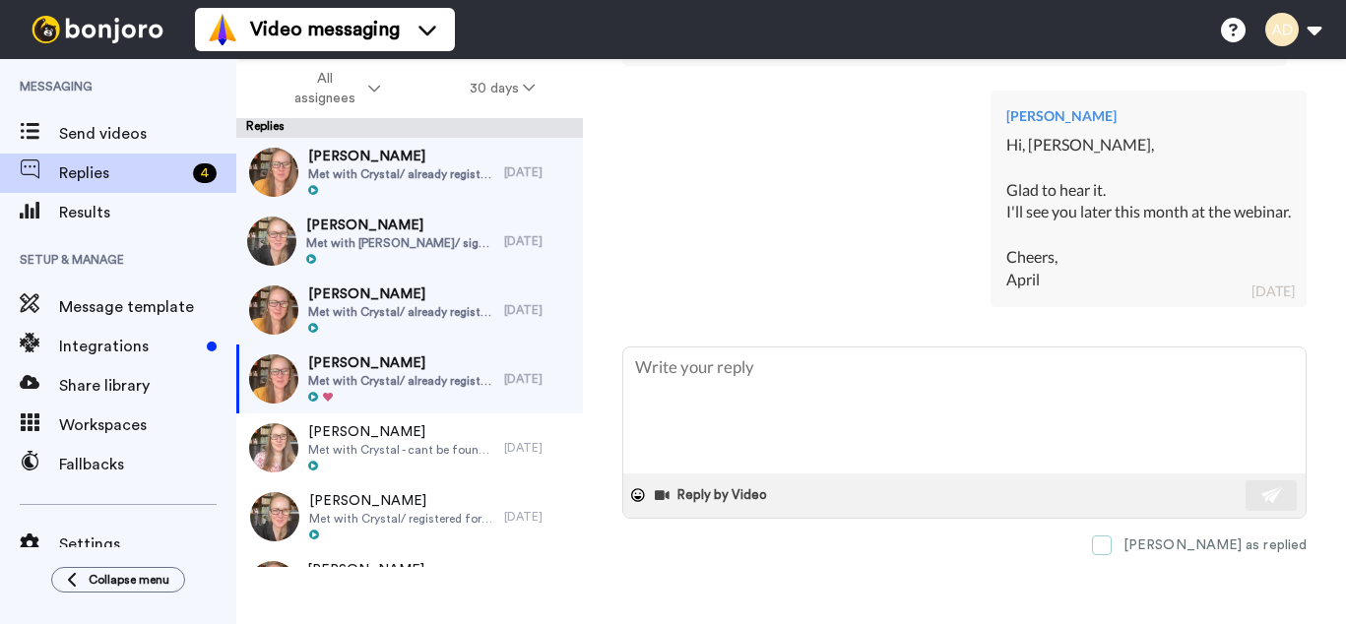
click at [1111, 547] on span at bounding box center [1102, 546] width 20 height 20
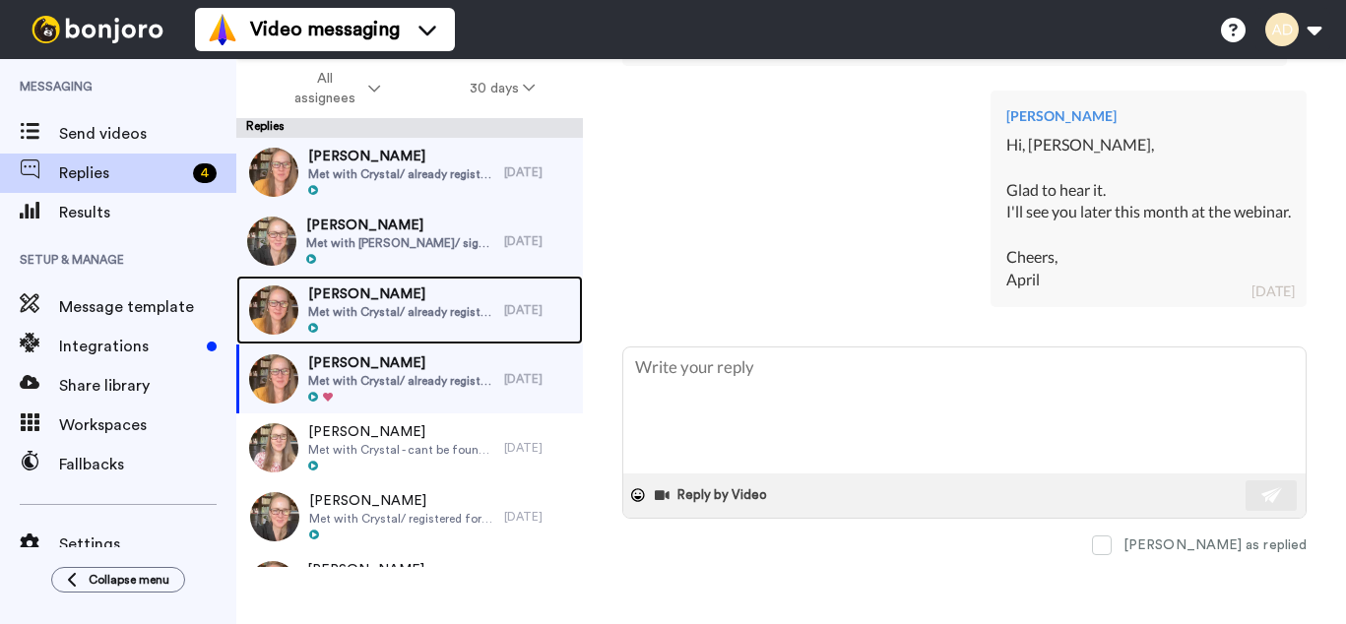
click at [427, 313] on span "Met with Crystal/ already registered for August 25 2025 Webinar" at bounding box center [401, 312] width 186 height 16
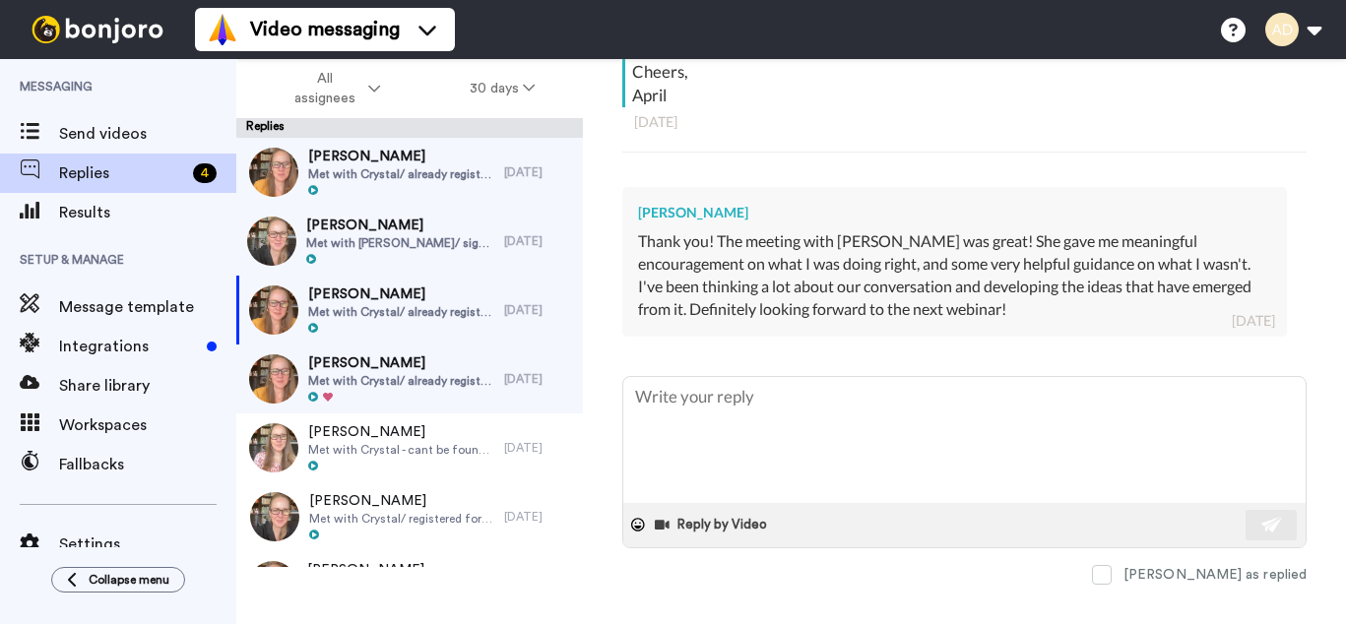
scroll to position [428, 0]
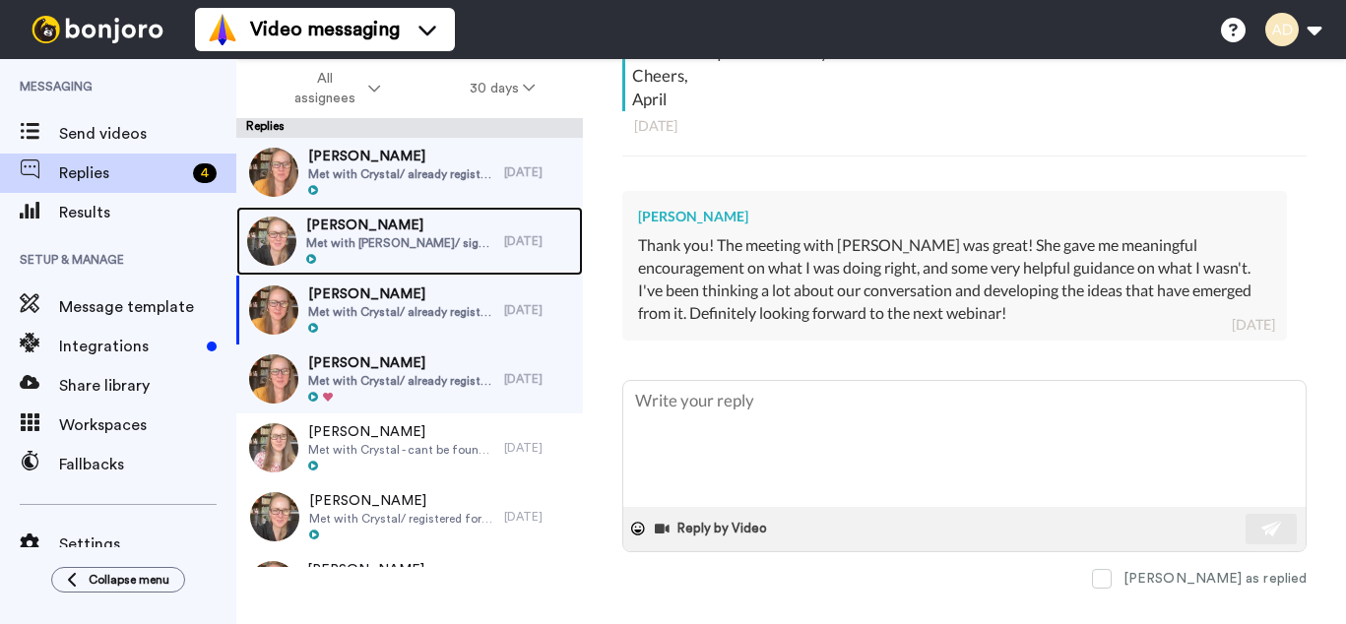
click at [391, 232] on span "Lana Weinstein" at bounding box center [400, 226] width 188 height 20
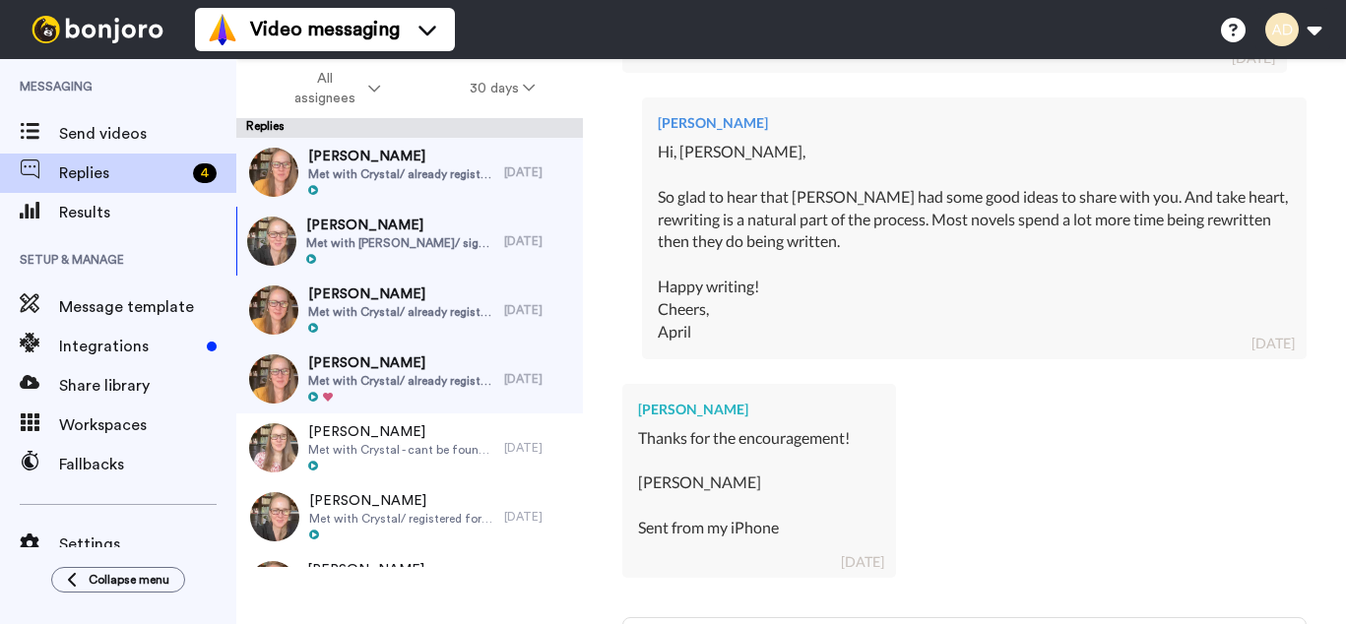
scroll to position [1203, 0]
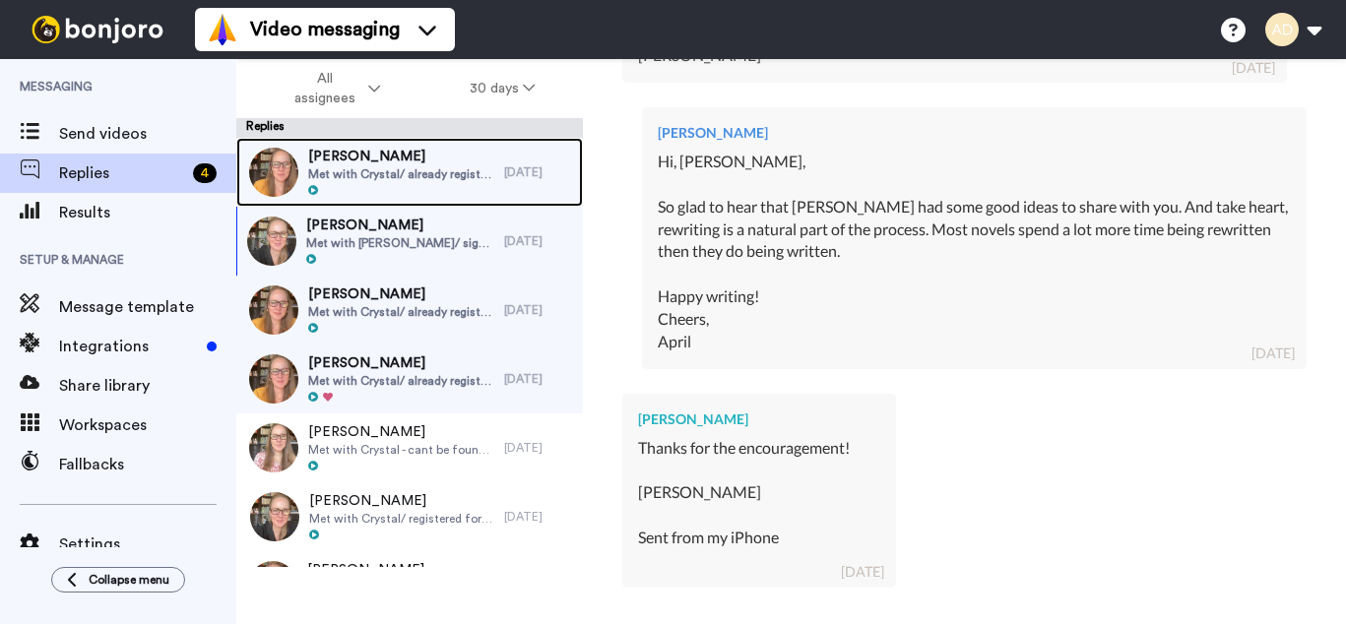
click at [444, 158] on span "[PERSON_NAME]" at bounding box center [401, 157] width 186 height 20
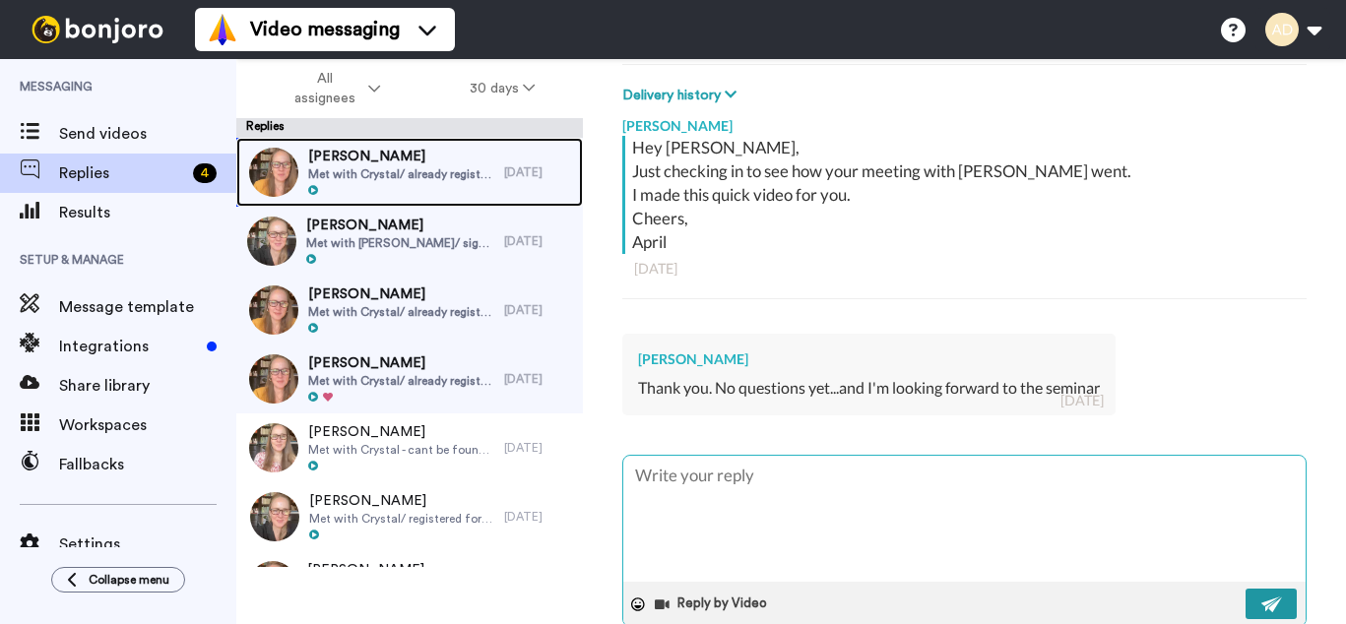
scroll to position [362, 0]
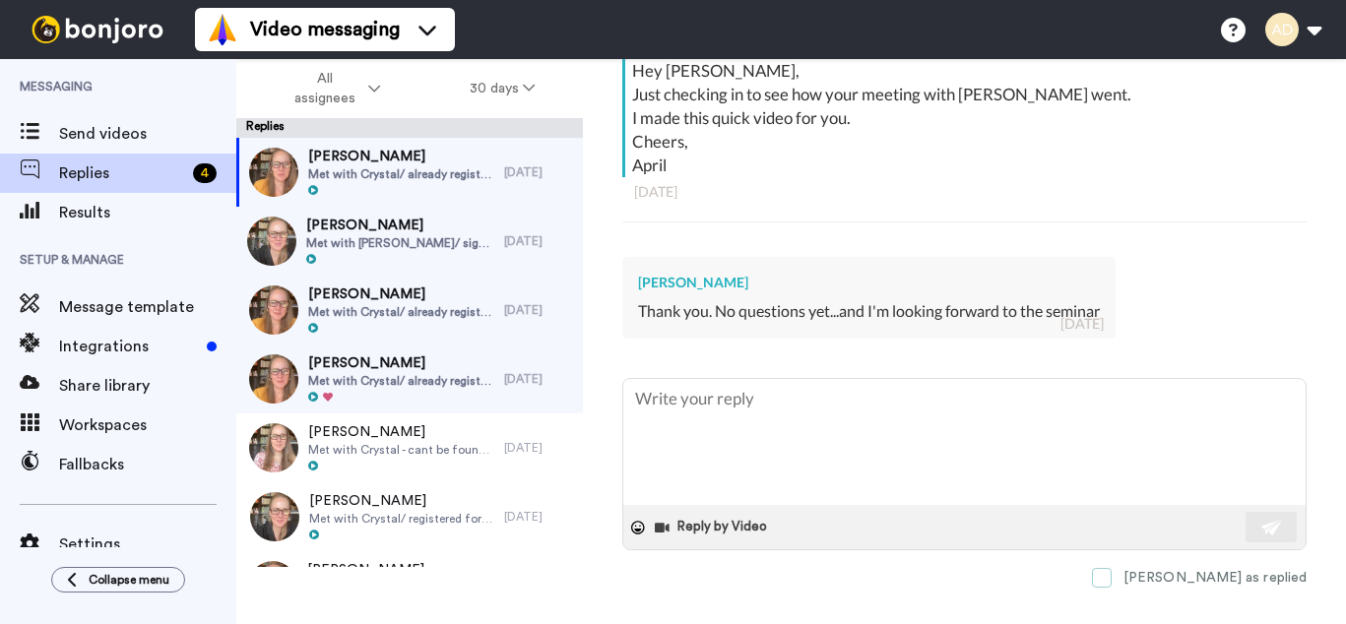
click at [1111, 577] on span at bounding box center [1102, 578] width 20 height 20
type textarea "x"
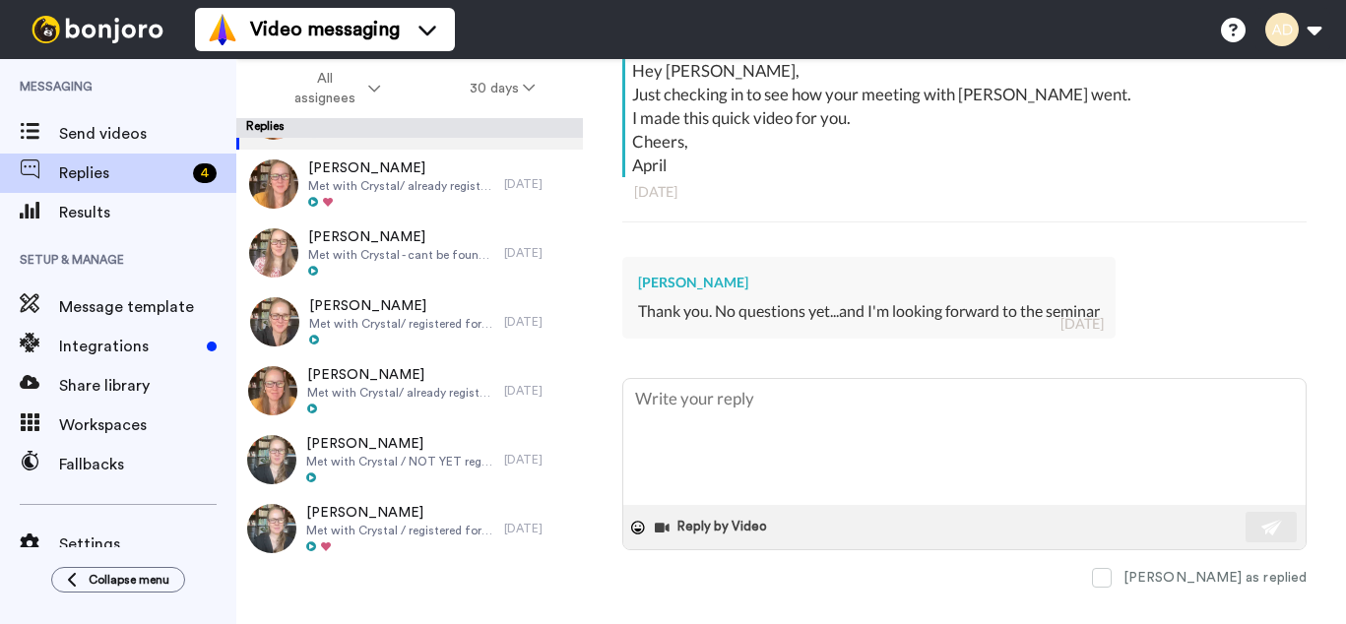
scroll to position [0, 0]
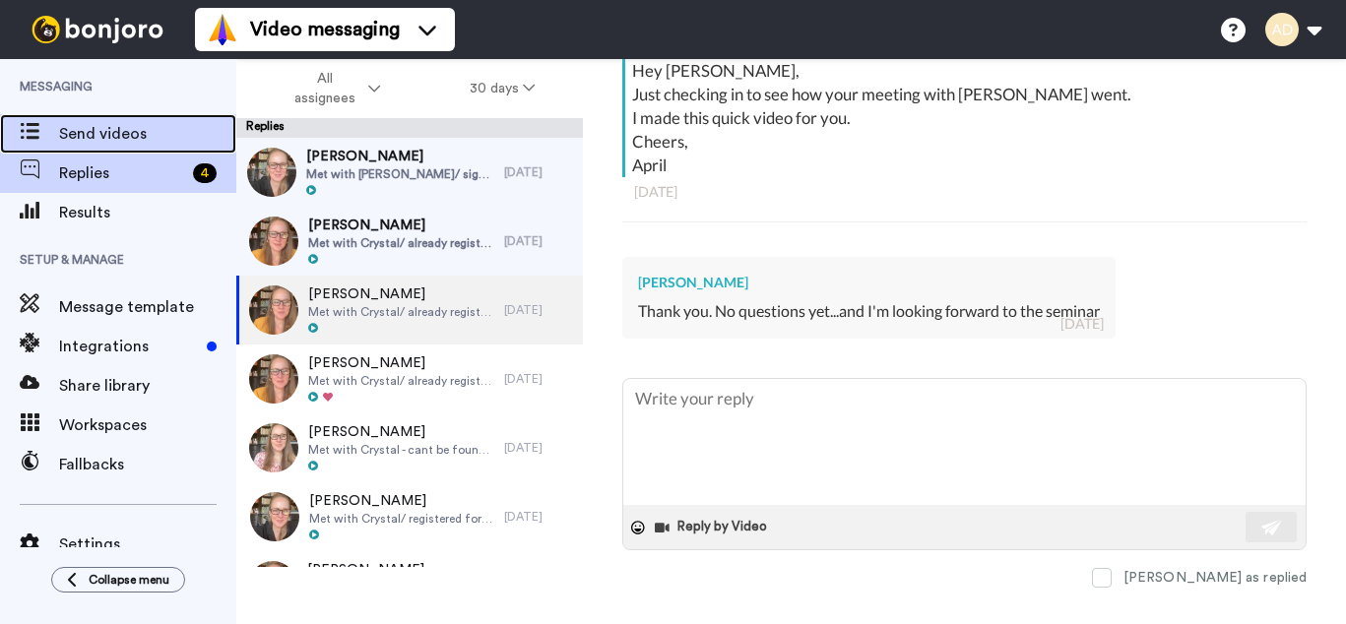
click at [96, 134] on span "Send videos" at bounding box center [147, 134] width 177 height 24
